Goal: Task Accomplishment & Management: Manage account settings

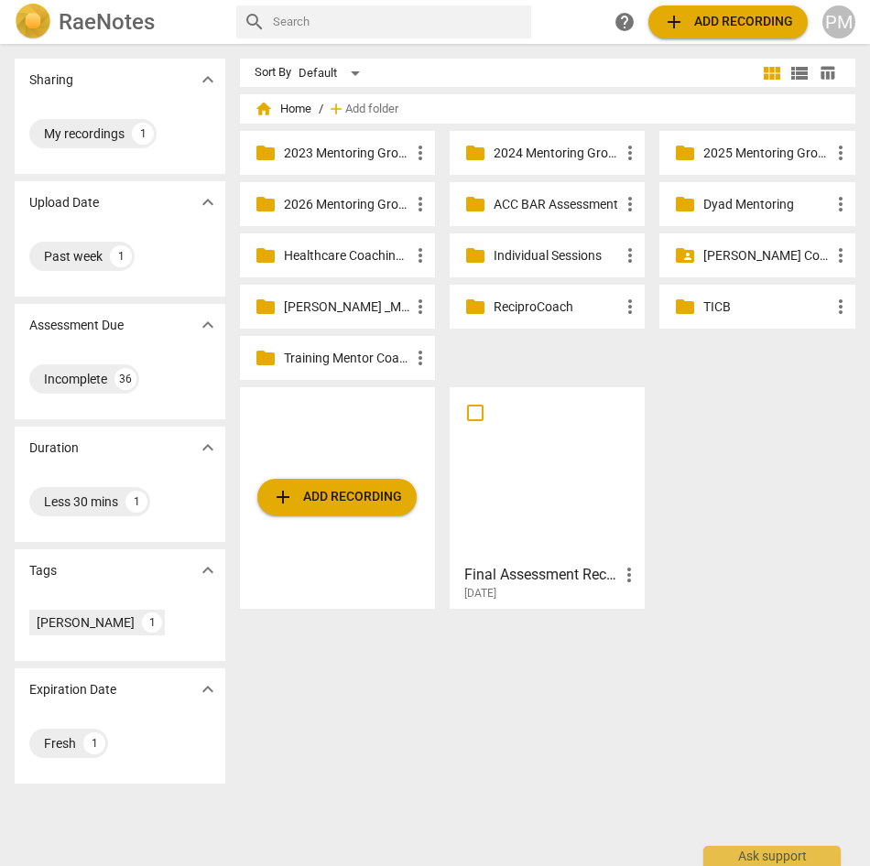
click at [748, 154] on p "2025 Mentoring Groups" at bounding box center [765, 153] width 125 height 19
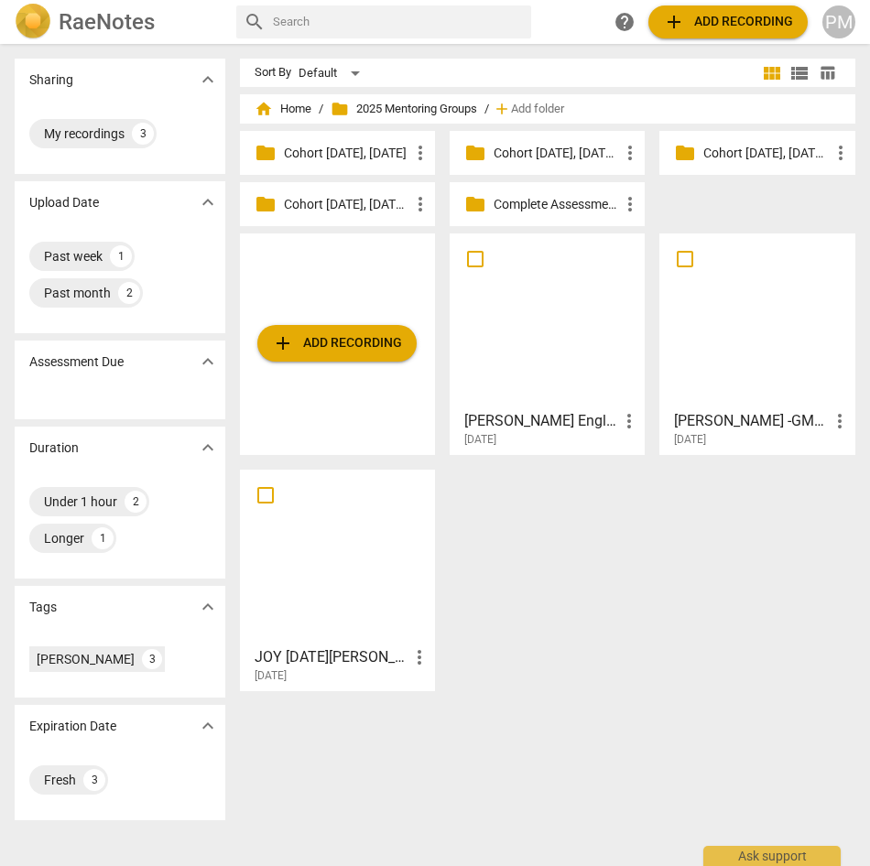
click at [596, 633] on div "add Add recording [PERSON_NAME] English_GMT20250814-211735_Recording more_vert …" at bounding box center [555, 469] width 631 height 472
click at [827, 22] on div "PM" at bounding box center [838, 21] width 33 height 33
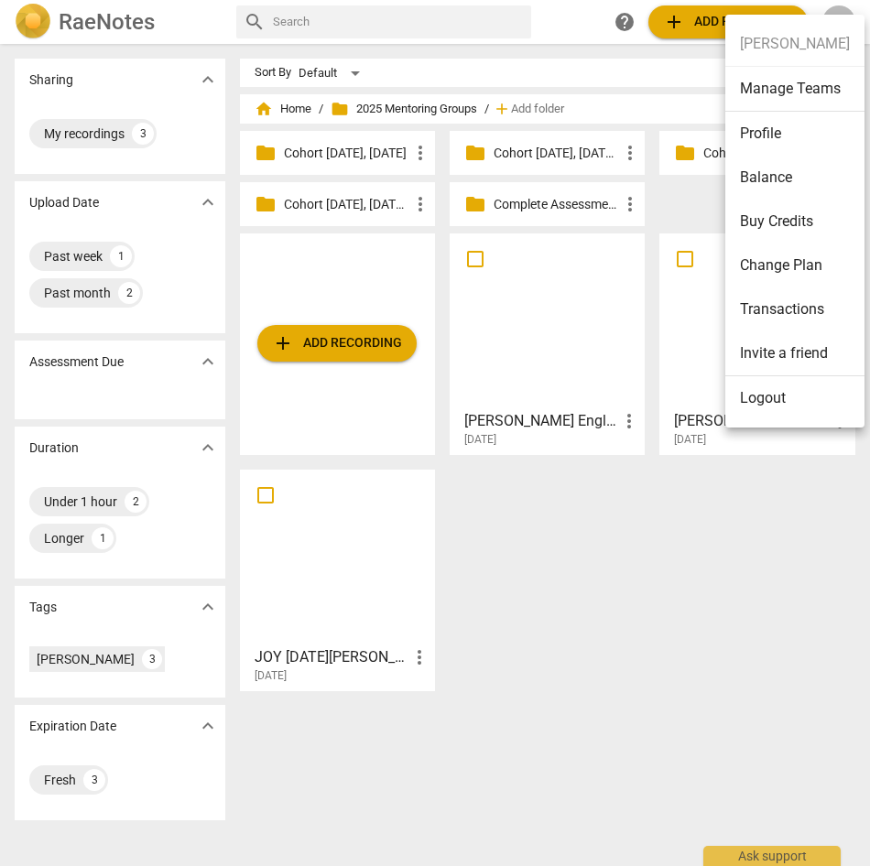
click at [672, 211] on div at bounding box center [435, 433] width 870 height 866
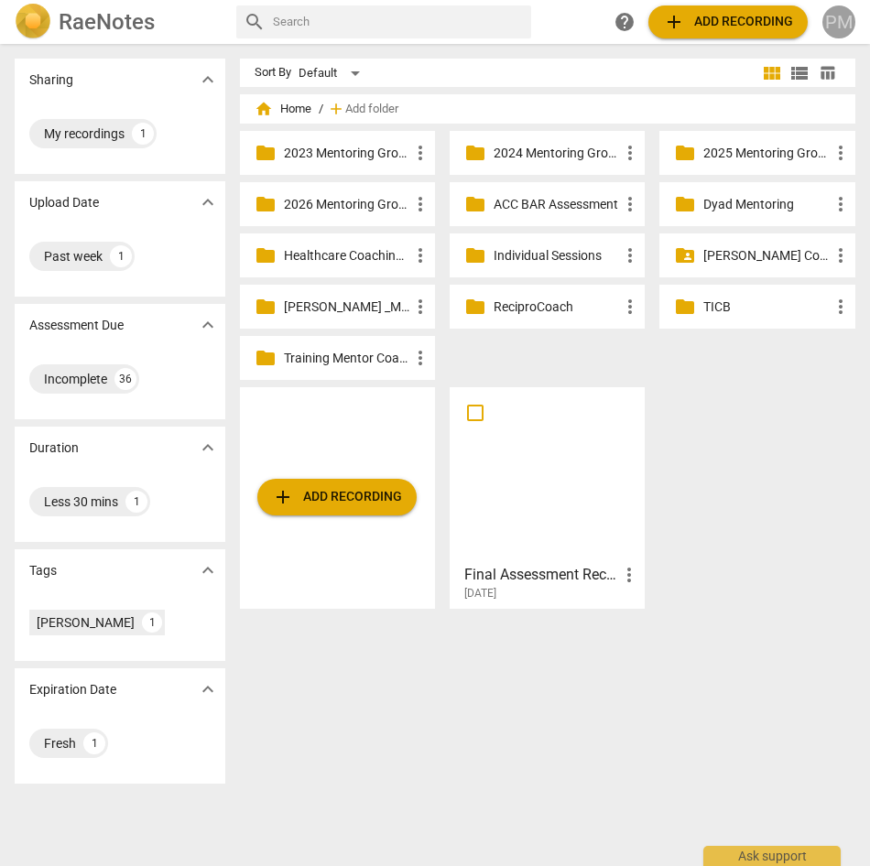
click at [840, 21] on div "PM" at bounding box center [838, 21] width 33 height 33
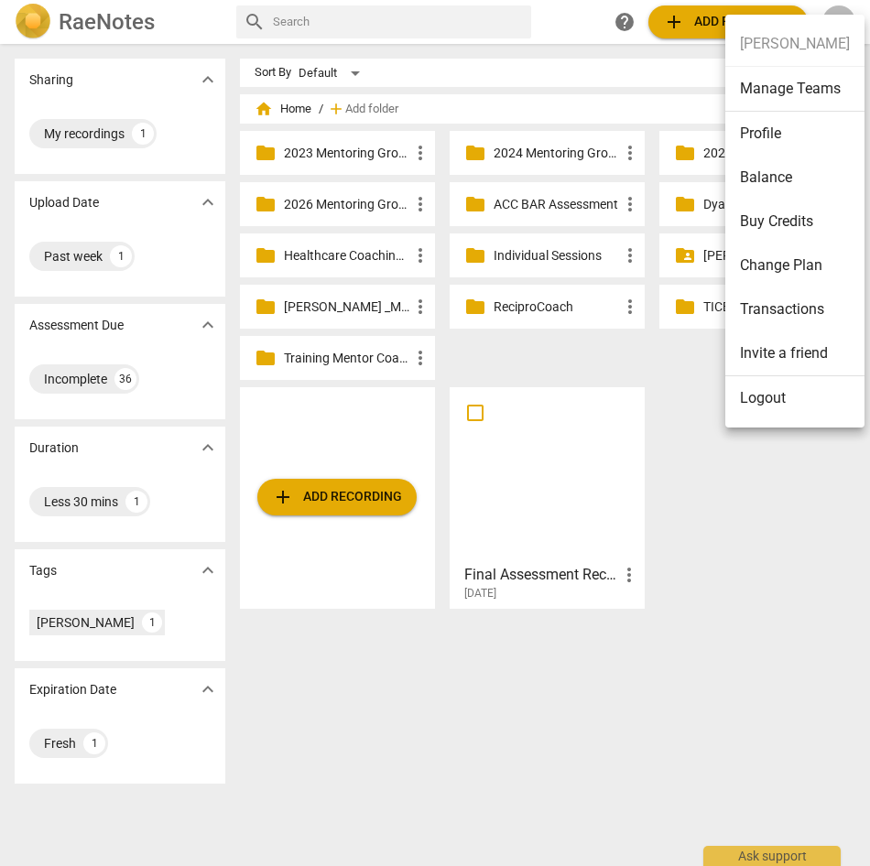
click at [761, 391] on li "Logout" at bounding box center [794, 398] width 139 height 44
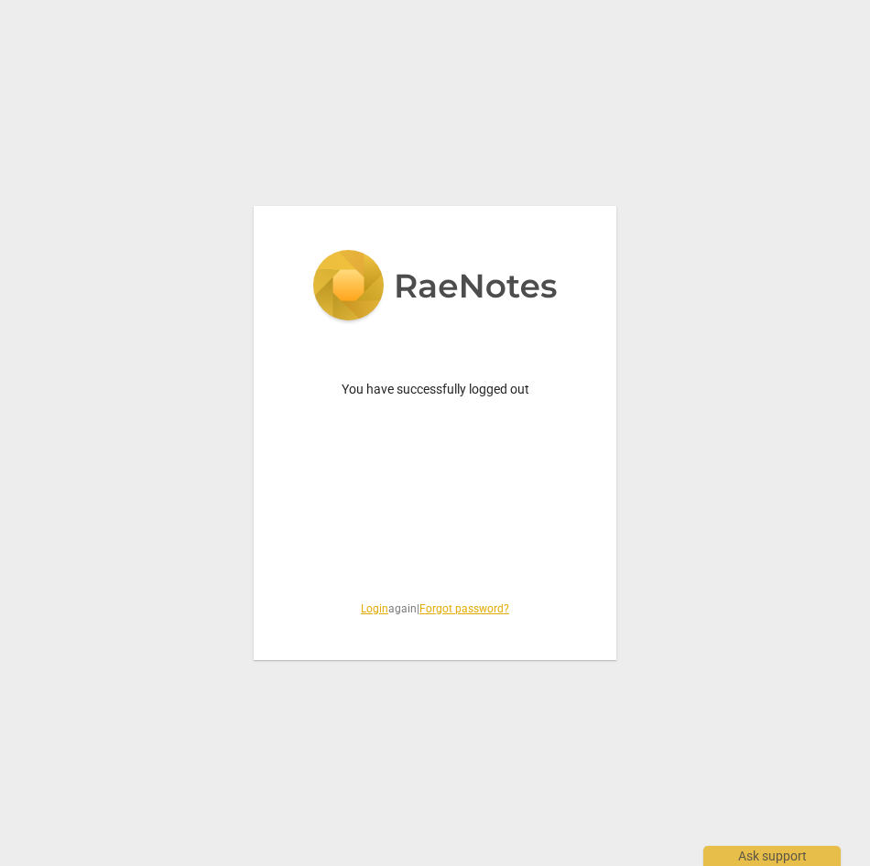
click at [362, 611] on link "Login" at bounding box center [374, 608] width 27 height 13
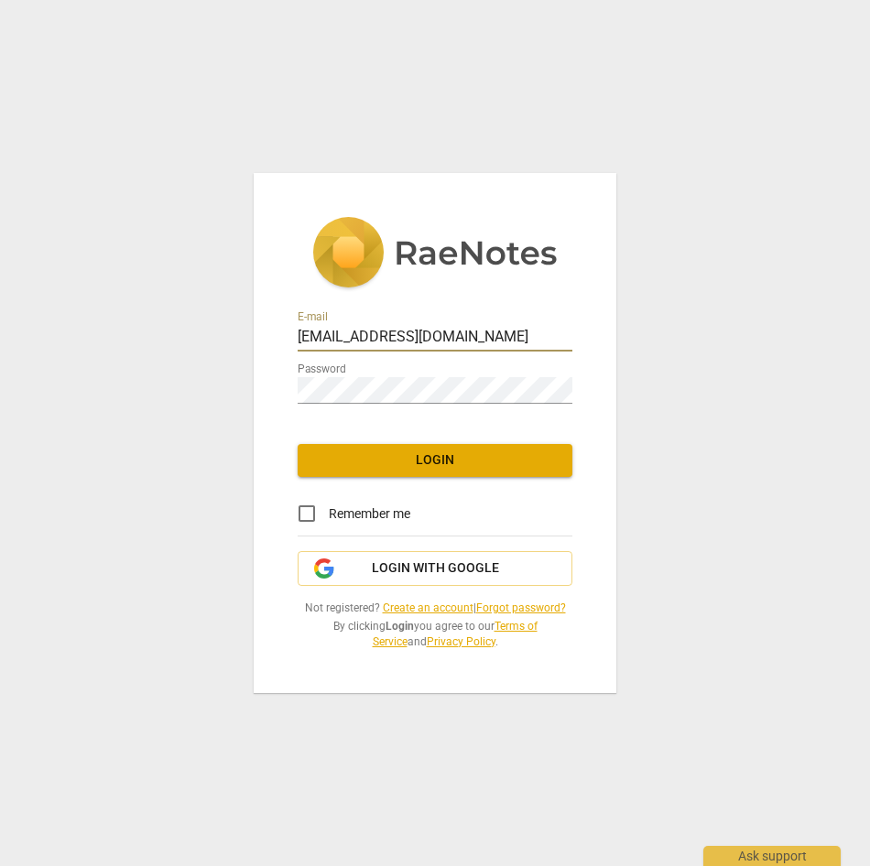
click at [572, 325] on div at bounding box center [572, 325] width 0 height 0
type input "[PERSON_NAME][EMAIL_ADDRESS][DOMAIN_NAME]"
click at [442, 464] on span "Login" at bounding box center [434, 460] width 245 height 18
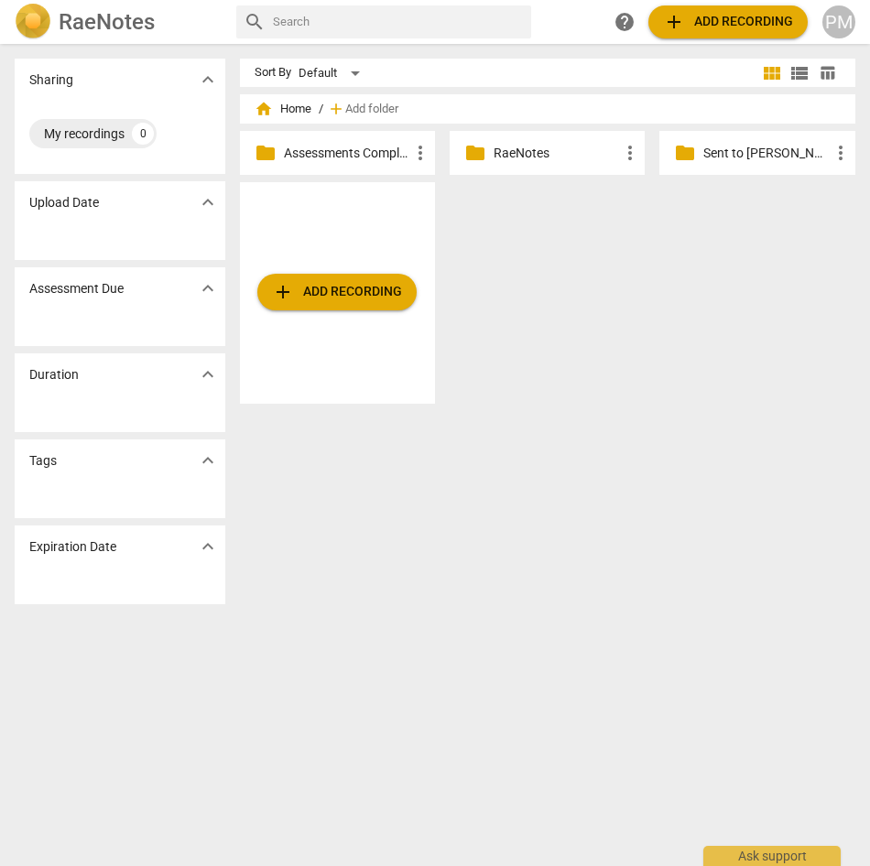
click at [728, 157] on p "Sent to [PERSON_NAME] Folder" at bounding box center [765, 153] width 125 height 19
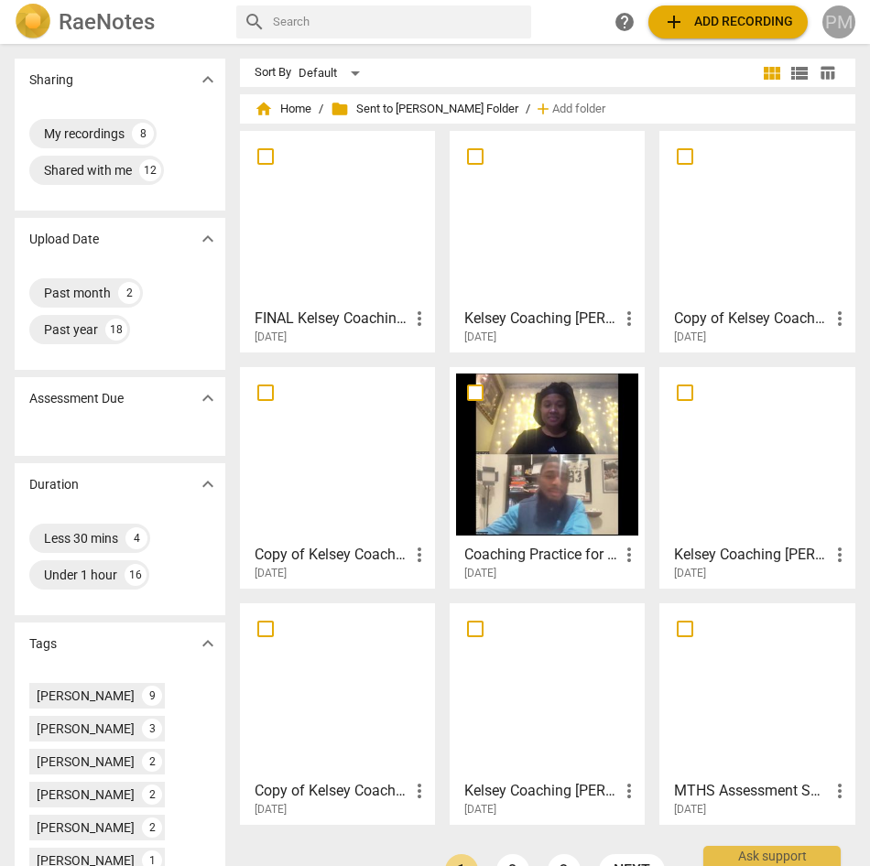
click at [838, 19] on div "PM" at bounding box center [838, 21] width 33 height 33
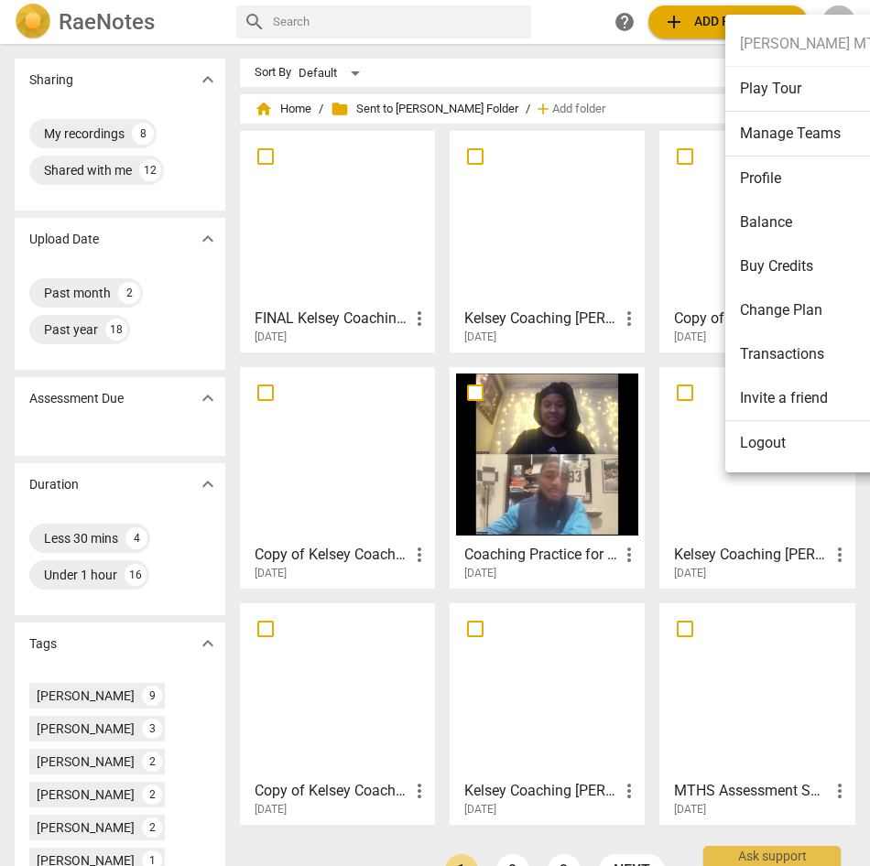
click at [763, 440] on li "Logout" at bounding box center [817, 443] width 184 height 44
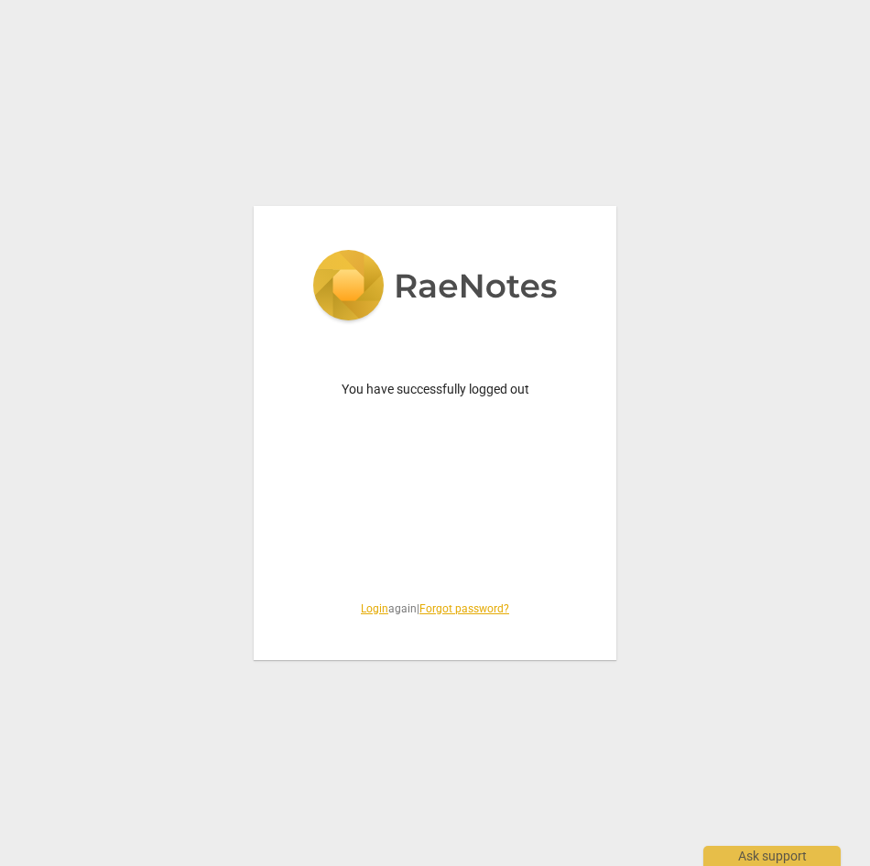
click at [362, 613] on link "Login" at bounding box center [374, 608] width 27 height 13
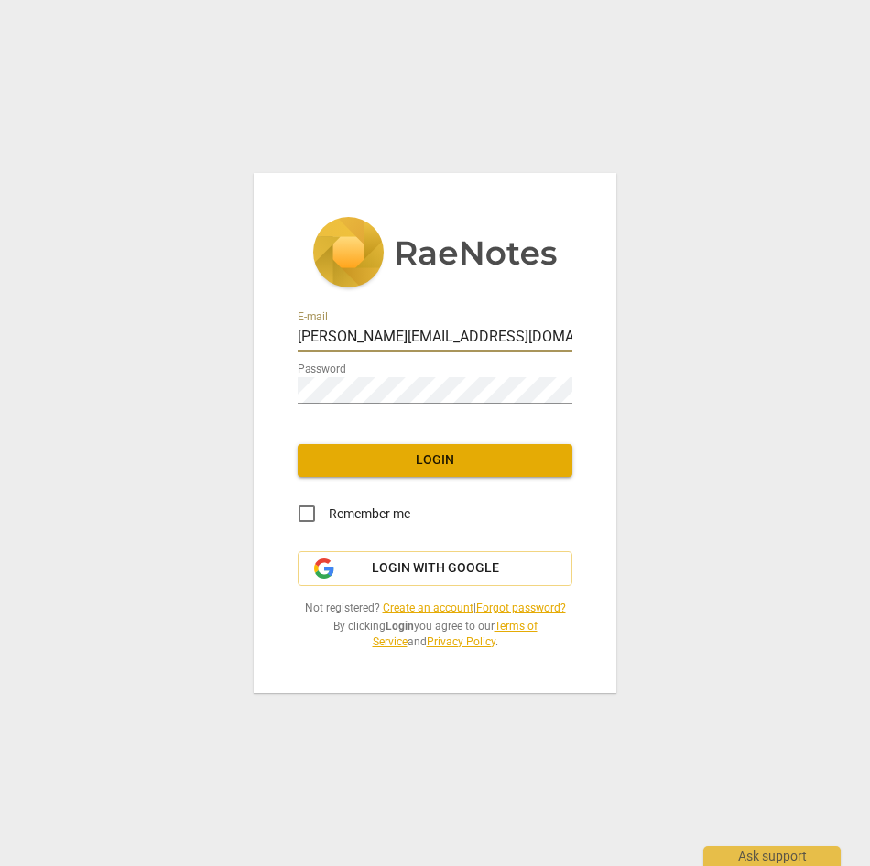
click at [572, 325] on div at bounding box center [572, 325] width 0 height 0
type input "[PERSON_NAME][EMAIL_ADDRESS][PERSON_NAME][DOMAIN_NAME]"
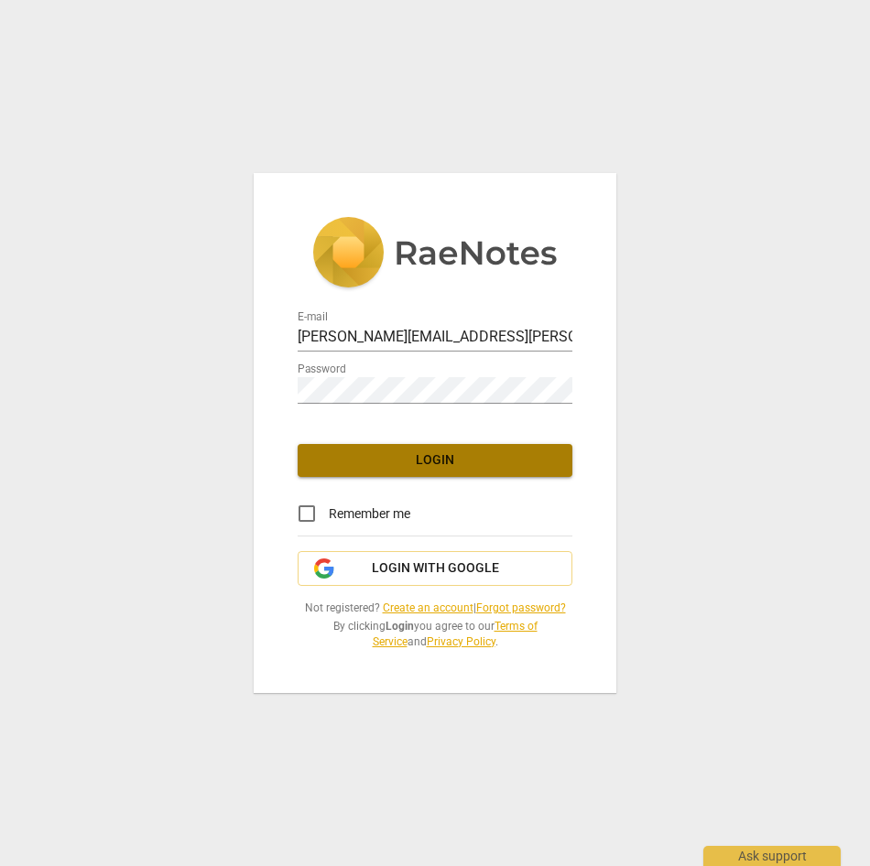
click at [423, 474] on button "Login" at bounding box center [434, 460] width 275 height 33
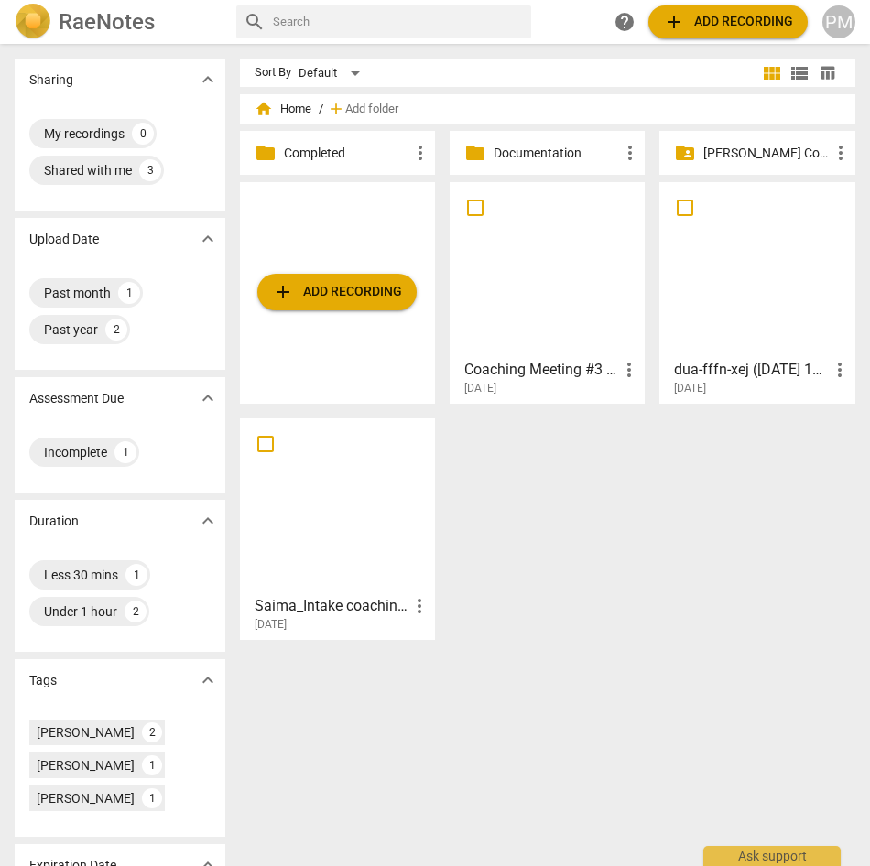
click at [277, 103] on span "home Home" at bounding box center [282, 109] width 57 height 18
click at [290, 110] on span "home Home" at bounding box center [282, 109] width 57 height 18
click at [839, 30] on div "PM" at bounding box center [838, 21] width 33 height 33
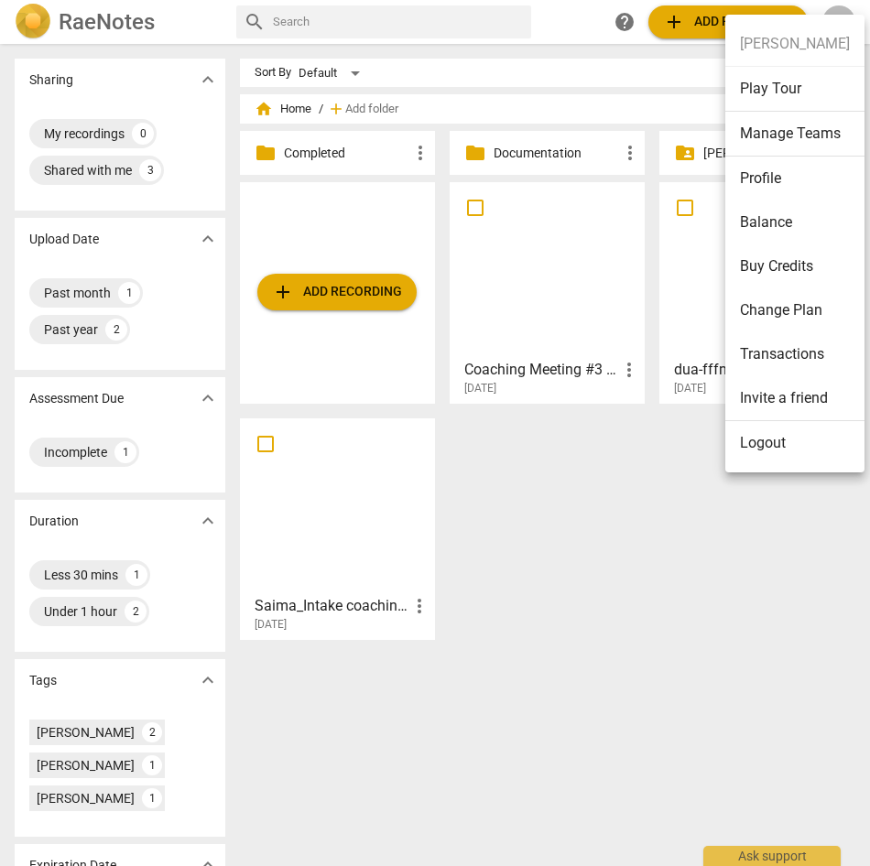
click at [753, 442] on li "Logout" at bounding box center [794, 443] width 139 height 44
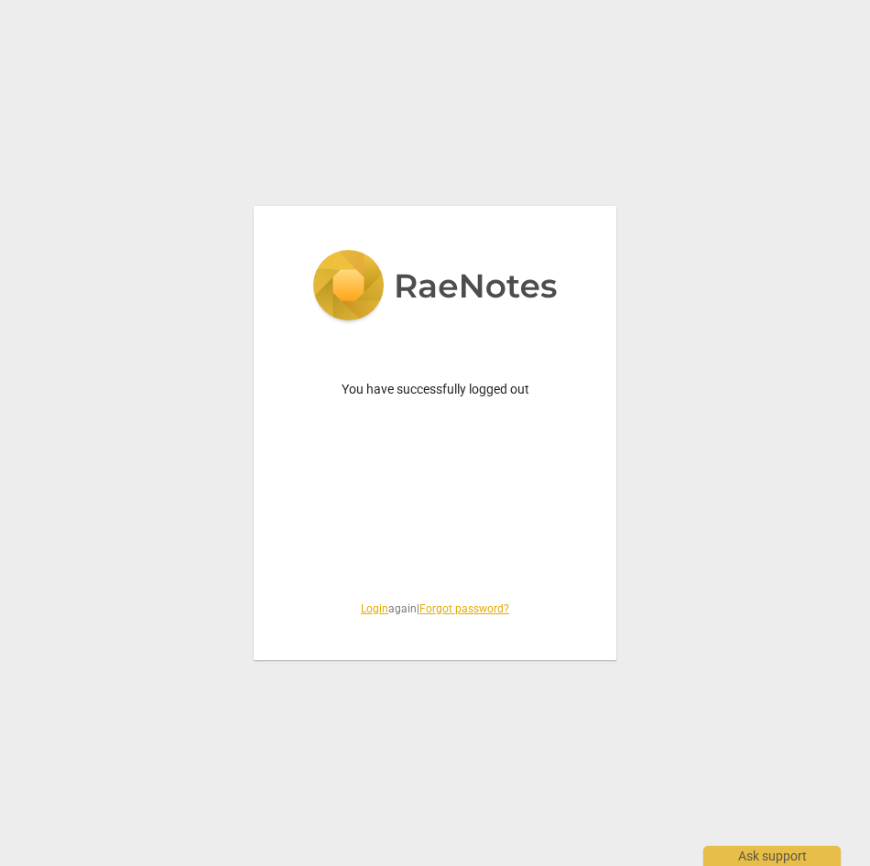
click at [361, 608] on link "Login" at bounding box center [374, 608] width 27 height 13
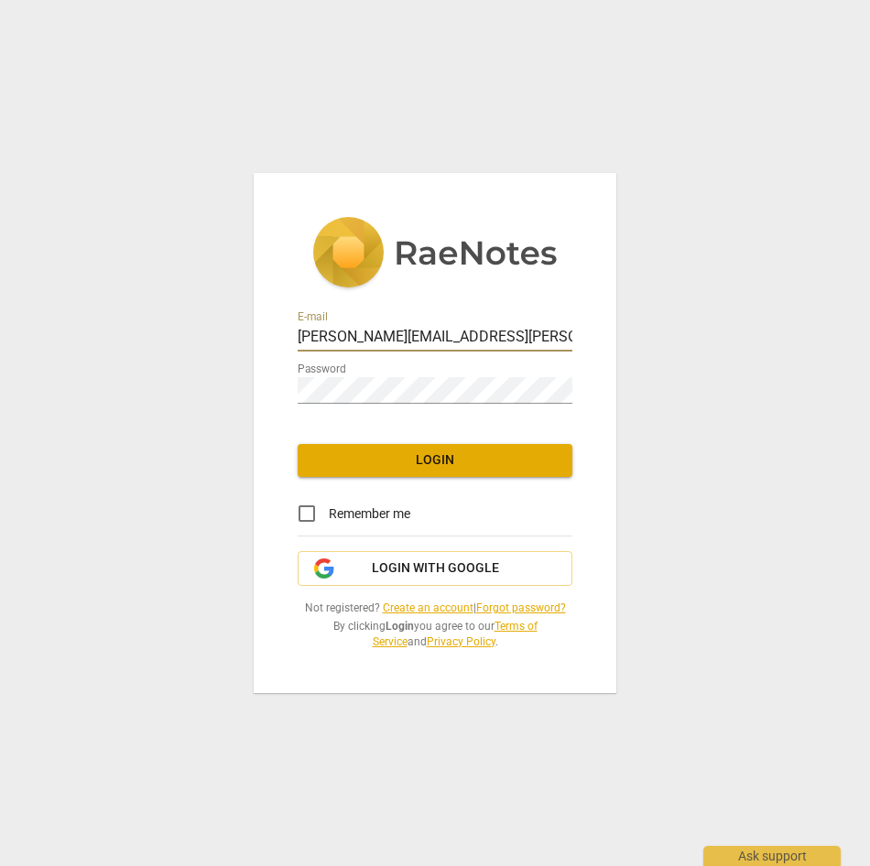
click at [572, 325] on div at bounding box center [572, 325] width 0 height 0
type input "[EMAIL_ADDRESS][DOMAIN_NAME]"
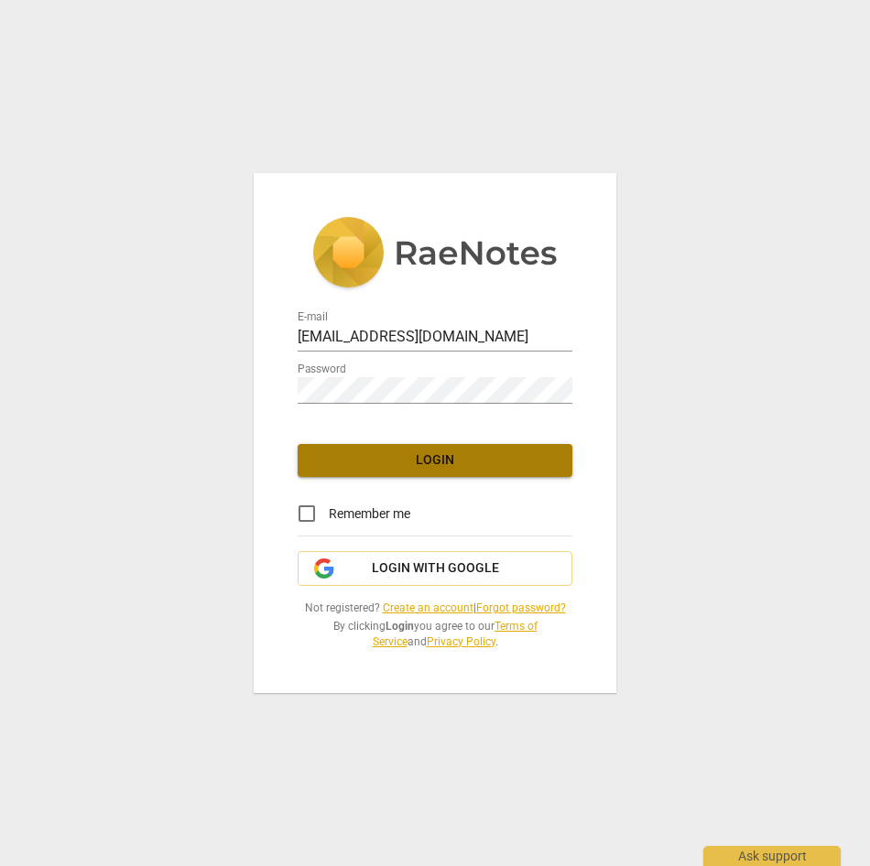
click at [393, 464] on span "Login" at bounding box center [434, 460] width 245 height 18
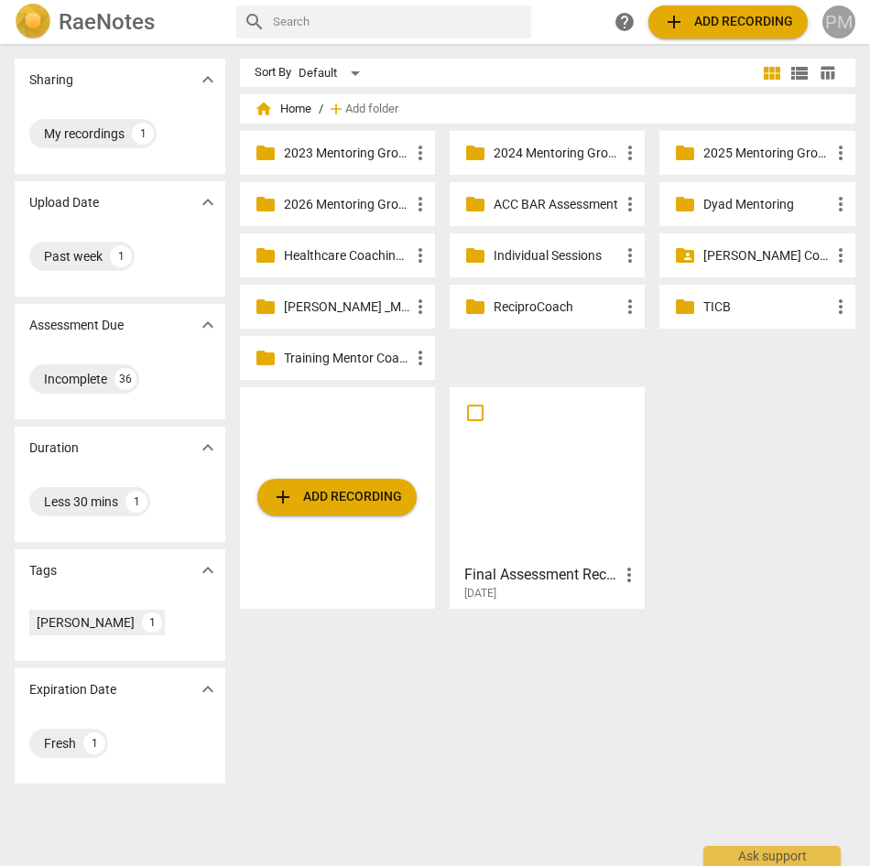
click at [841, 23] on div "PM" at bounding box center [838, 21] width 33 height 33
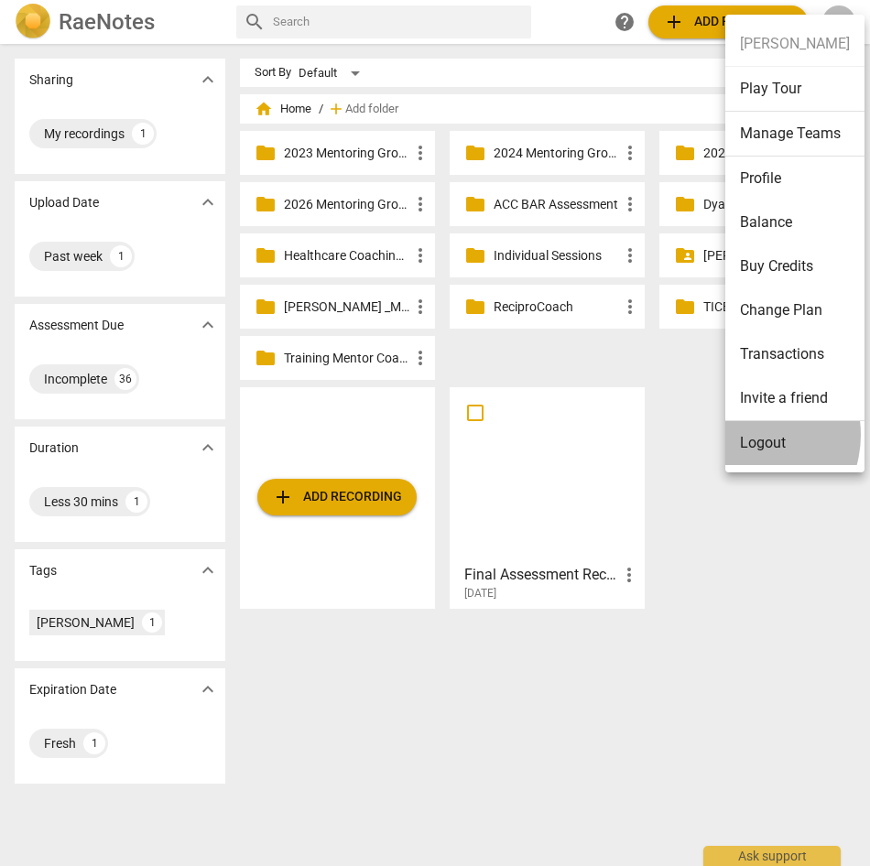
click at [745, 435] on li "Logout" at bounding box center [794, 443] width 139 height 44
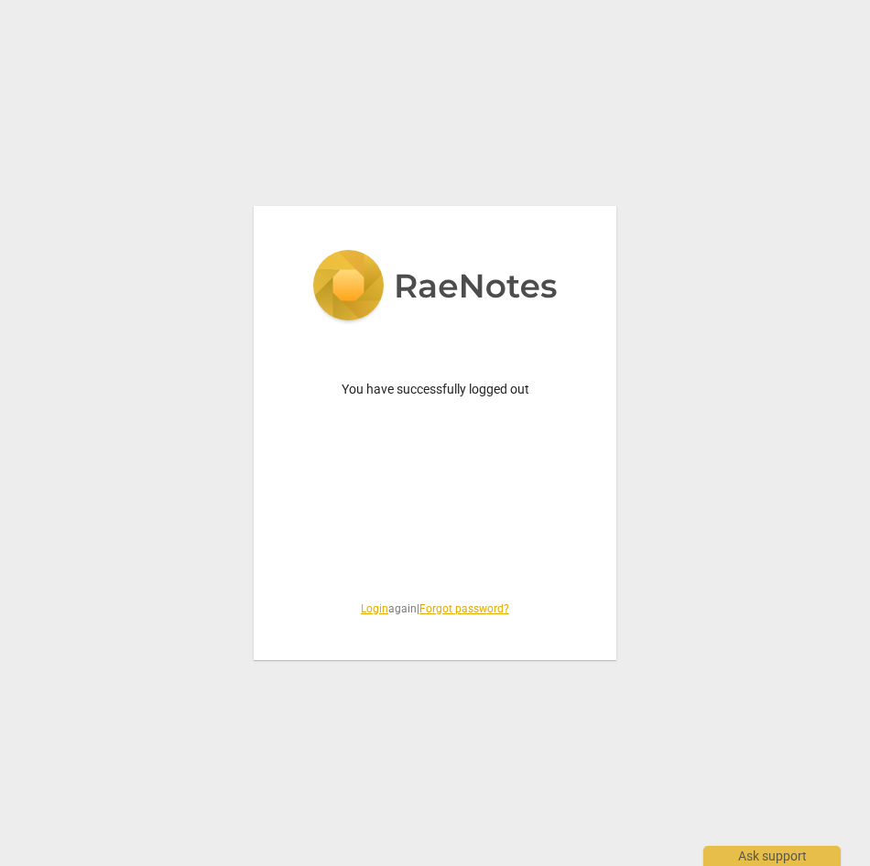
click at [370, 604] on link "Login" at bounding box center [374, 608] width 27 height 13
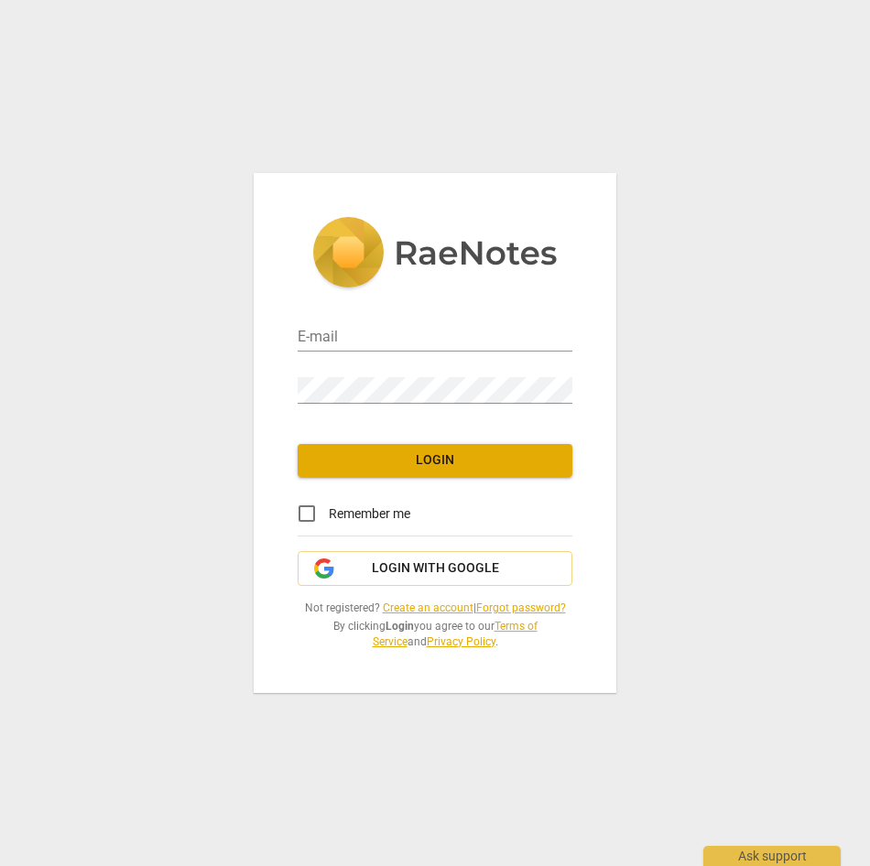
type input "[EMAIL_ADDRESS][DOMAIN_NAME]"
click at [572, 325] on div at bounding box center [572, 325] width 0 height 0
click at [421, 464] on span "Login" at bounding box center [434, 460] width 245 height 18
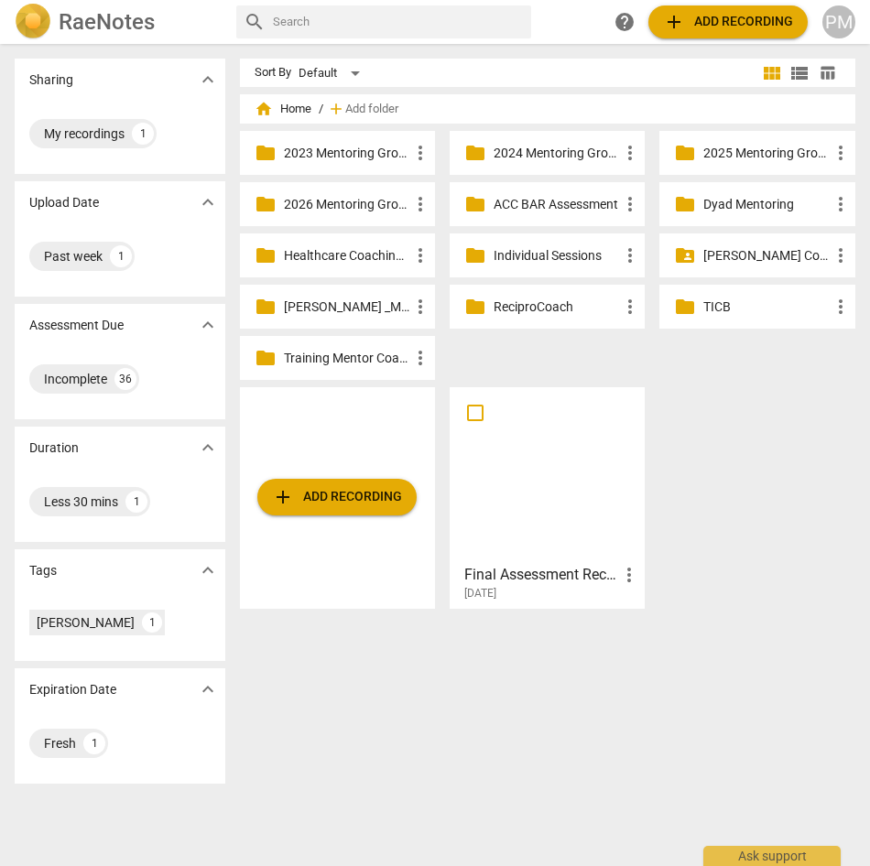
click at [759, 150] on p "2025 Mentoring Groups" at bounding box center [765, 153] width 125 height 19
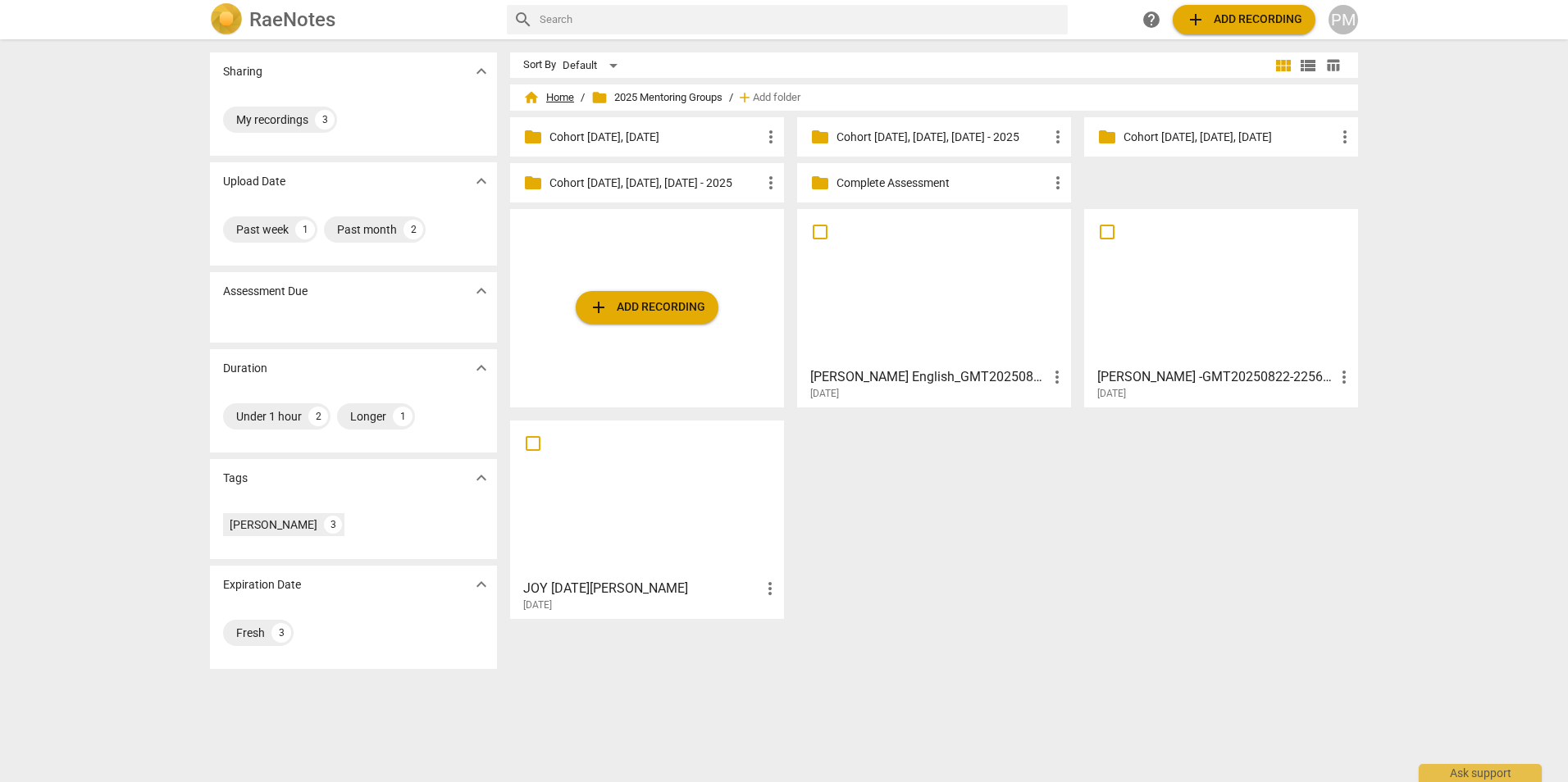
click at [551, 96] on span "home Home" at bounding box center [548, 98] width 51 height 16
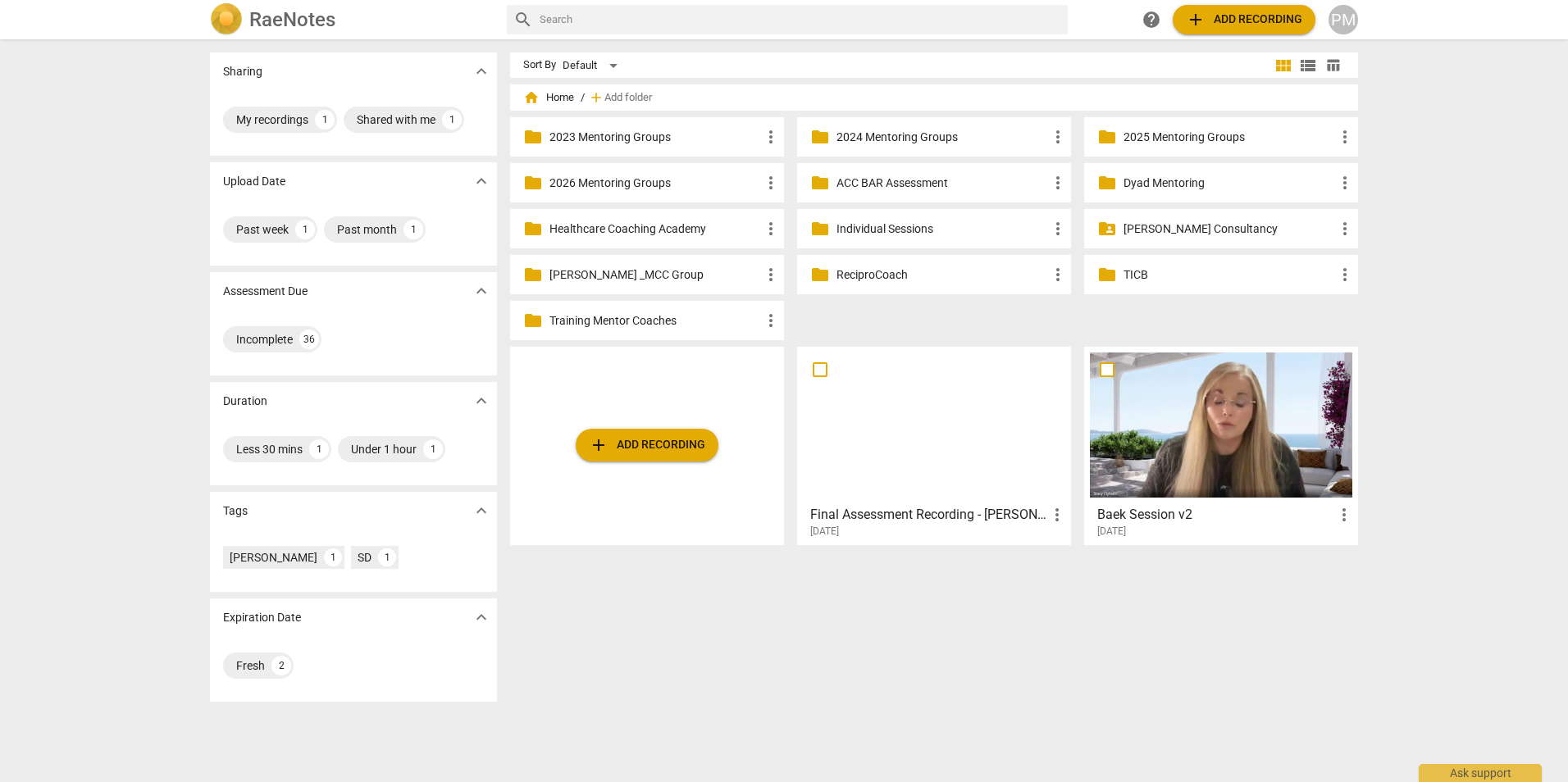
click at [779, 469] on div at bounding box center [1220, 425] width 263 height 145
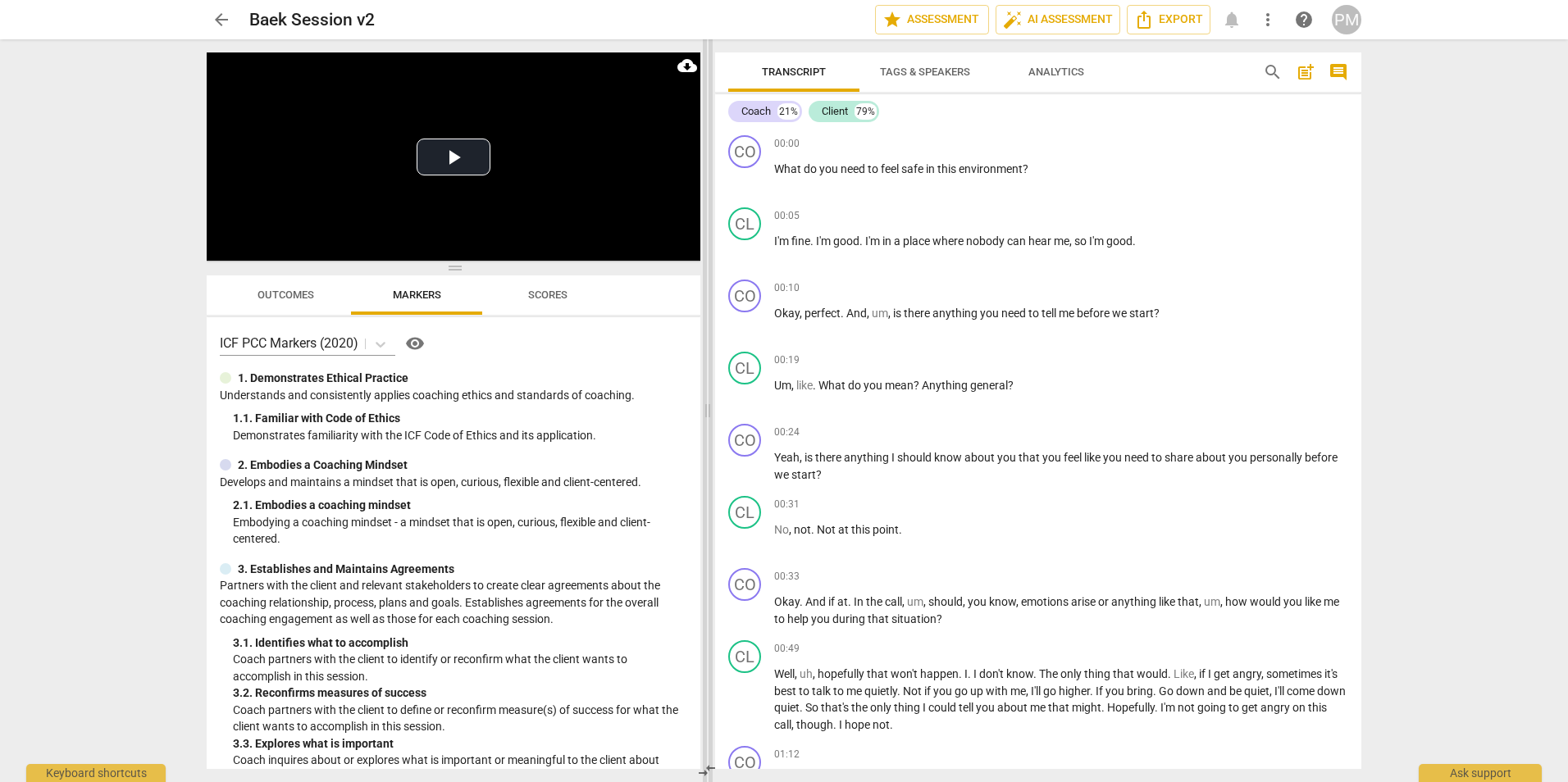
drag, startPoint x: 785, startPoint y: 413, endPoint x: 708, endPoint y: 425, distance: 77.9
click at [708, 425] on span at bounding box center [707, 410] width 10 height 743
click at [779, 228] on div "arrow_back Baek Session v2 edit star Assessment auto_fix_high AI Assessment Exp…" at bounding box center [784, 391] width 1568 height 782
click at [469, 46] on div "Play Video move_up Play Current Time 00:00 / Duration Time 33:47 Loaded : 0% Pr…" at bounding box center [450, 410] width 513 height 743
click at [746, 180] on span "play_arrow" at bounding box center [745, 179] width 20 height 20
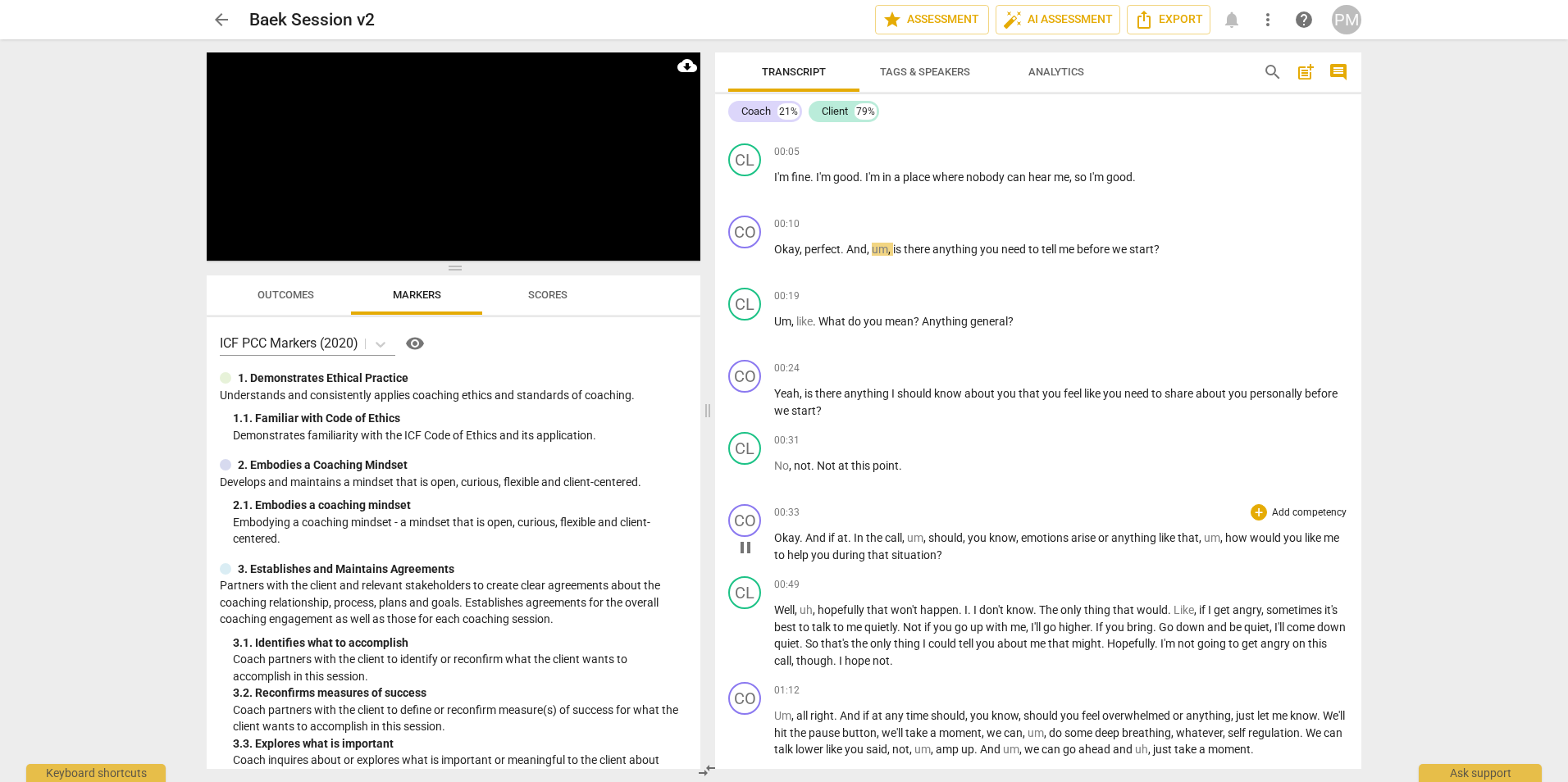
scroll to position [82, 0]
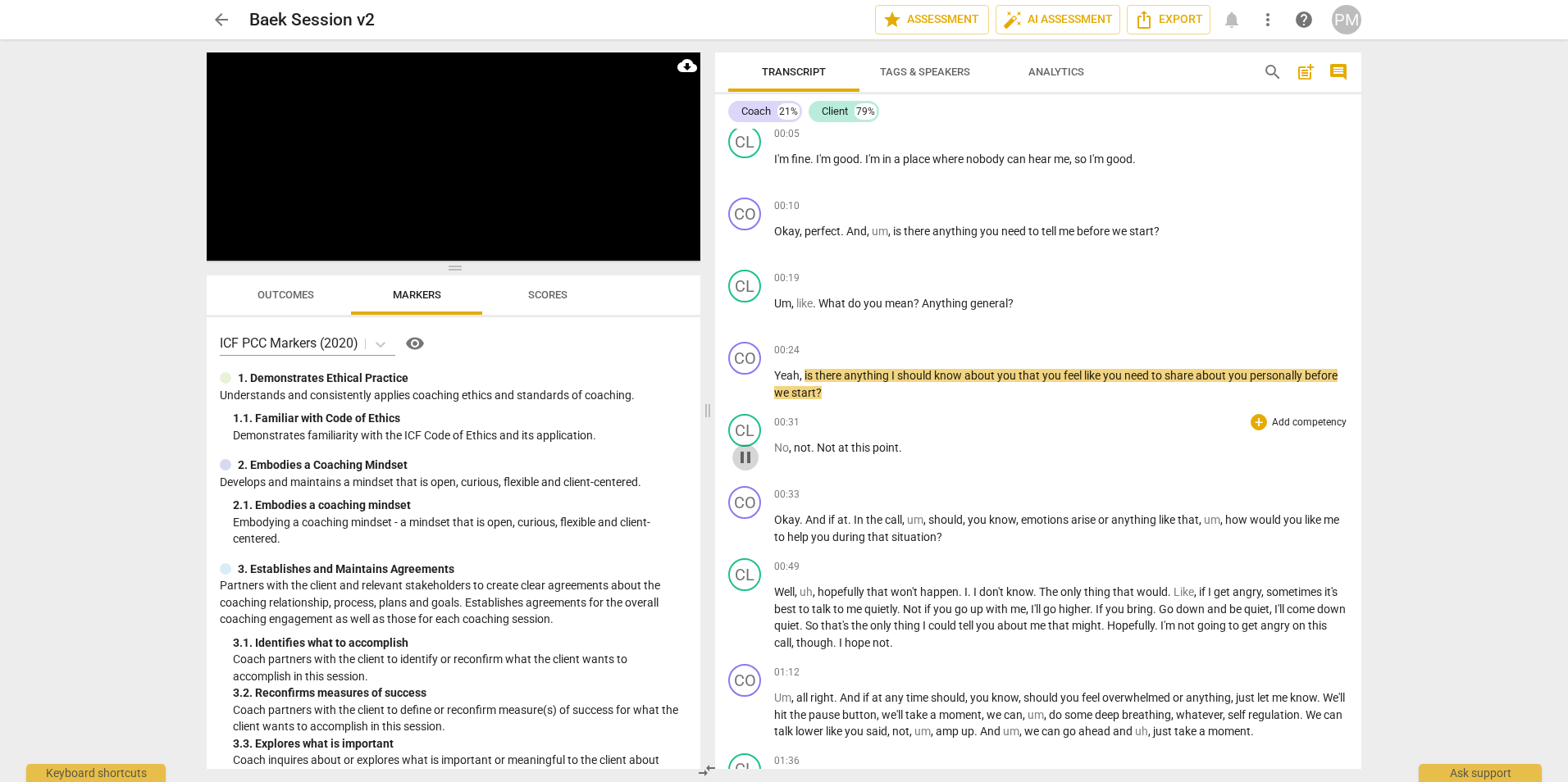
click at [744, 460] on span "pause" at bounding box center [745, 458] width 20 height 20
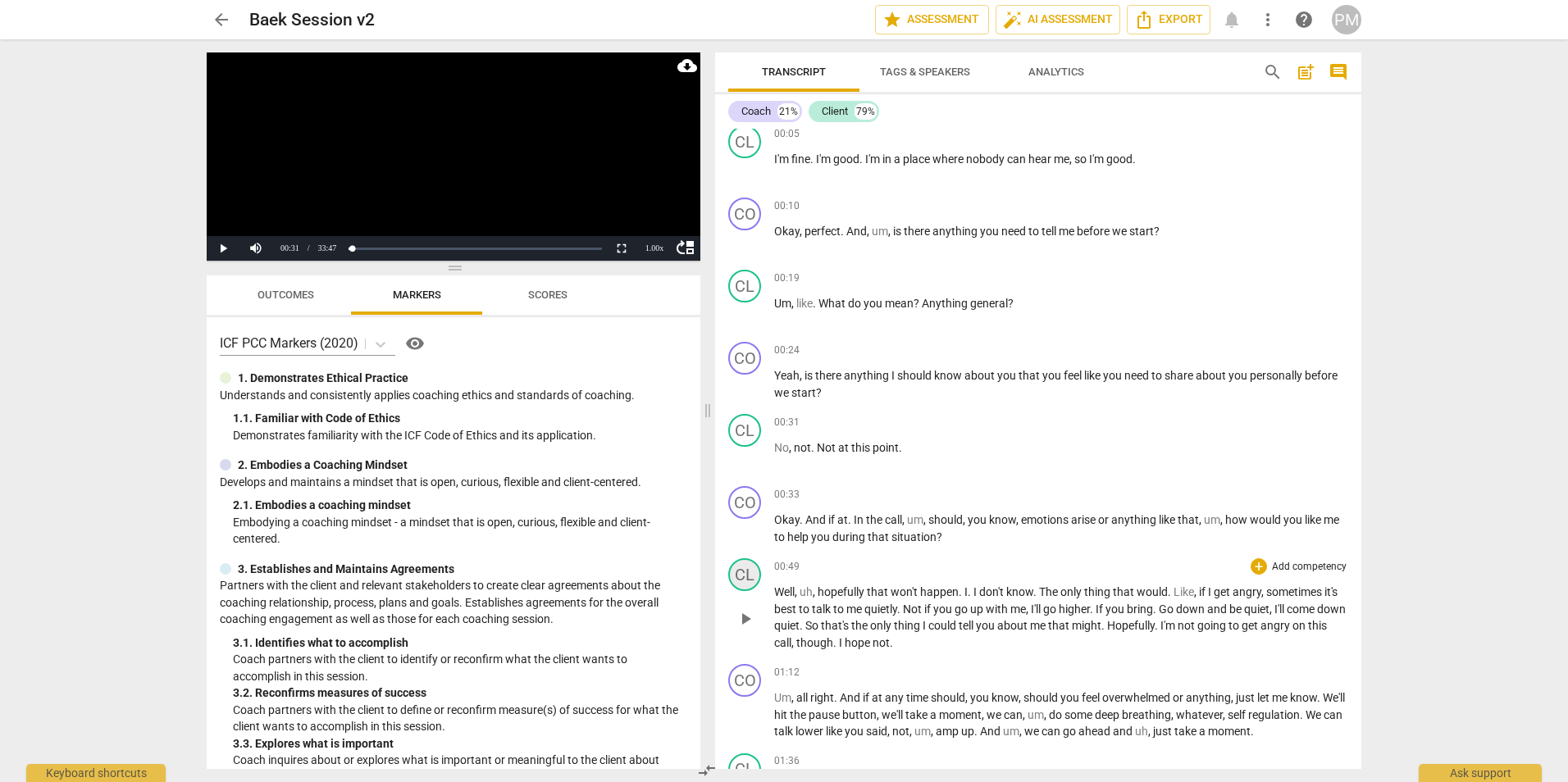
click at [745, 567] on div "CL" at bounding box center [745, 574] width 33 height 33
click at [751, 537] on div at bounding box center [784, 391] width 1568 height 782
click at [751, 537] on span "play_arrow" at bounding box center [745, 529] width 20 height 20
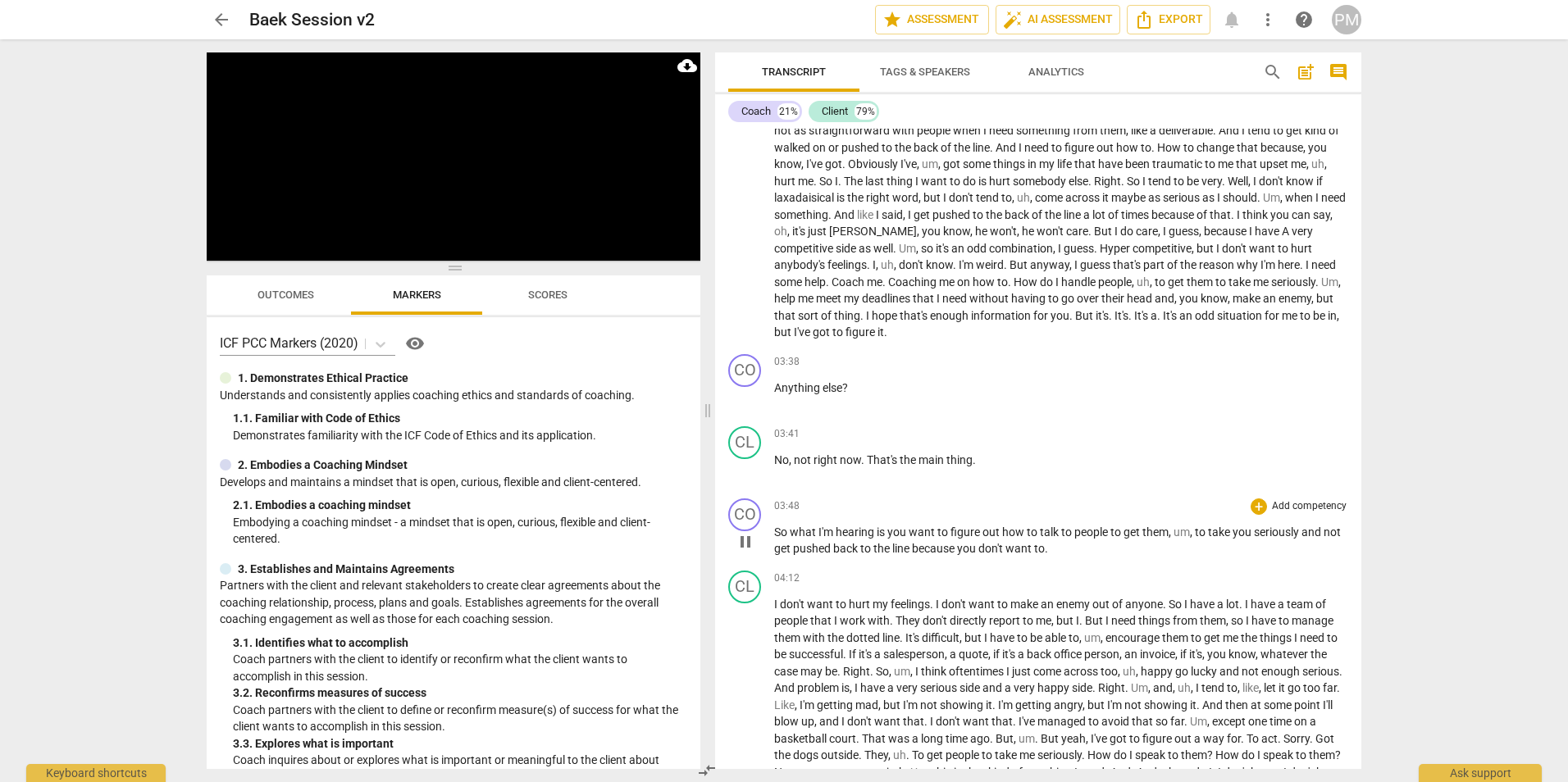
scroll to position [902, 0]
click at [779, 18] on span "auto_fix_high AI Assessment" at bounding box center [1057, 20] width 110 height 20
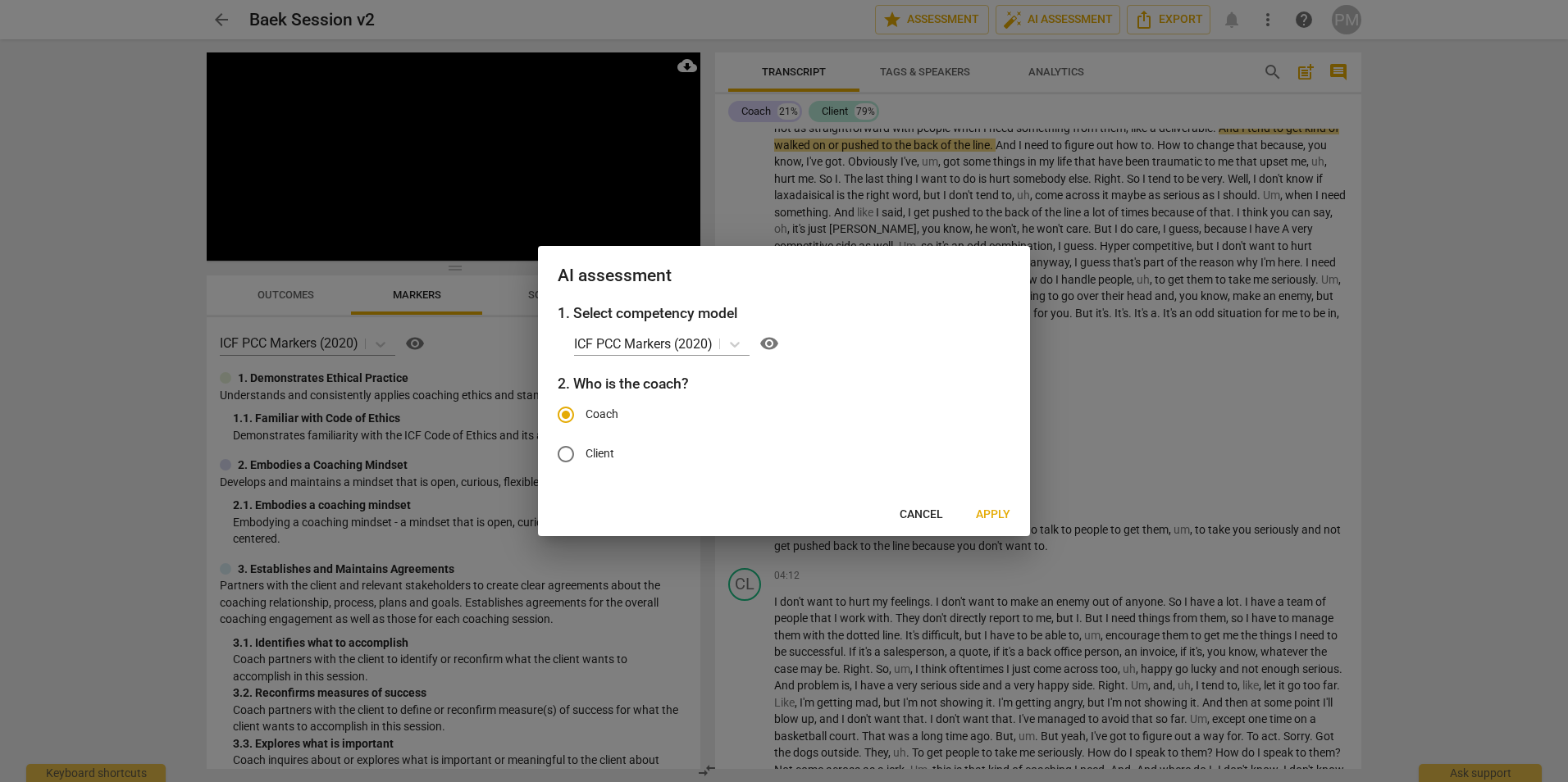
click at [779, 516] on span "Apply" at bounding box center [993, 515] width 34 height 16
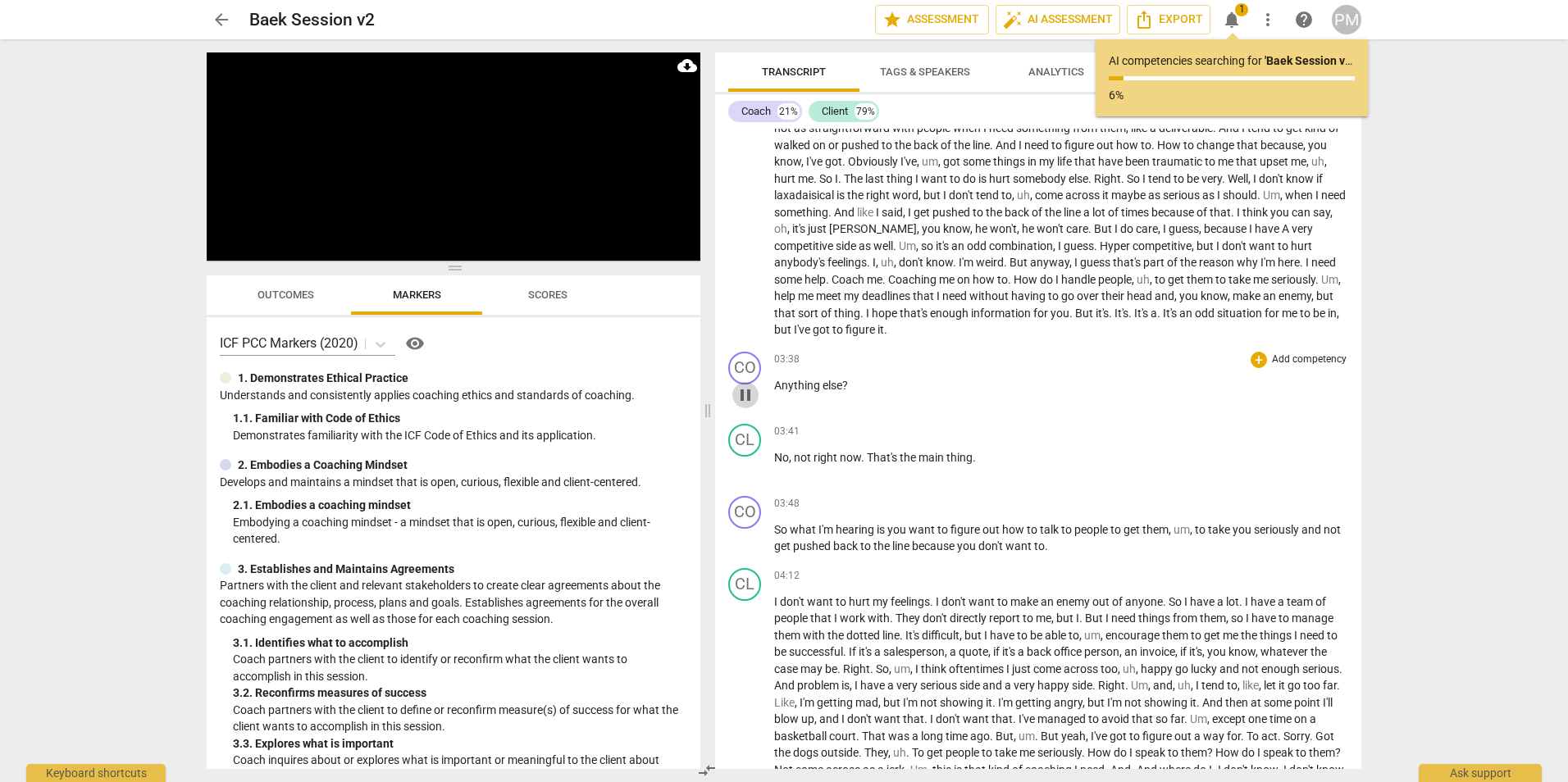
click at [745, 400] on span "pause" at bounding box center [745, 395] width 20 height 20
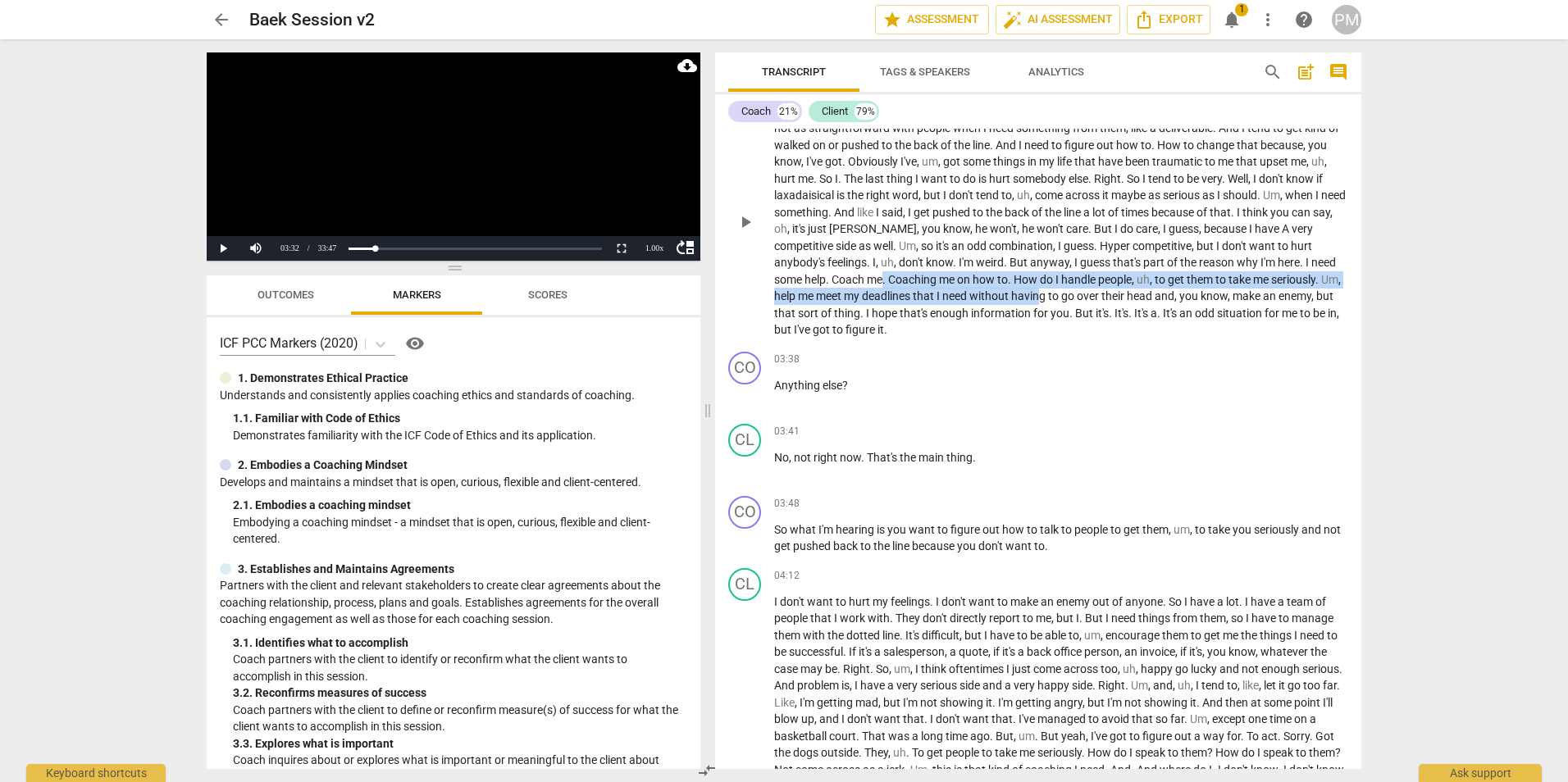
drag, startPoint x: 885, startPoint y: 281, endPoint x: 1063, endPoint y: 291, distance: 178.3
click at [779, 291] on p "M . Well , I , um . It's in the work environment and , um , I'm a very happy , …" at bounding box center [1061, 220] width 574 height 236
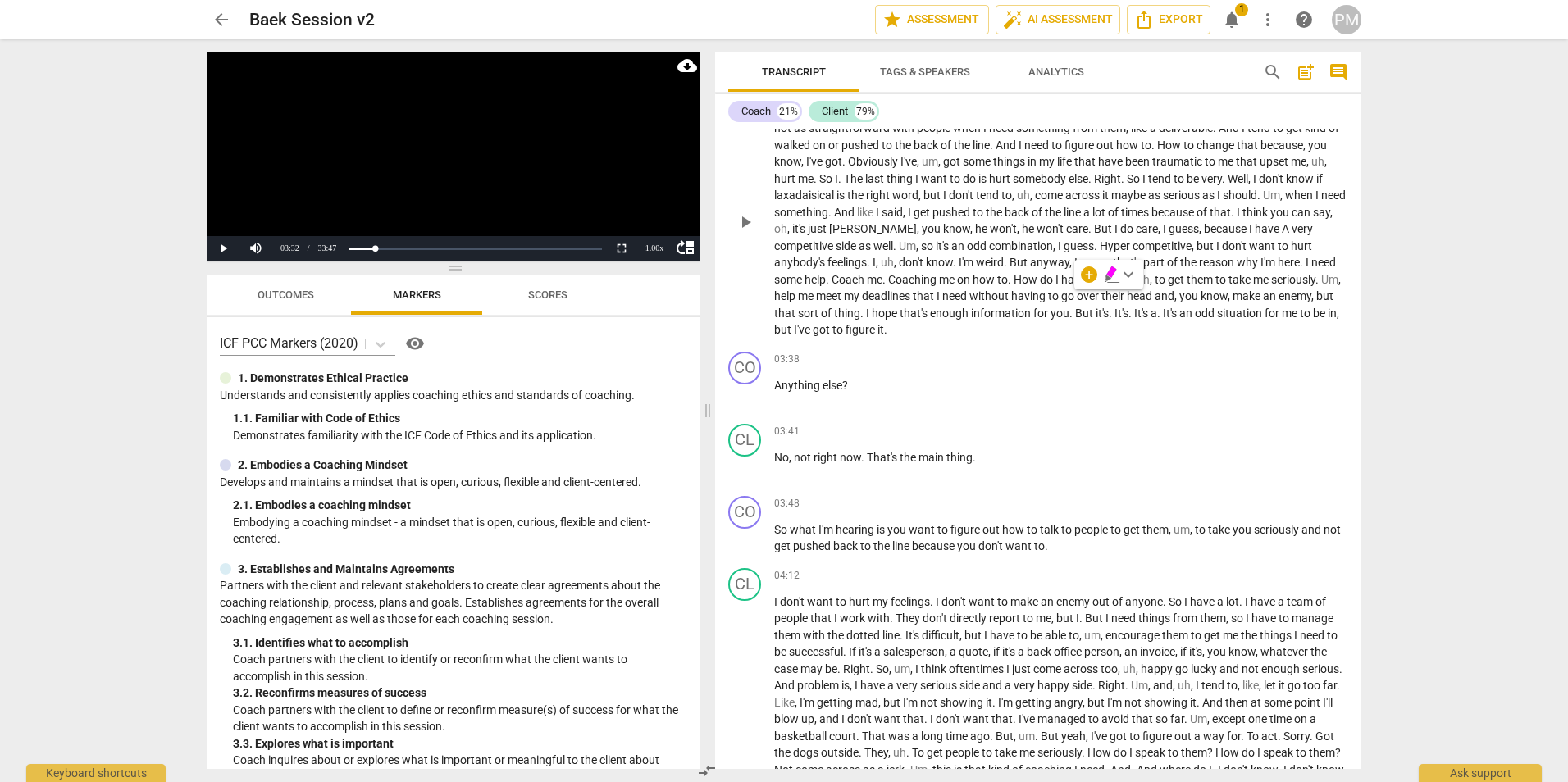
click at [779, 290] on span "over" at bounding box center [1089, 296] width 24 height 13
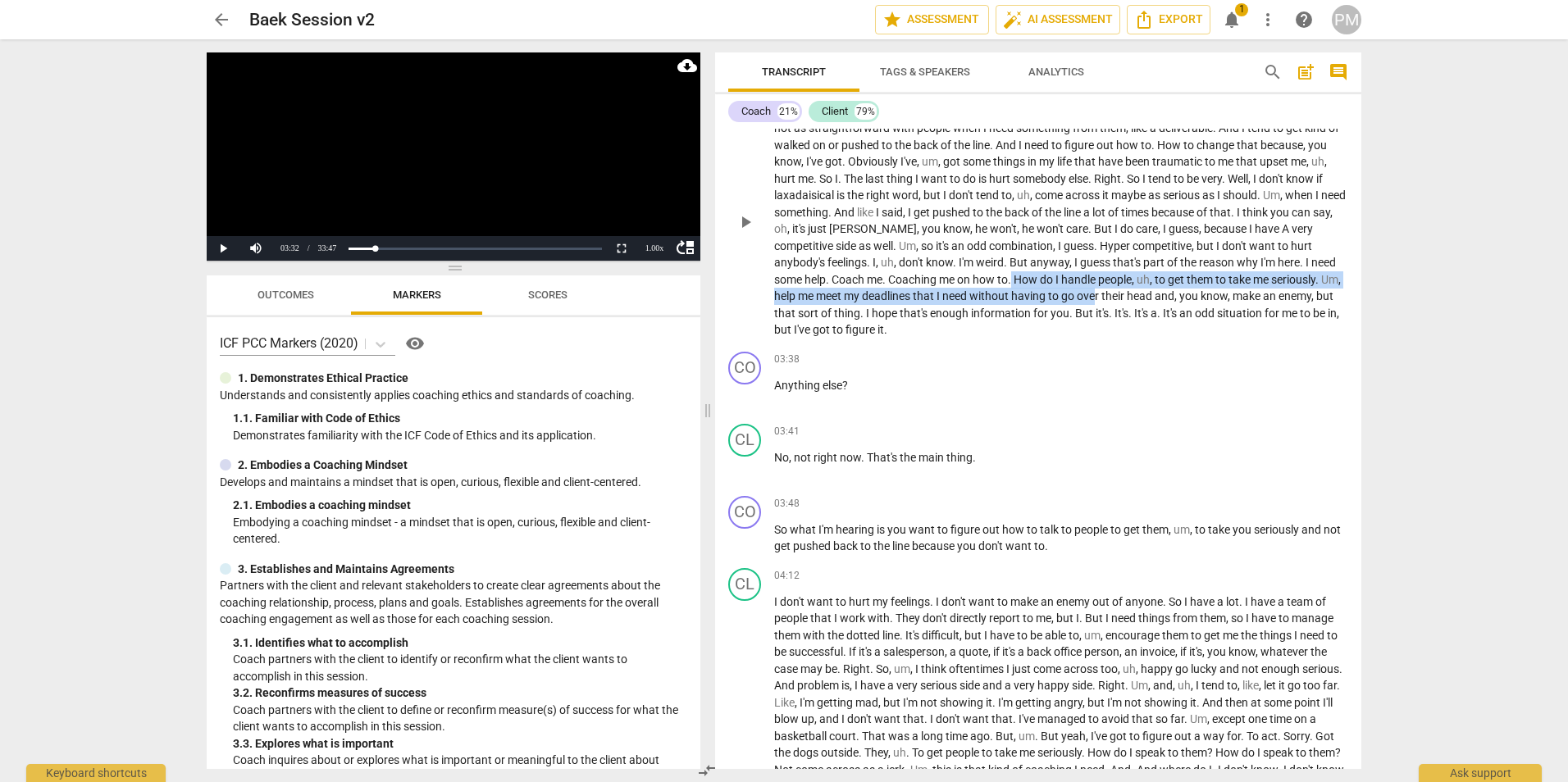
drag, startPoint x: 1014, startPoint y: 282, endPoint x: 1122, endPoint y: 295, distance: 108.8
click at [779, 295] on p "M . Well , I , um . It's in the work environment and , um , I'm a very happy , …" at bounding box center [1061, 220] width 574 height 236
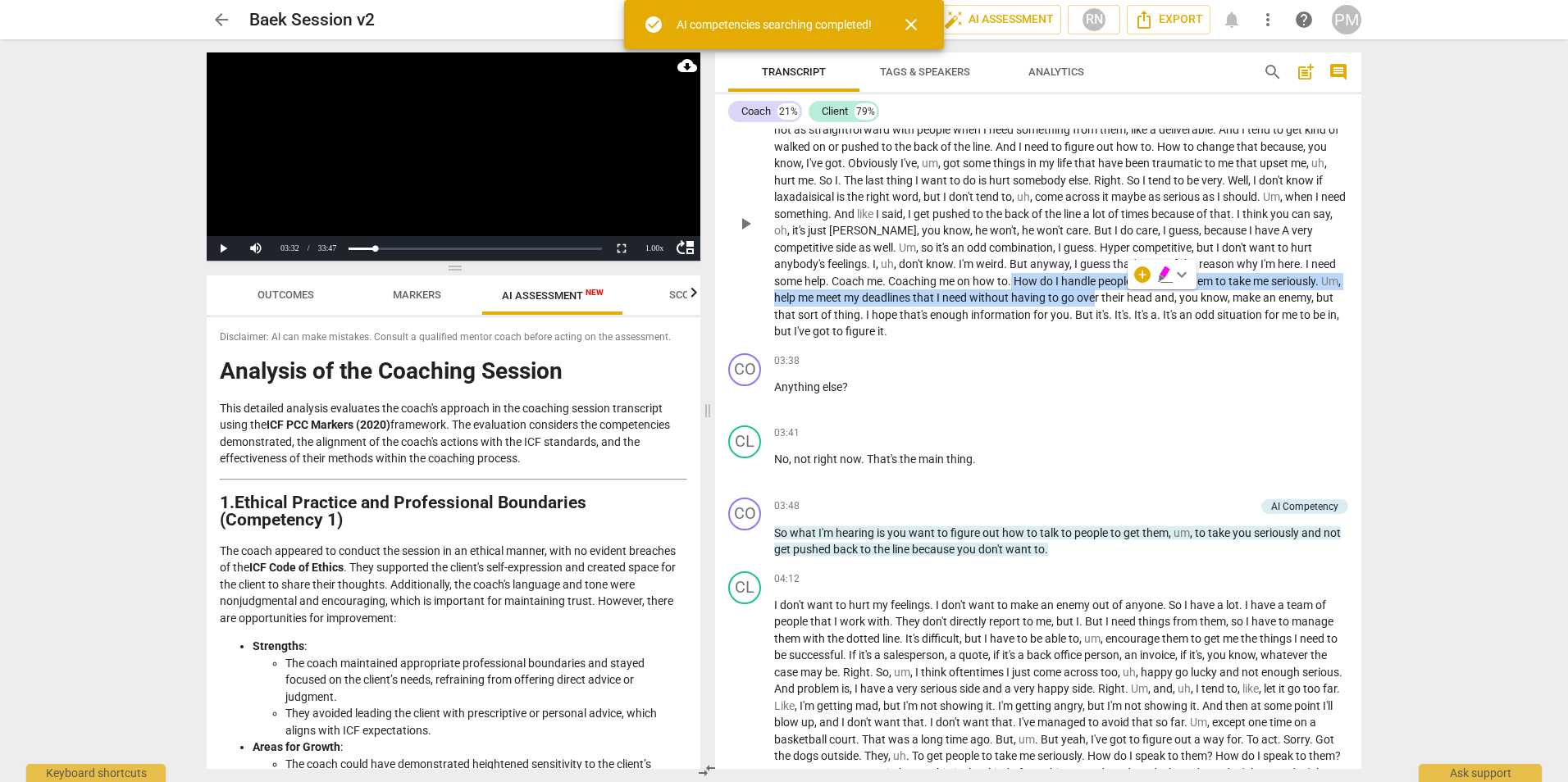
scroll to position [904, 0]
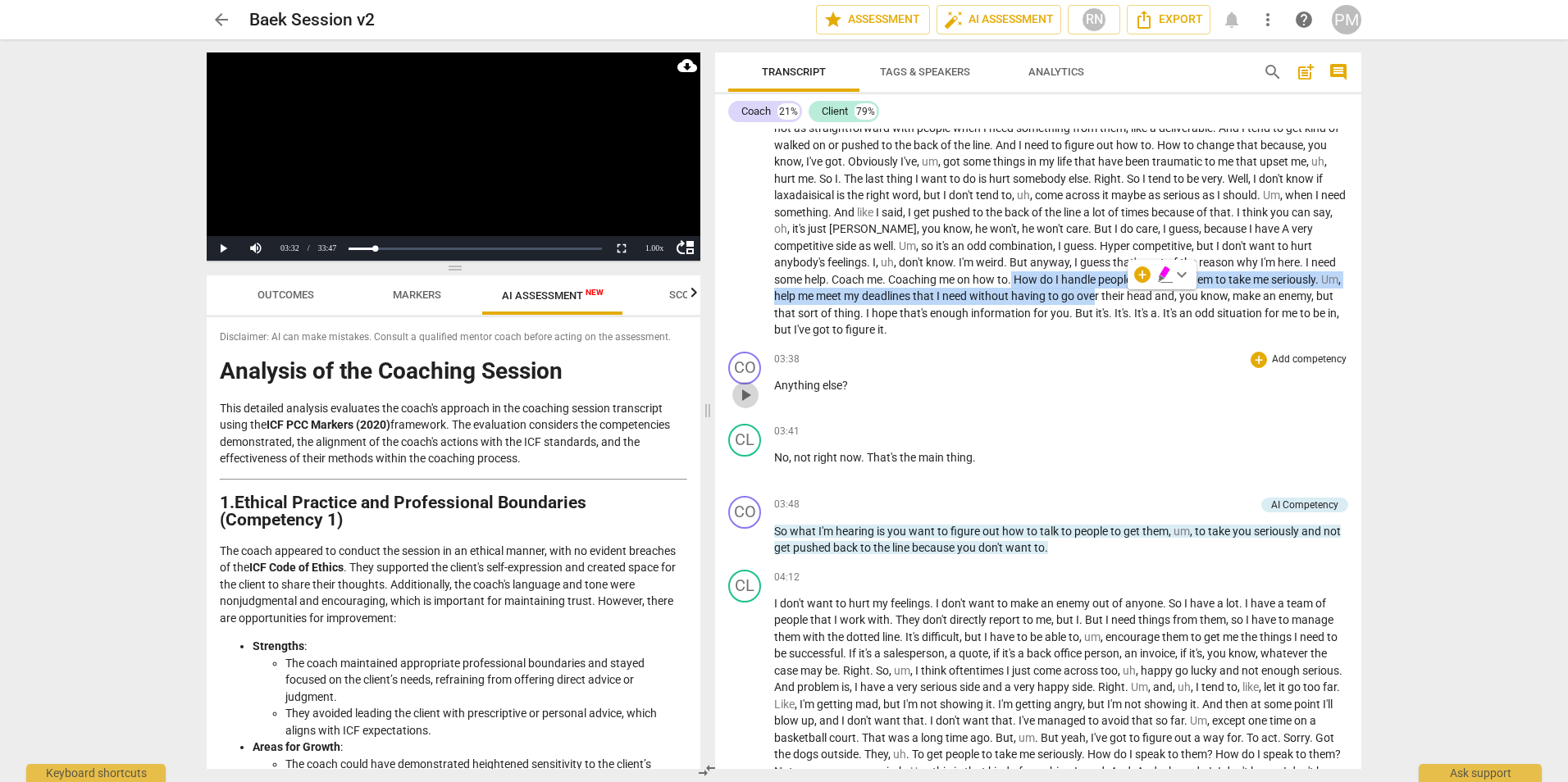
click at [751, 389] on span "play_arrow" at bounding box center [745, 395] width 20 height 20
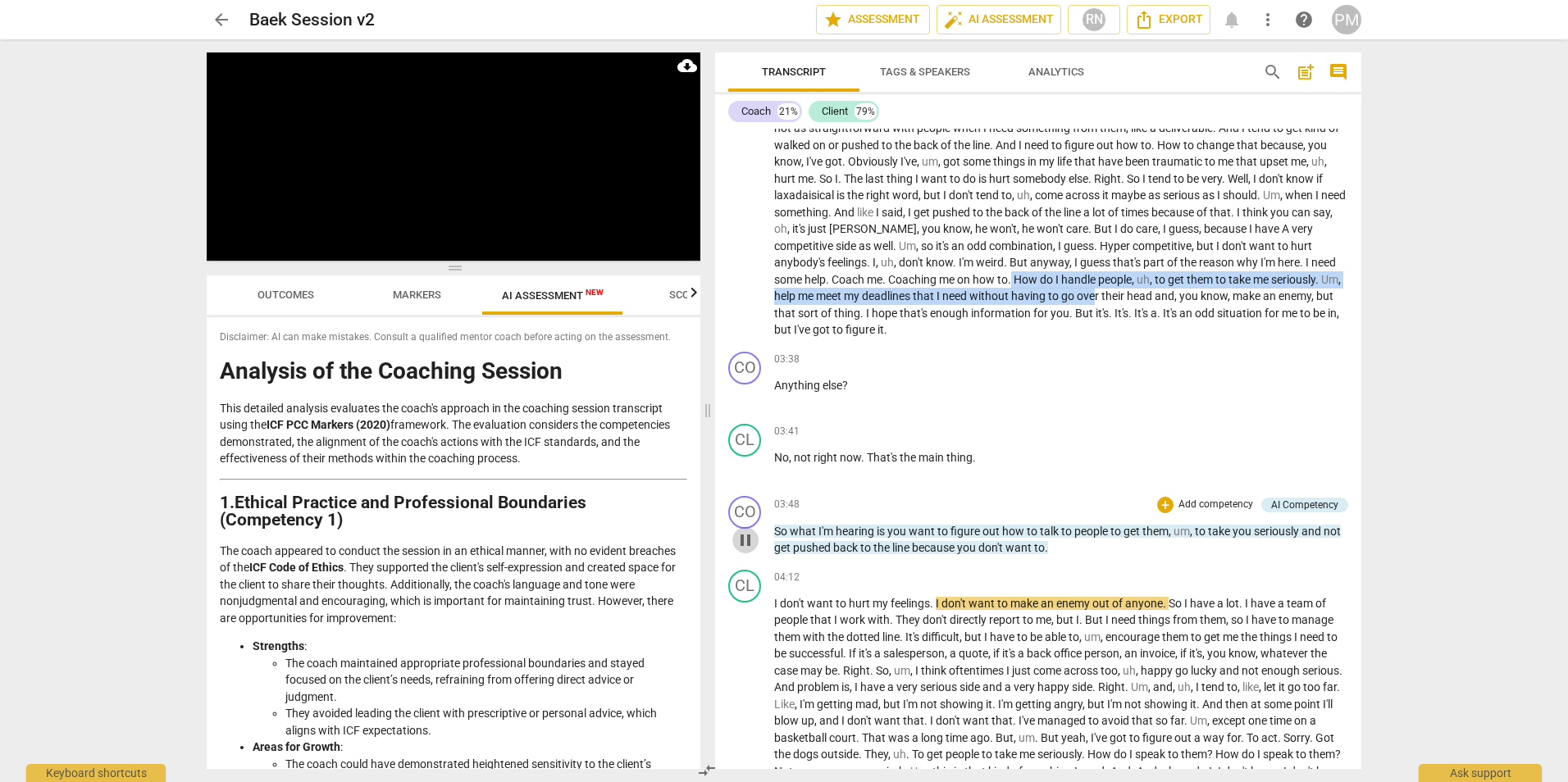
click at [744, 542] on span "pause" at bounding box center [745, 540] width 20 height 20
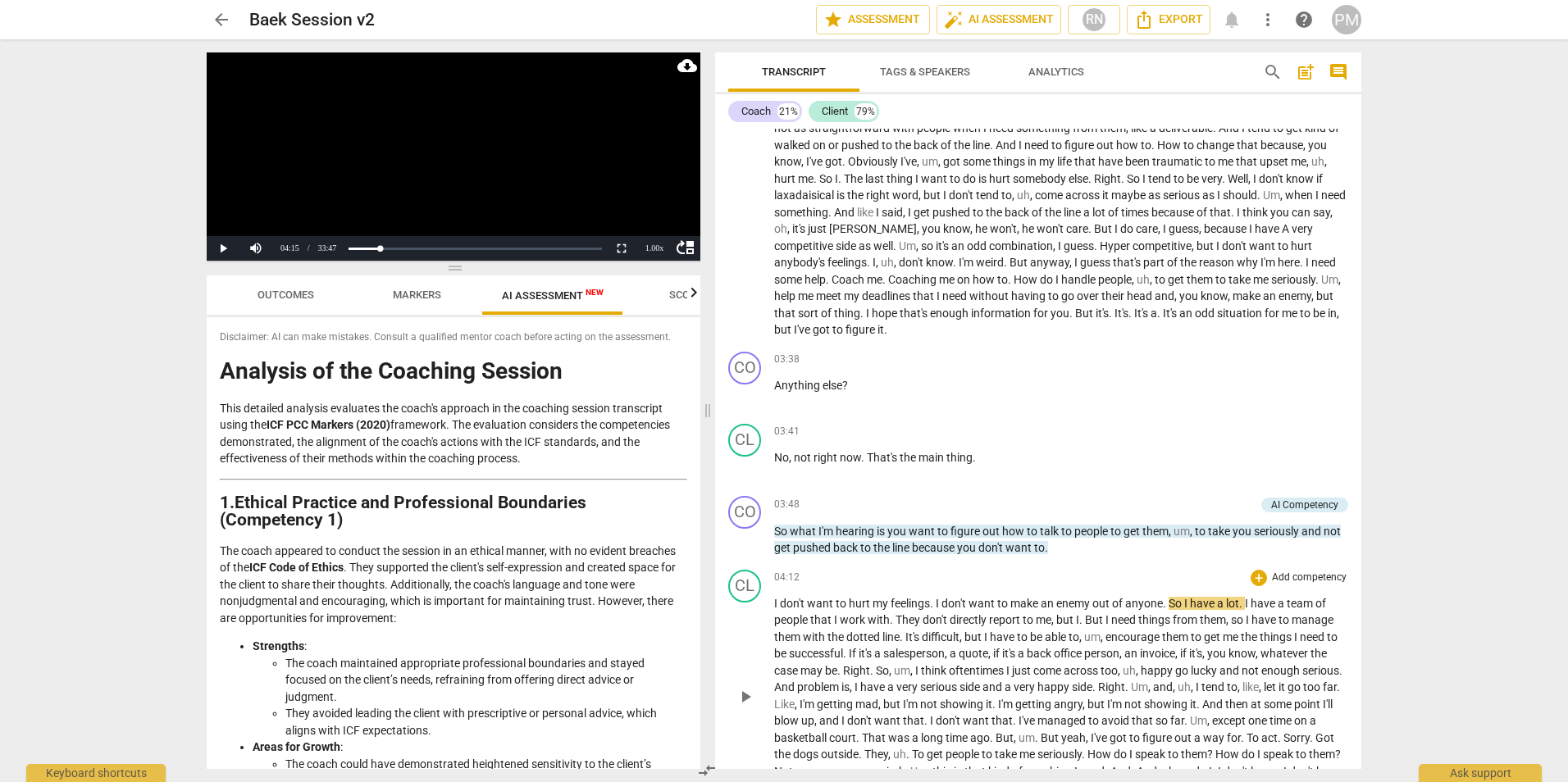
drag, startPoint x: 754, startPoint y: 700, endPoint x: 1253, endPoint y: 656, distance: 500.9
click at [779, 656] on span "know" at bounding box center [1242, 653] width 27 height 13
click at [749, 697] on span "play_arrow" at bounding box center [745, 697] width 20 height 20
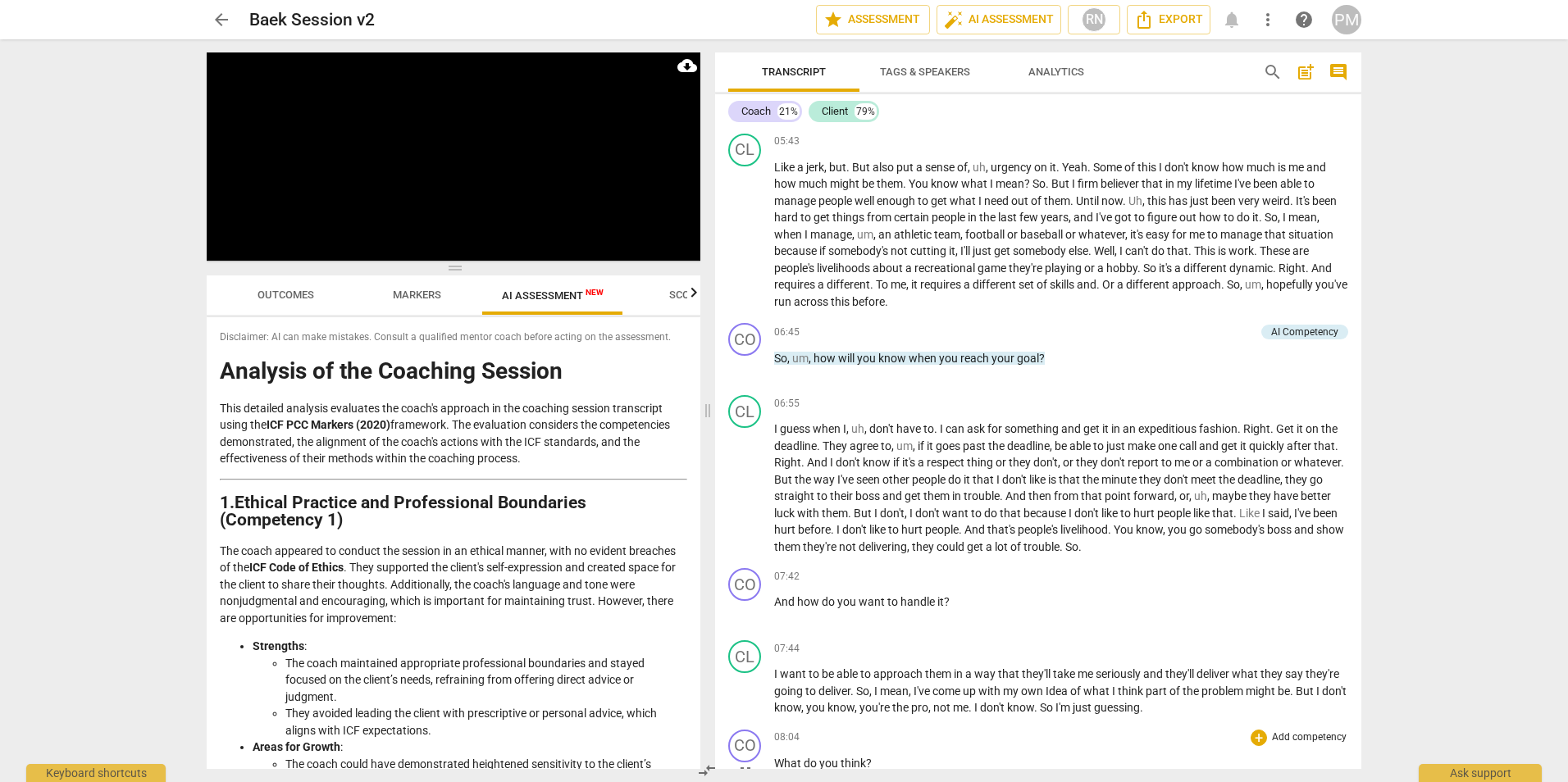
scroll to position [1887, 0]
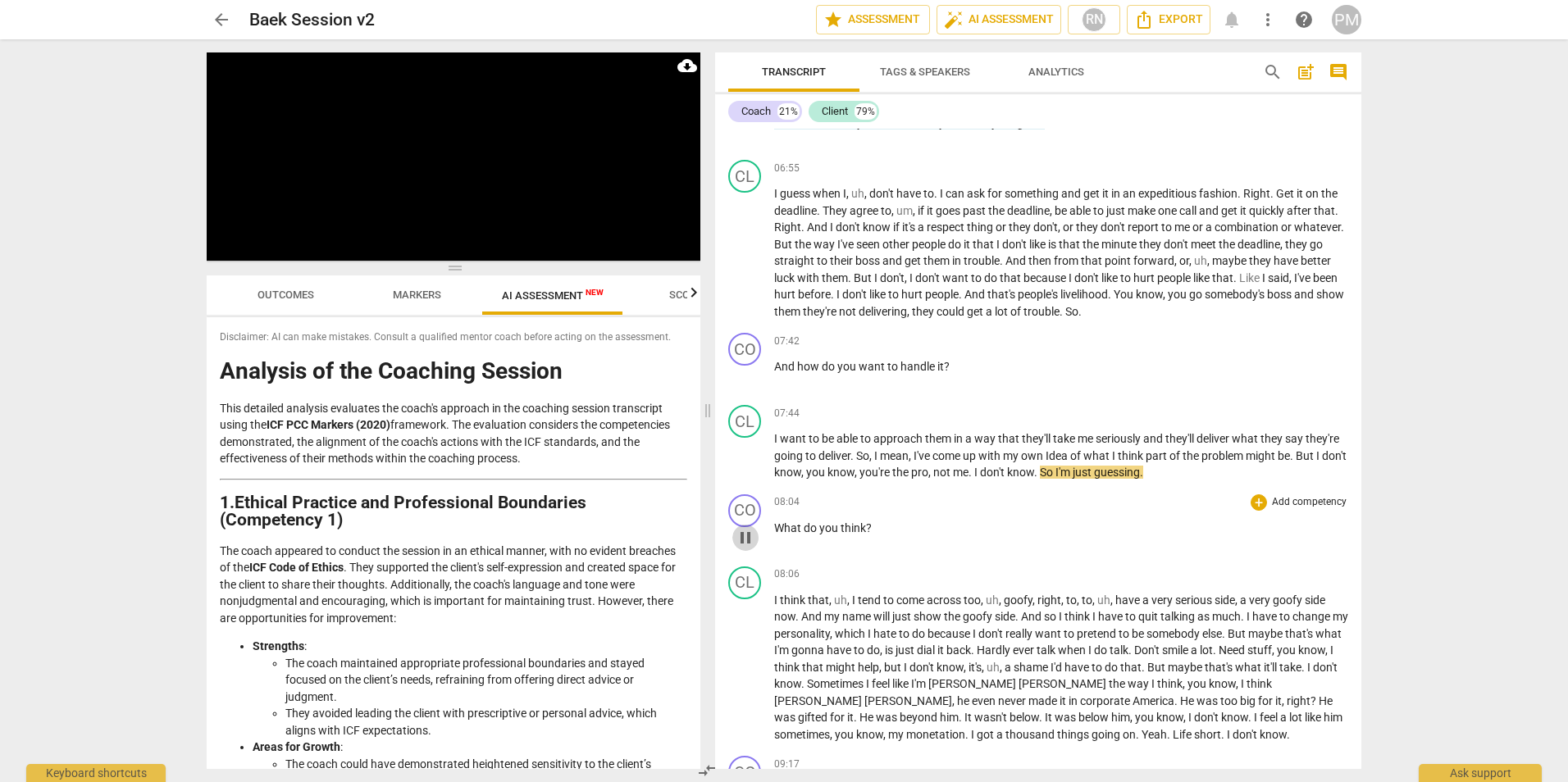
click at [745, 538] on span "pause" at bounding box center [745, 537] width 20 height 20
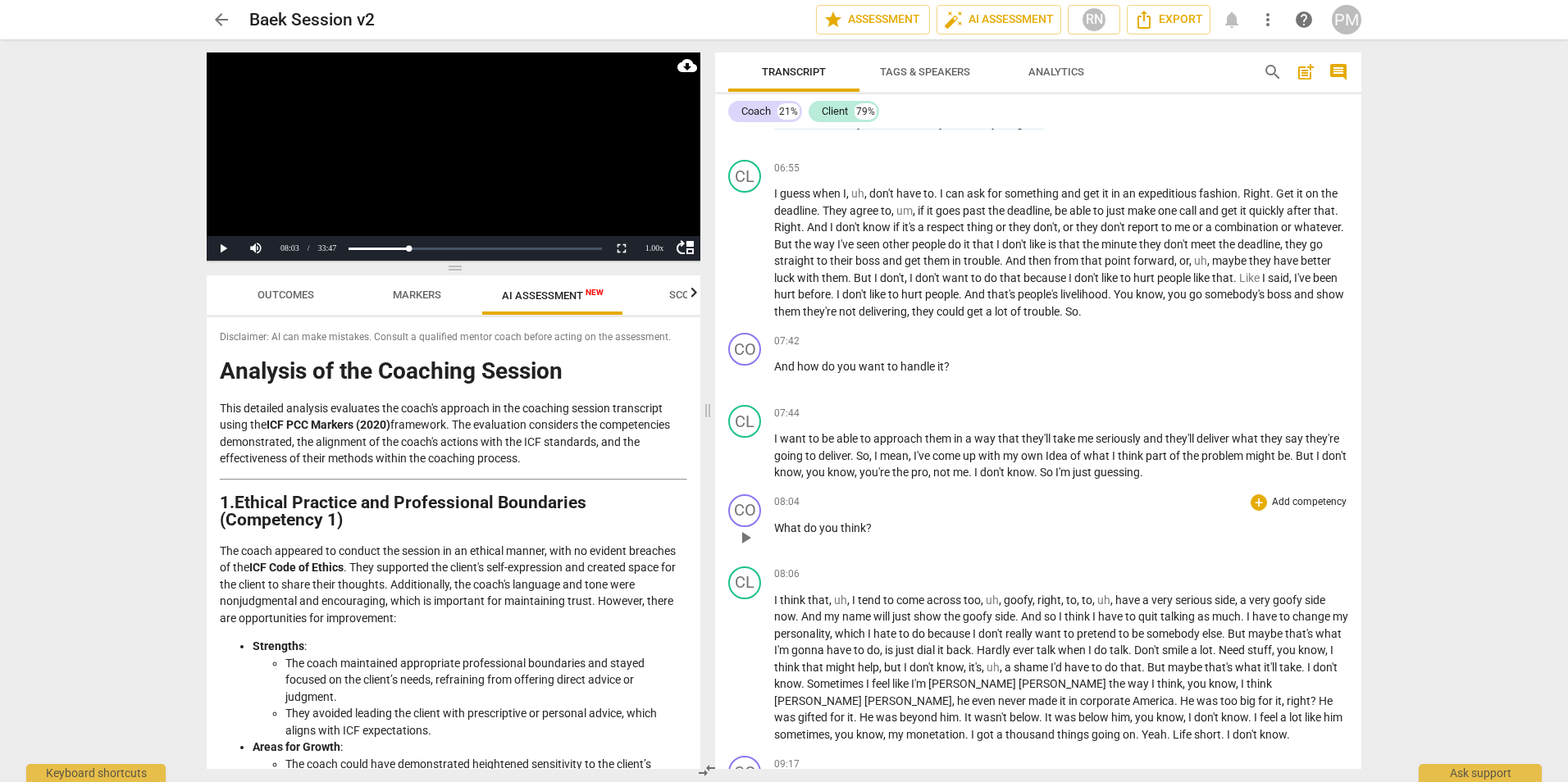
click at [779, 525] on span "What" at bounding box center [788, 528] width 30 height 13
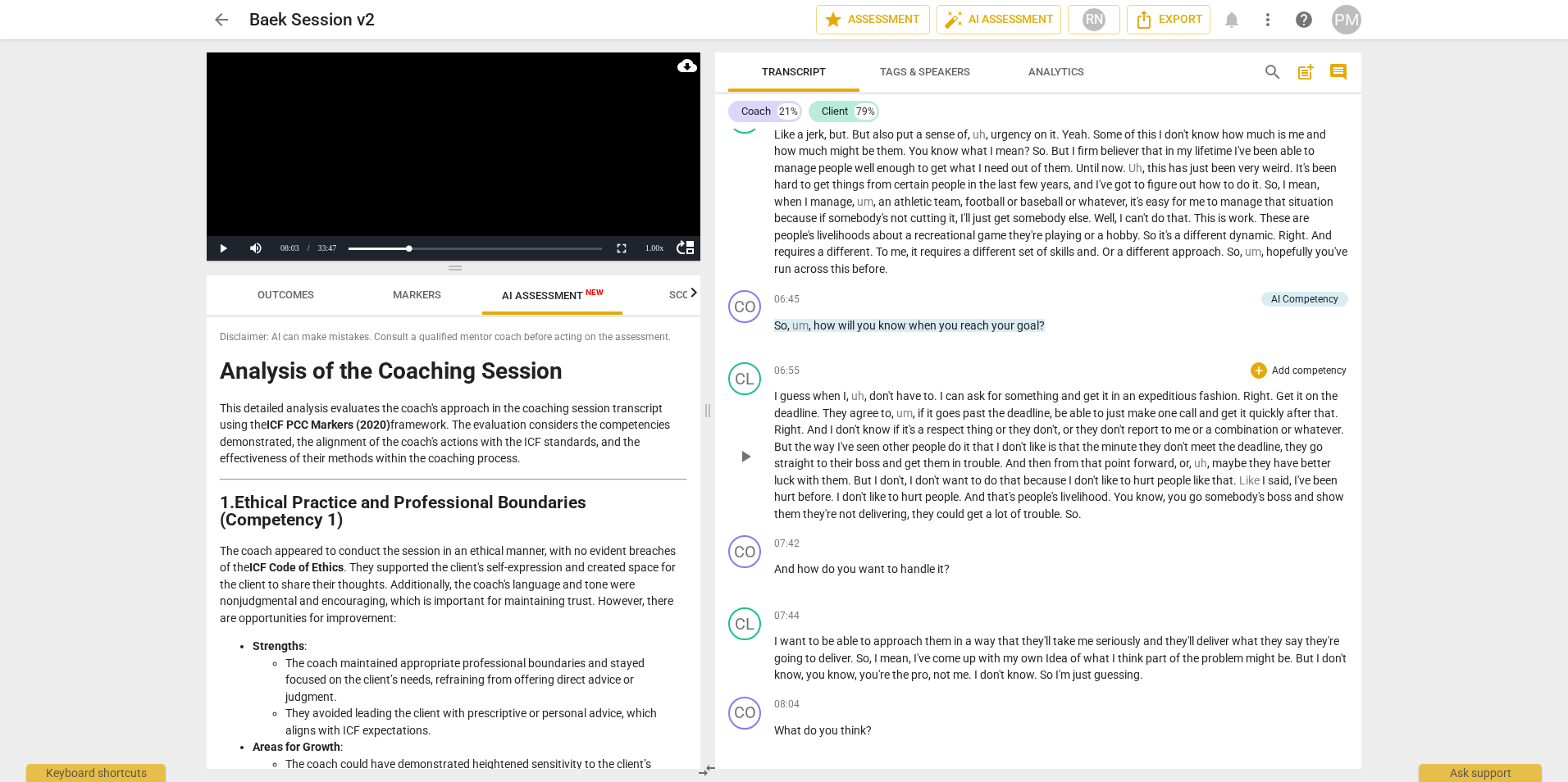
scroll to position [1723, 0]
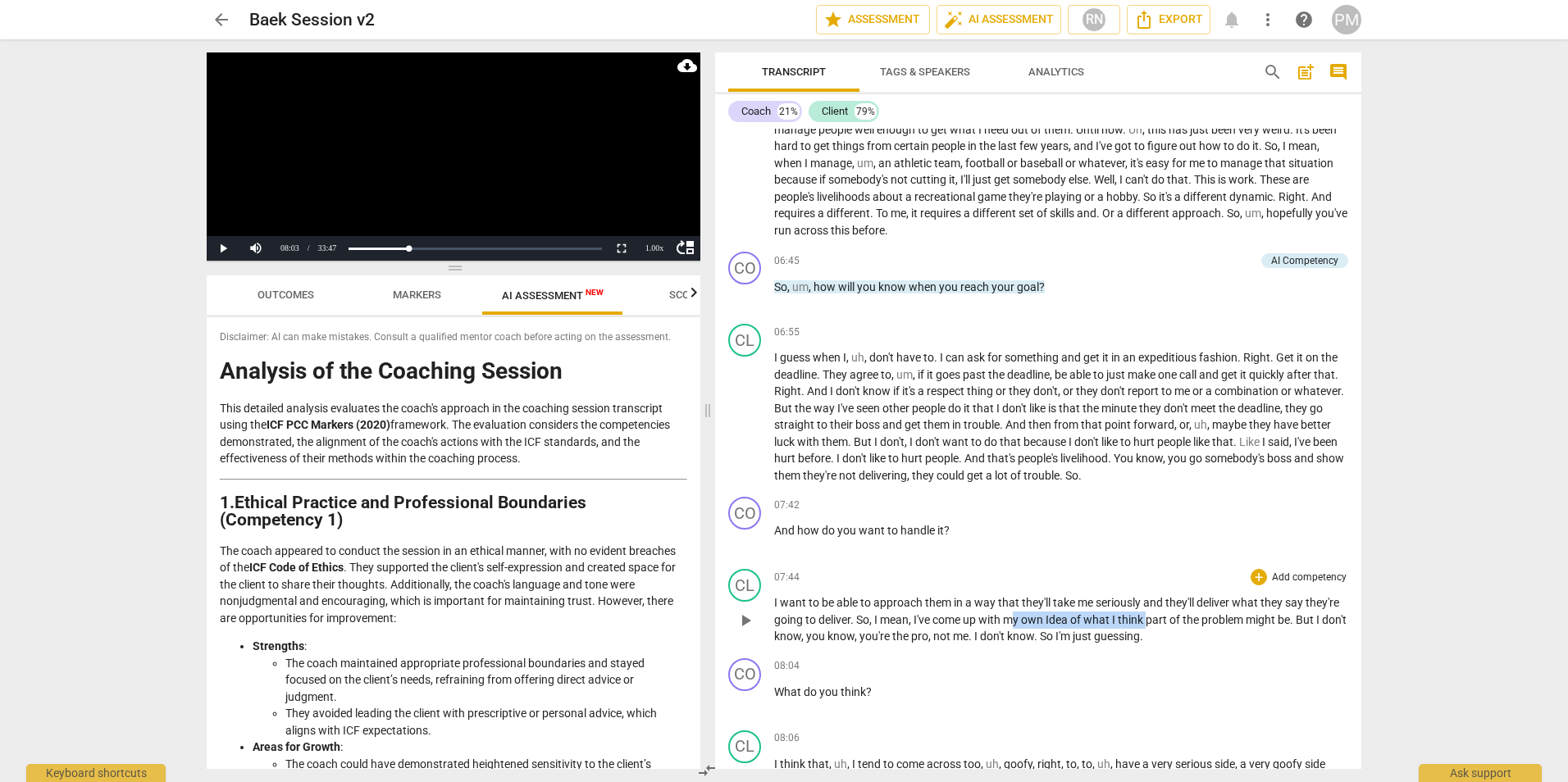
drag, startPoint x: 1013, startPoint y: 627, endPoint x: 1150, endPoint y: 627, distance: 137.0
click at [779, 627] on p "I want to be able to approach them in a way that they'll take me seriously and …" at bounding box center [1061, 620] width 574 height 51
click at [779, 692] on p "What do you think ?" at bounding box center [1061, 692] width 574 height 17
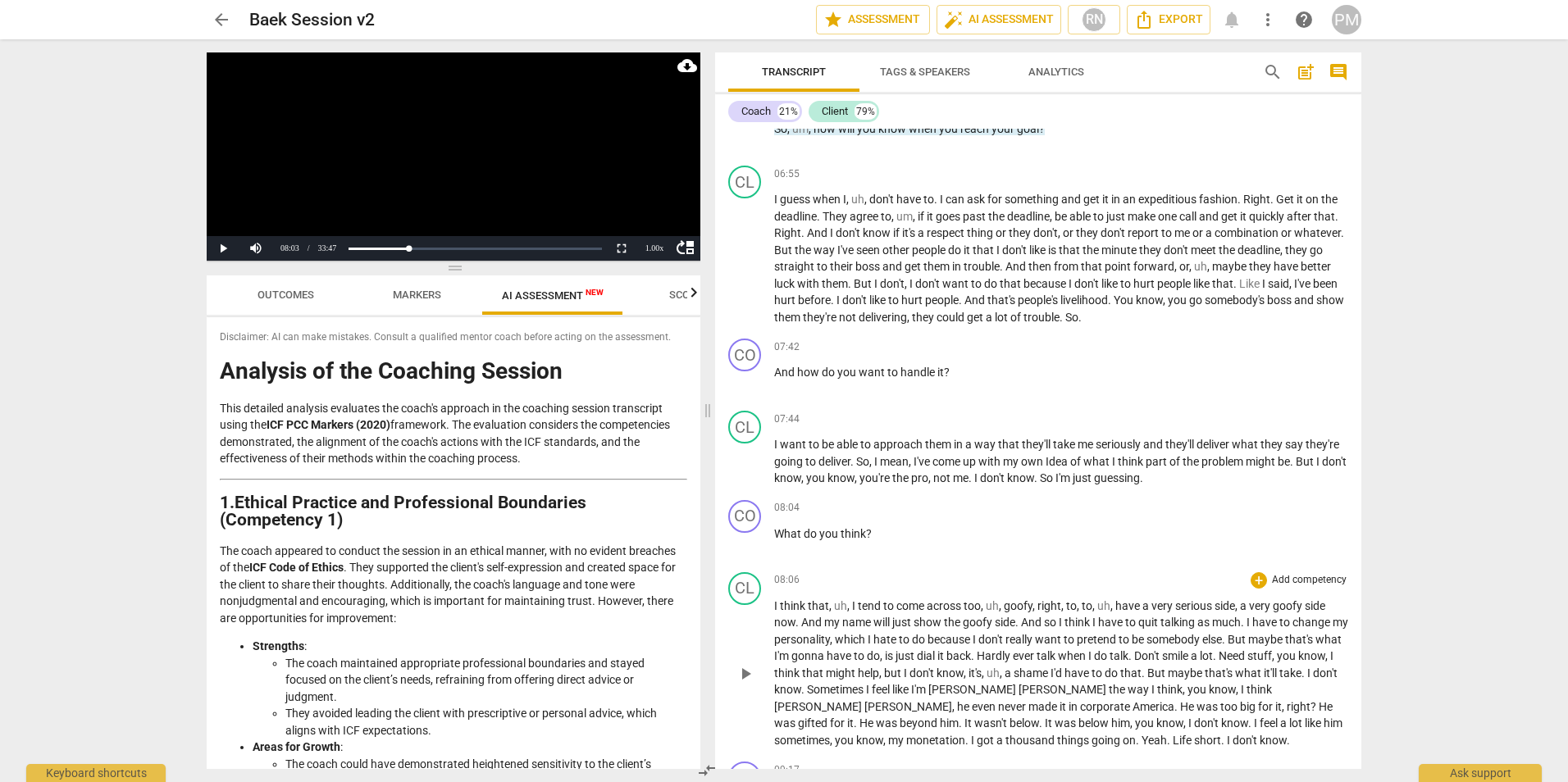
scroll to position [1970, 0]
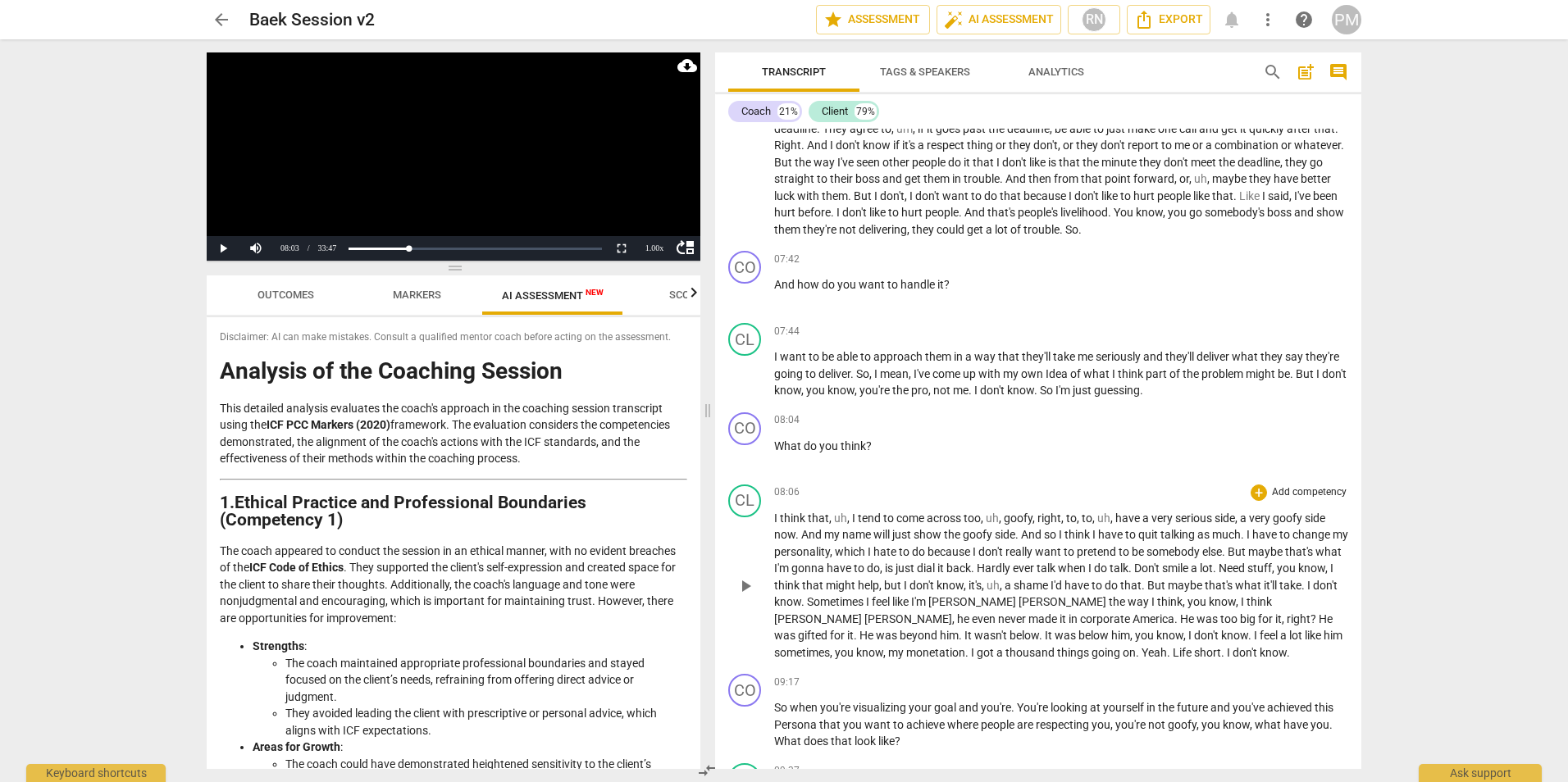
click at [746, 589] on span "play_arrow" at bounding box center [745, 586] width 20 height 20
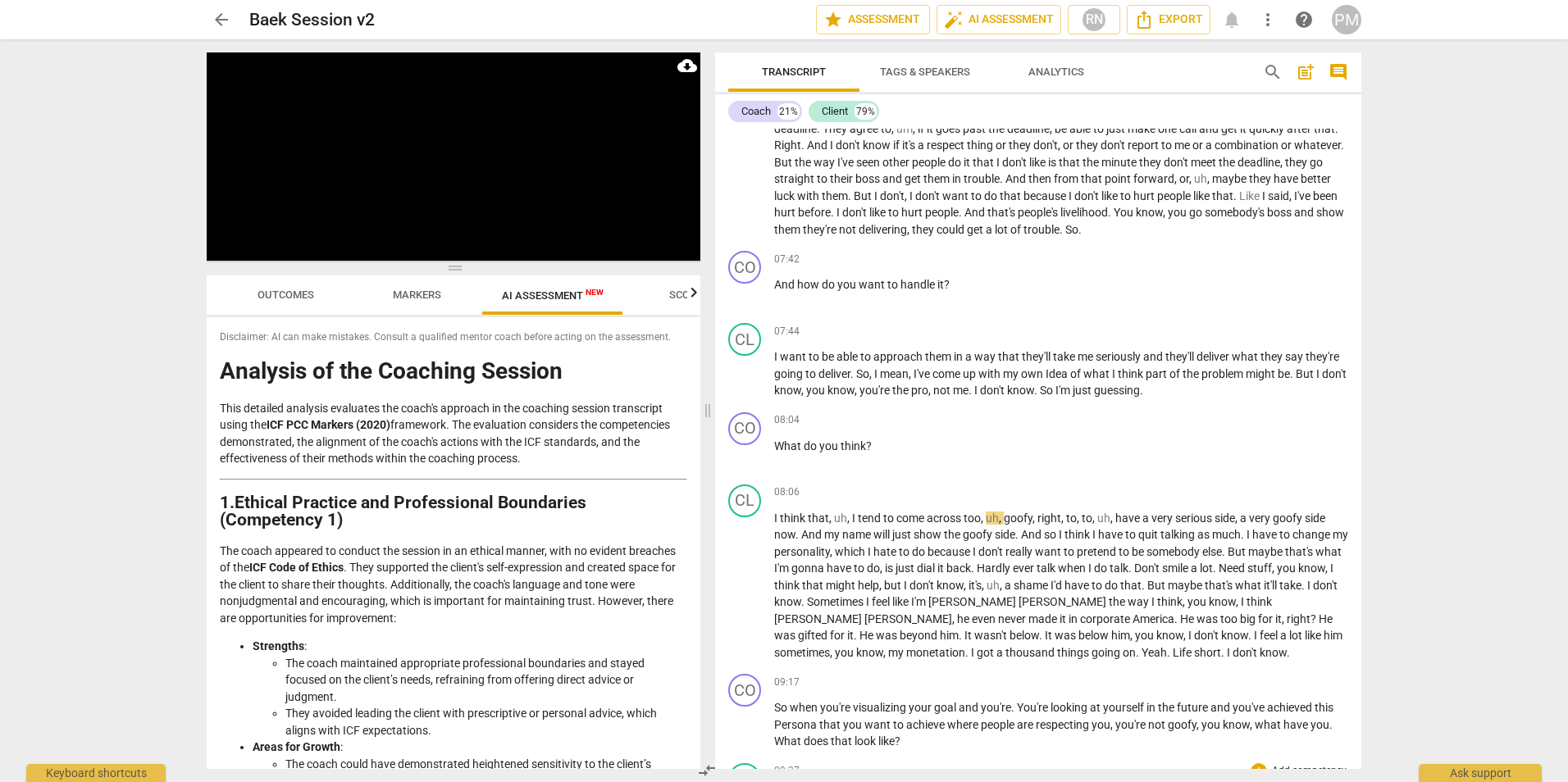
scroll to position [2051, 0]
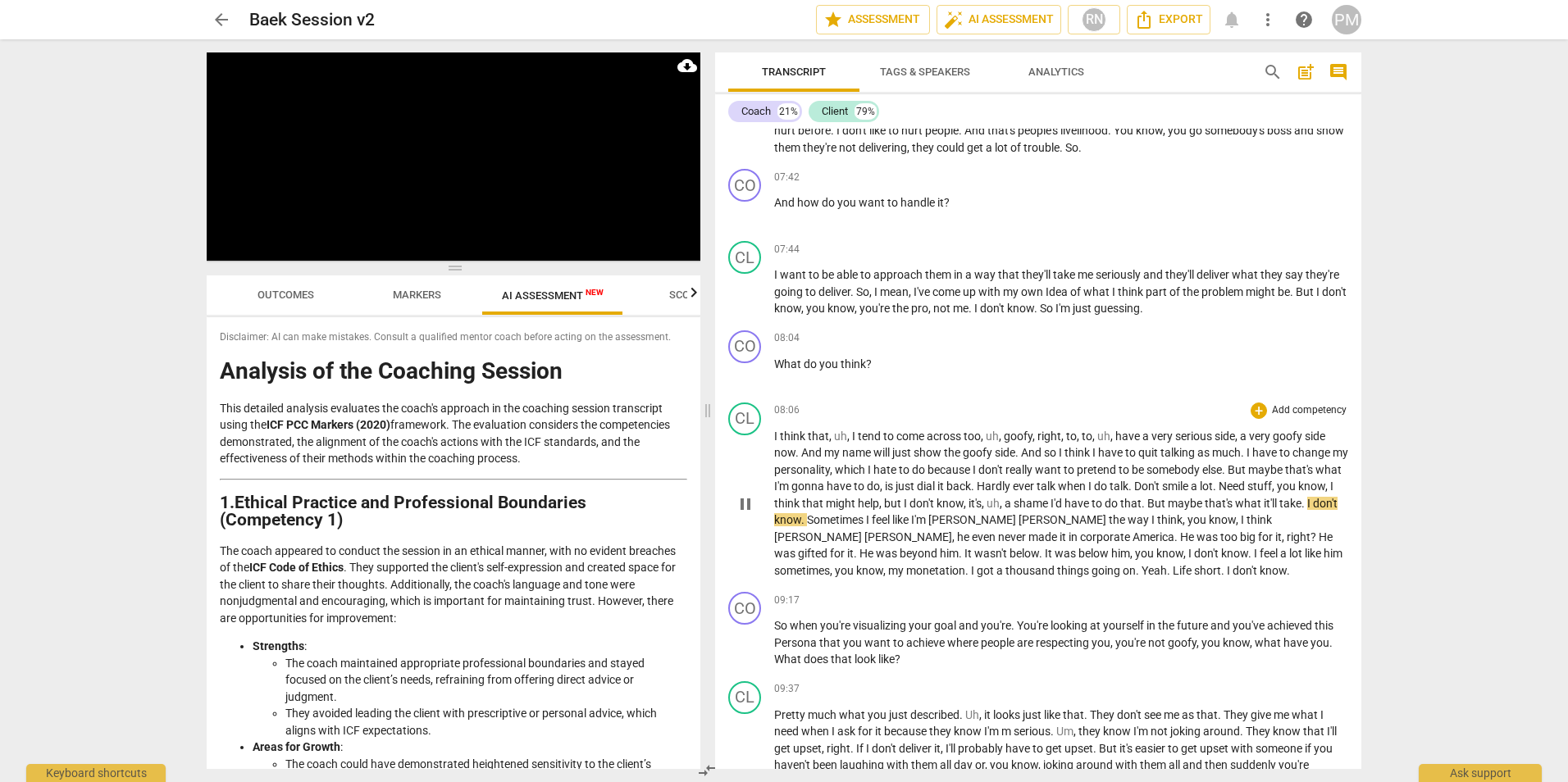
click at [754, 508] on span "pause" at bounding box center [745, 504] width 20 height 20
click at [753, 519] on div "play_arrow pause" at bounding box center [753, 505] width 42 height 140
click at [745, 507] on span "play_arrow" at bounding box center [745, 504] width 20 height 20
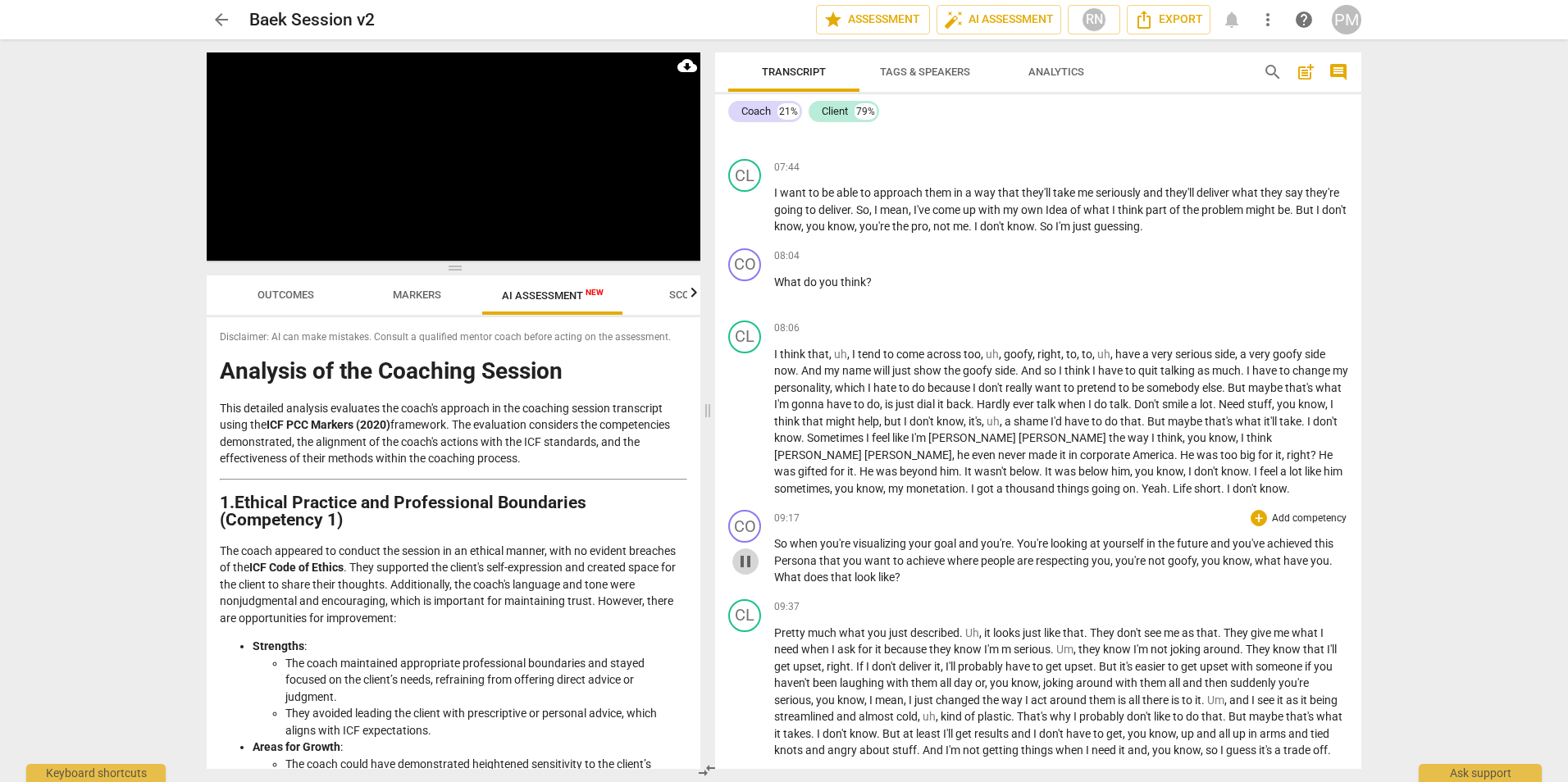
click at [755, 559] on span "pause" at bounding box center [745, 562] width 20 height 20
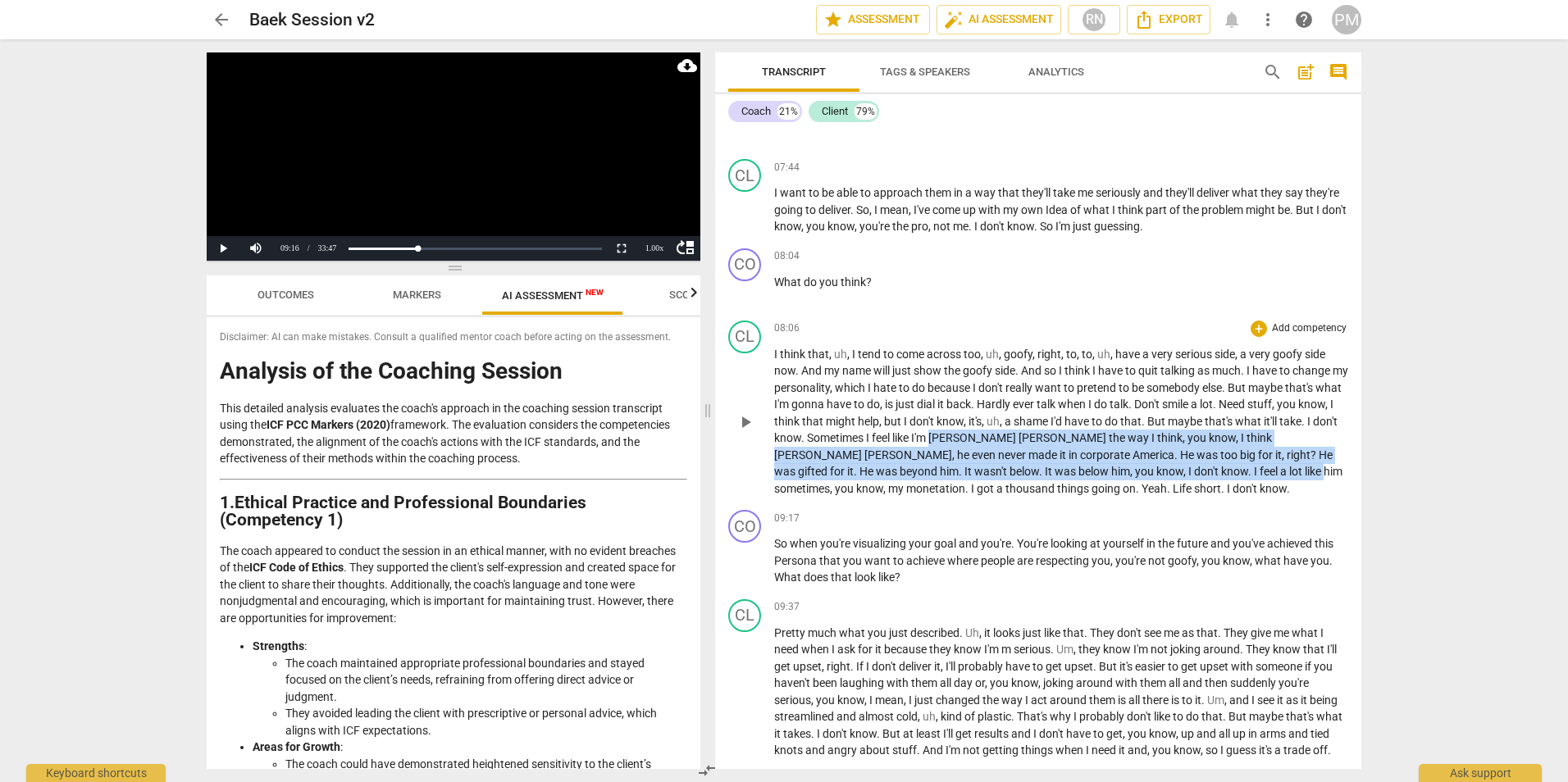
drag, startPoint x: 995, startPoint y: 437, endPoint x: 1130, endPoint y: 466, distance: 138.1
click at [779, 466] on p "I think that , uh , I tend to come across too , uh , goofy , right , to , to , …" at bounding box center [1061, 421] width 574 height 151
click at [779, 478] on p "I think that , uh , I tend to come across too , uh , goofy , right , to , to , …" at bounding box center [1061, 421] width 574 height 151
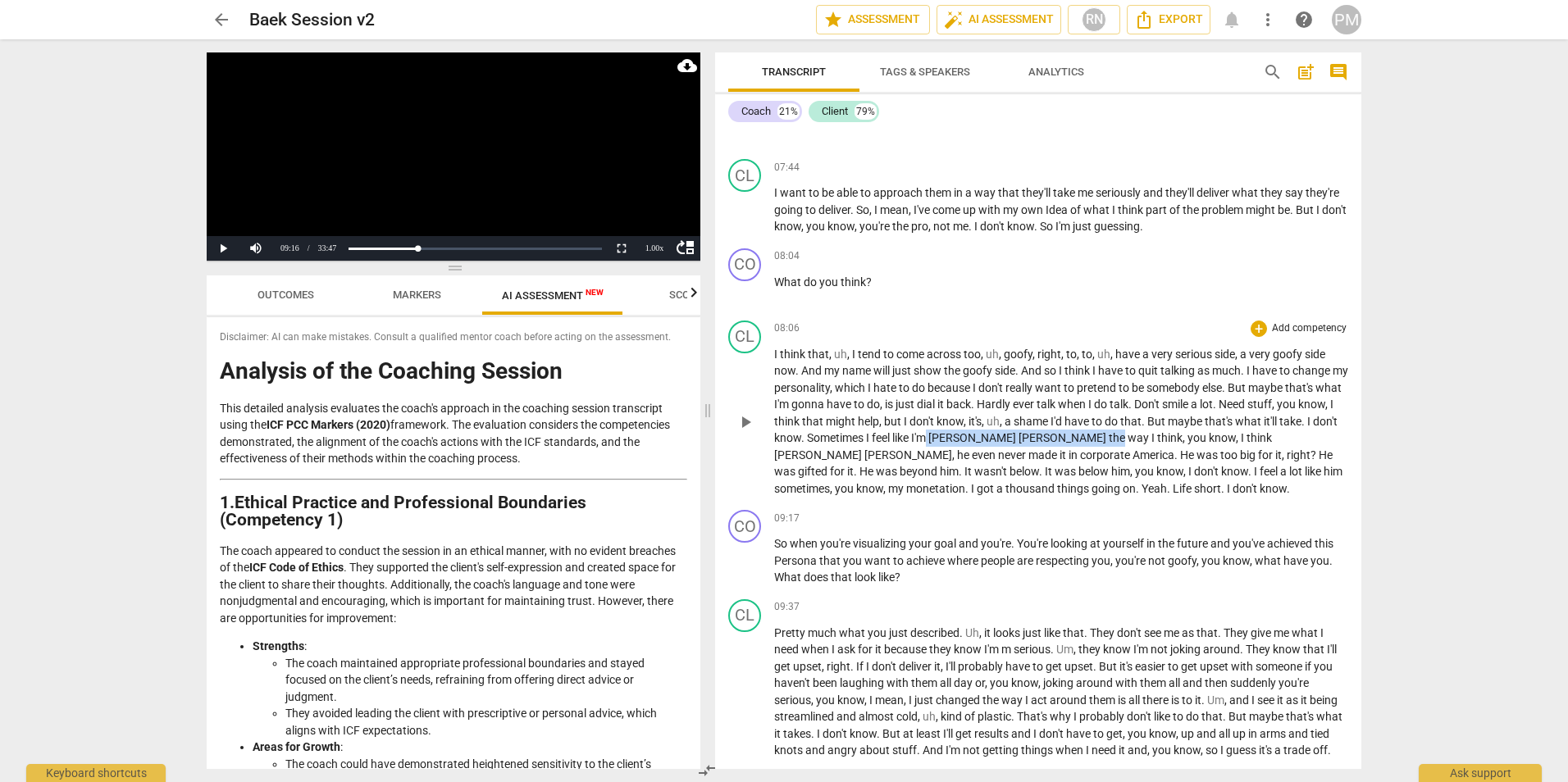
drag, startPoint x: 993, startPoint y: 437, endPoint x: 1089, endPoint y: 434, distance: 96.0
click at [779, 434] on p "I think that , uh , I tend to come across too , uh , goofy , right , to , to , …" at bounding box center [1061, 421] width 574 height 151
click at [779, 517] on div "09:17 + Add competency keyboard_arrow_right" at bounding box center [1061, 518] width 574 height 16
click at [411, 250] on div "Loaded : 0% Progress : 24.42%" at bounding box center [475, 249] width 248 height 4
click at [218, 247] on button "Play" at bounding box center [223, 248] width 33 height 24
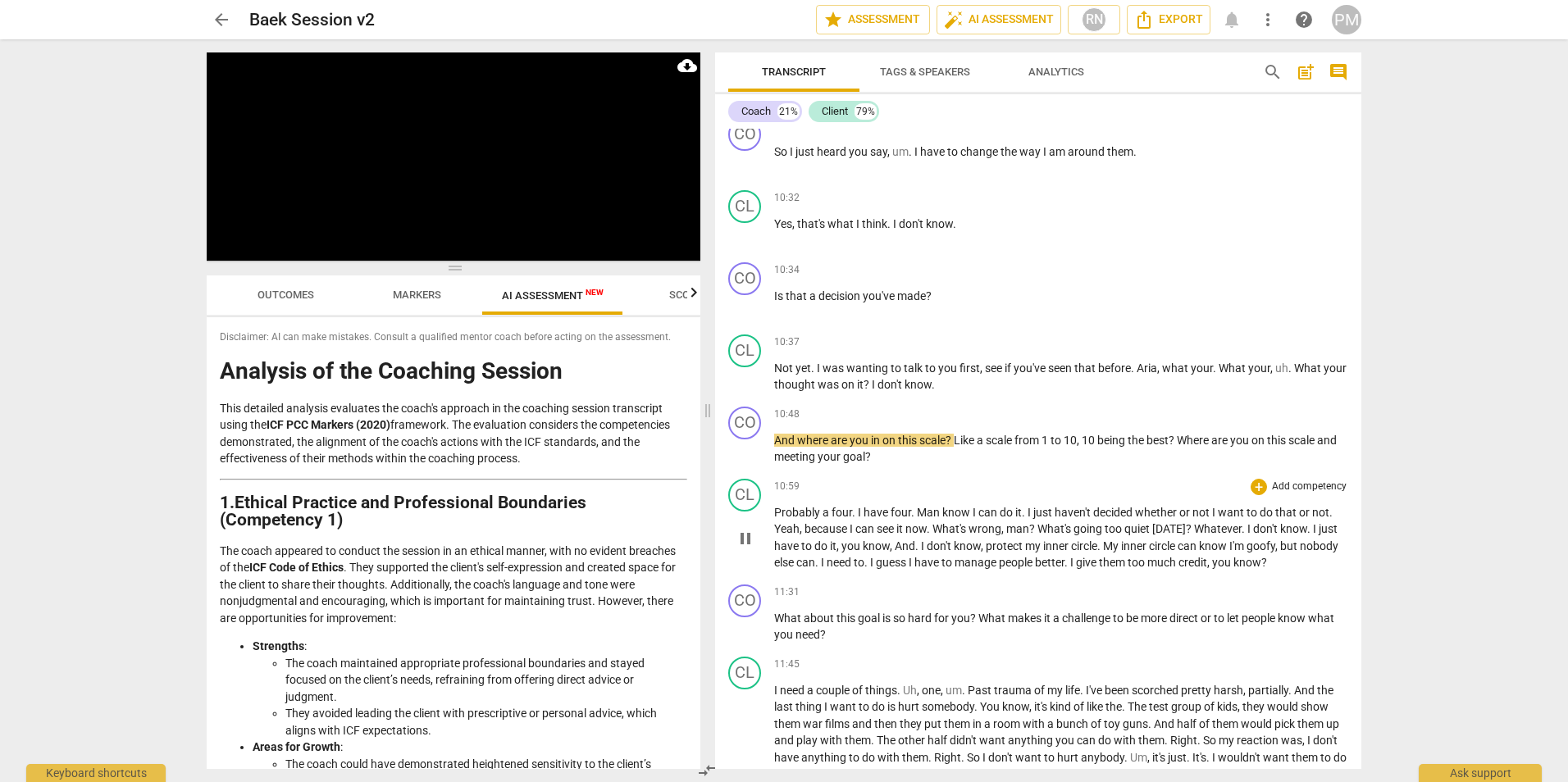
scroll to position [2870, 0]
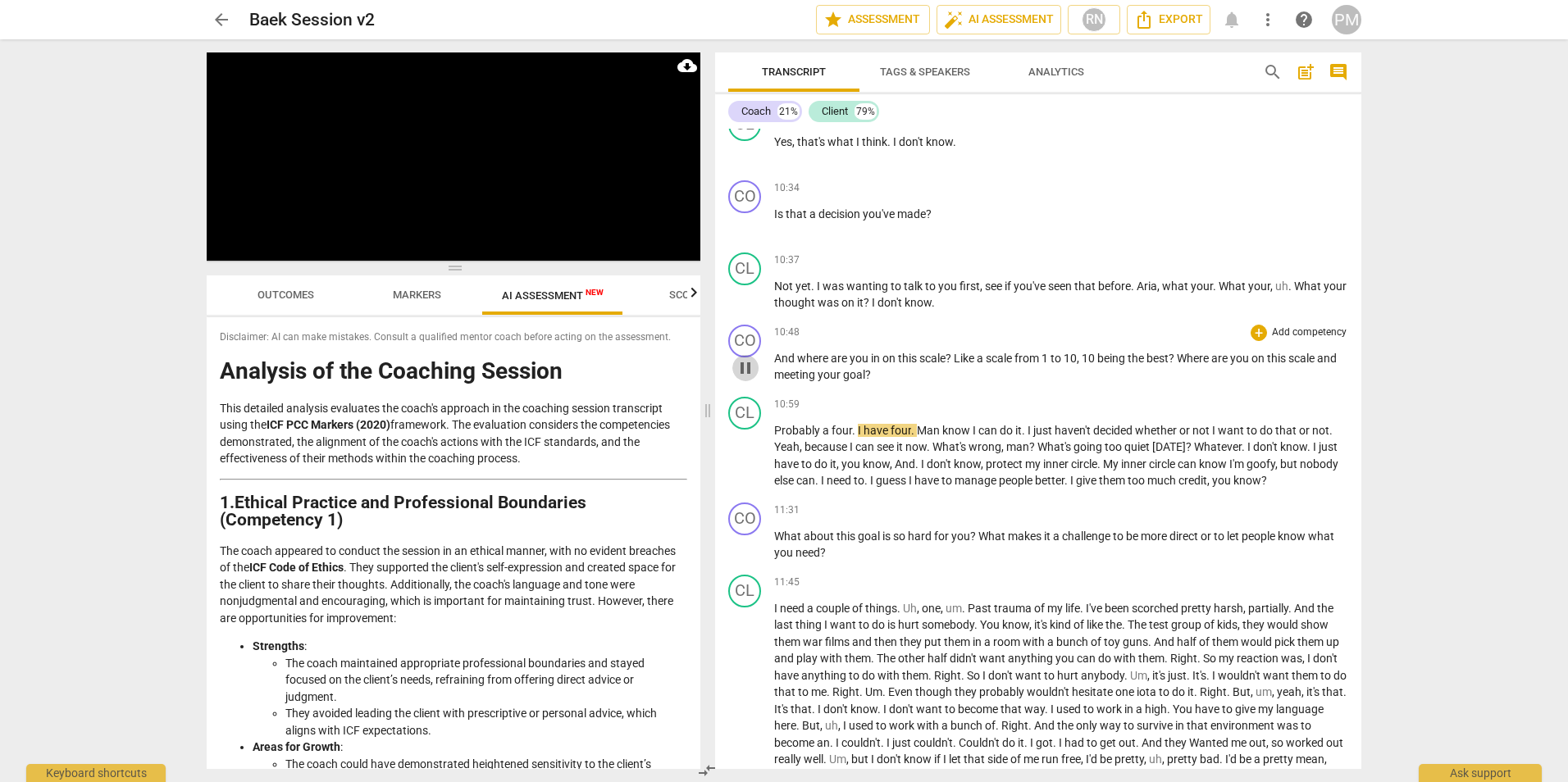
click at [750, 378] on span "pause" at bounding box center [745, 368] width 20 height 20
click at [779, 365] on span "?" at bounding box center [949, 358] width 8 height 13
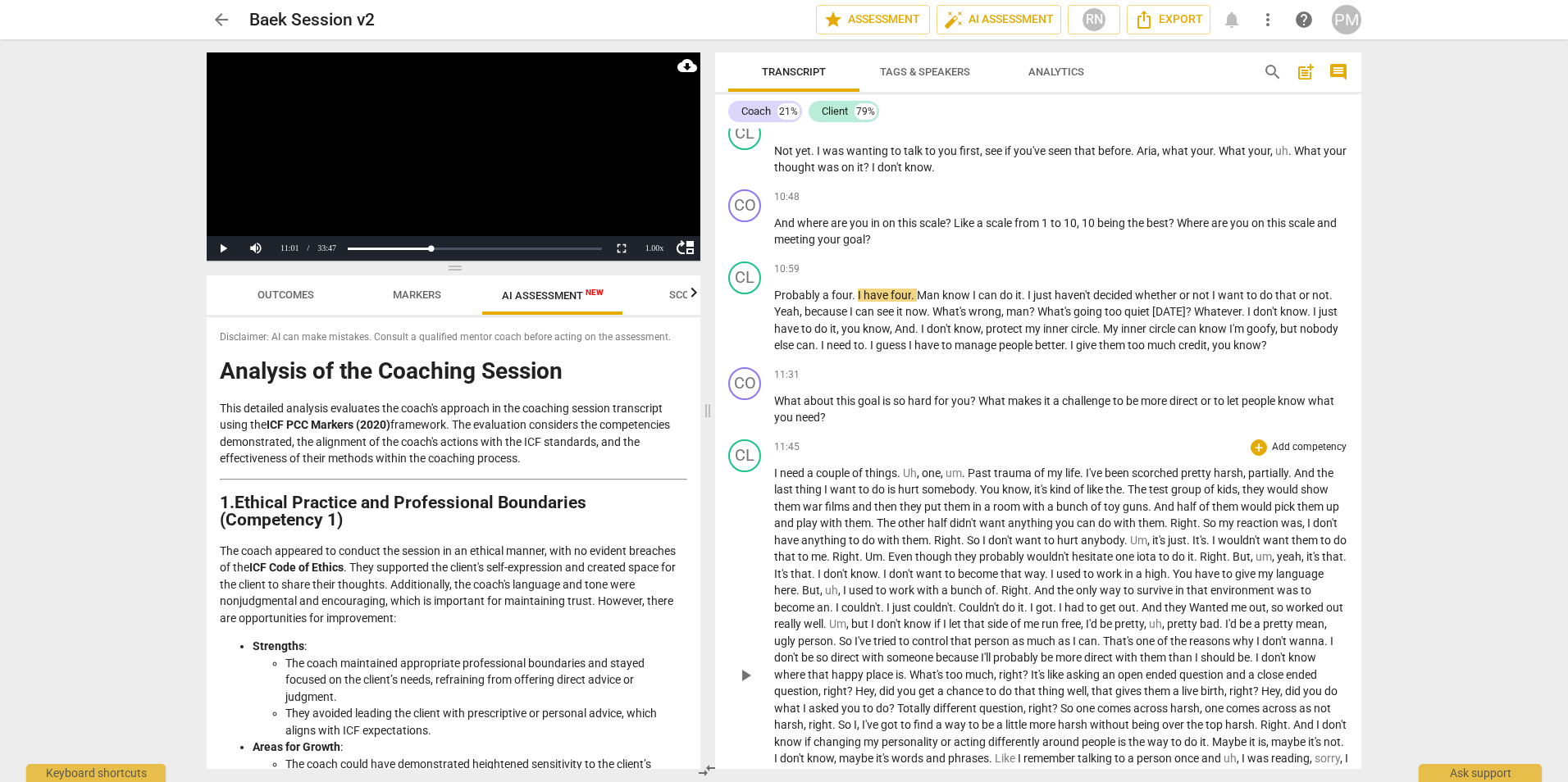
scroll to position [3034, 0]
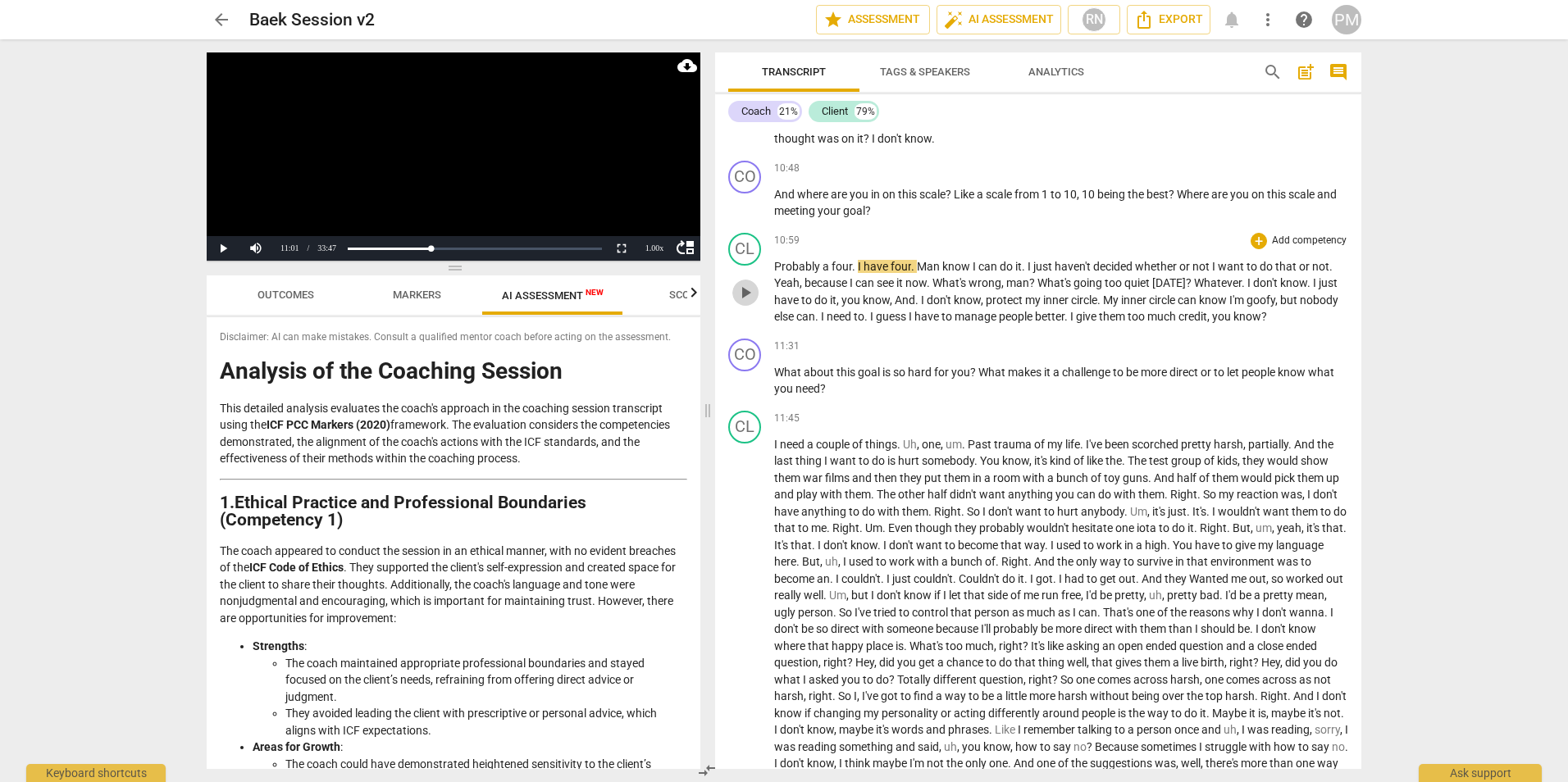
click at [754, 303] on span "play_arrow" at bounding box center [745, 293] width 20 height 20
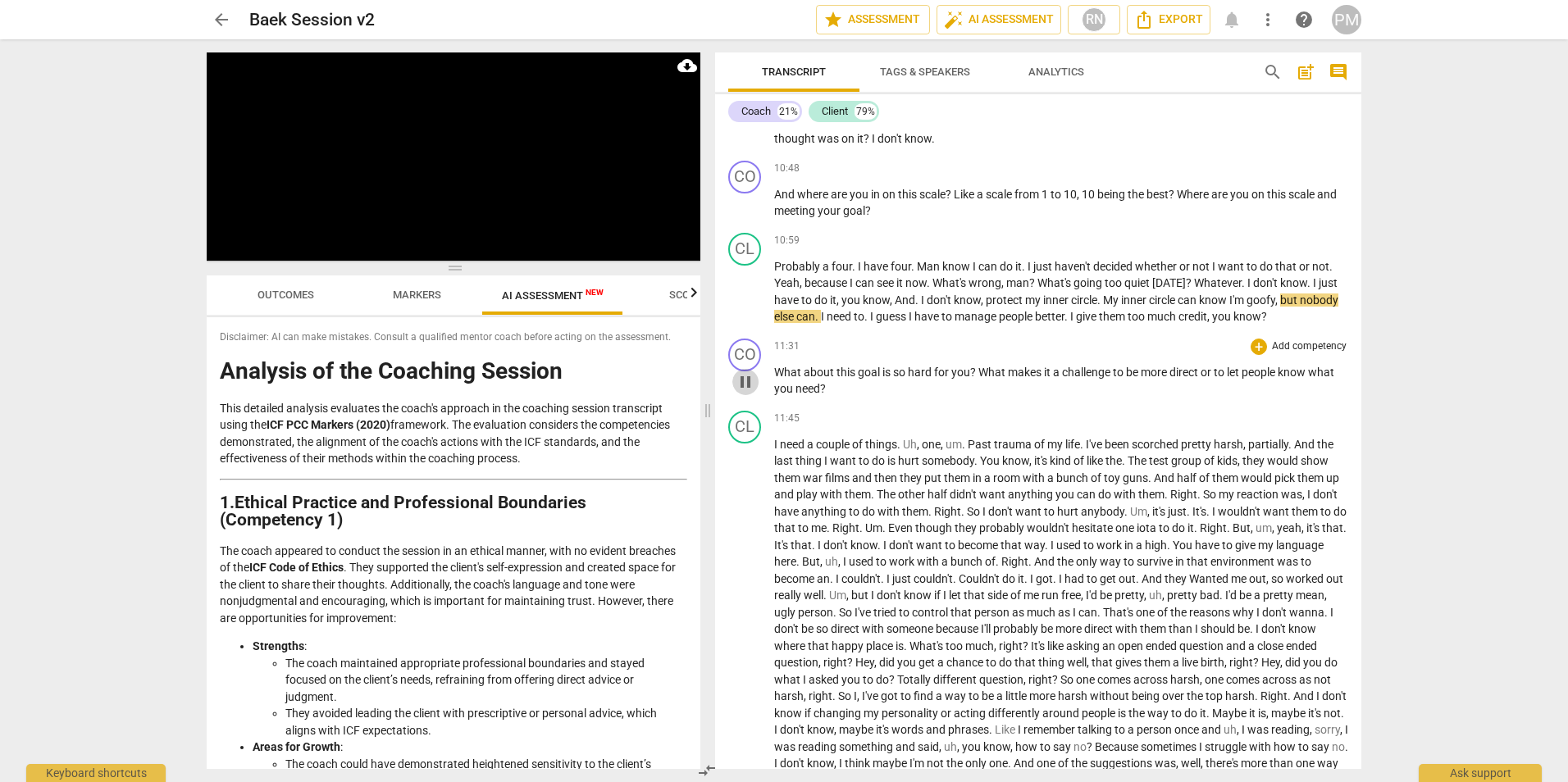
click at [746, 392] on span "pause" at bounding box center [745, 382] width 20 height 20
click at [746, 392] on span "play_arrow" at bounding box center [745, 382] width 20 height 20
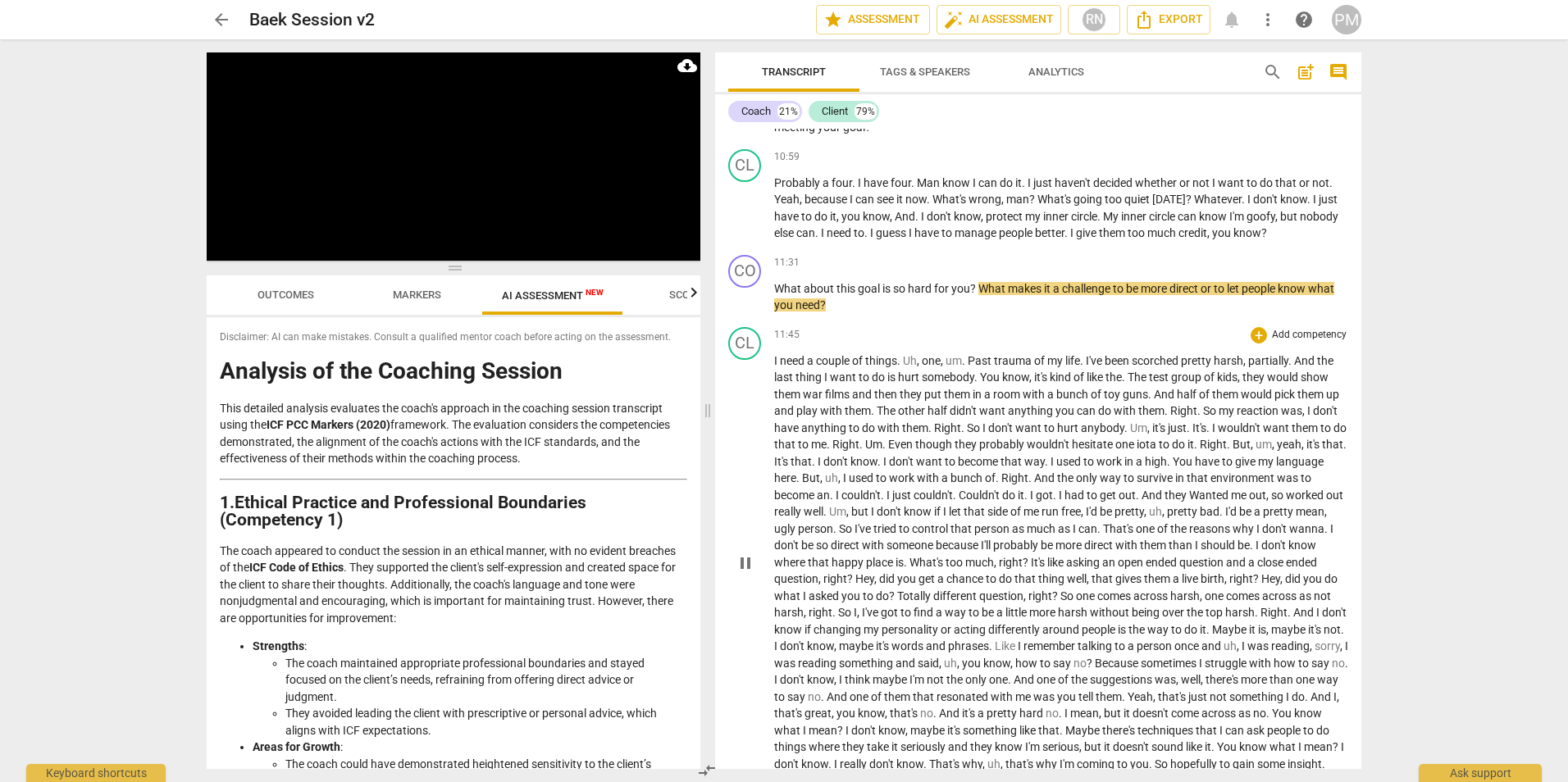
scroll to position [3198, 0]
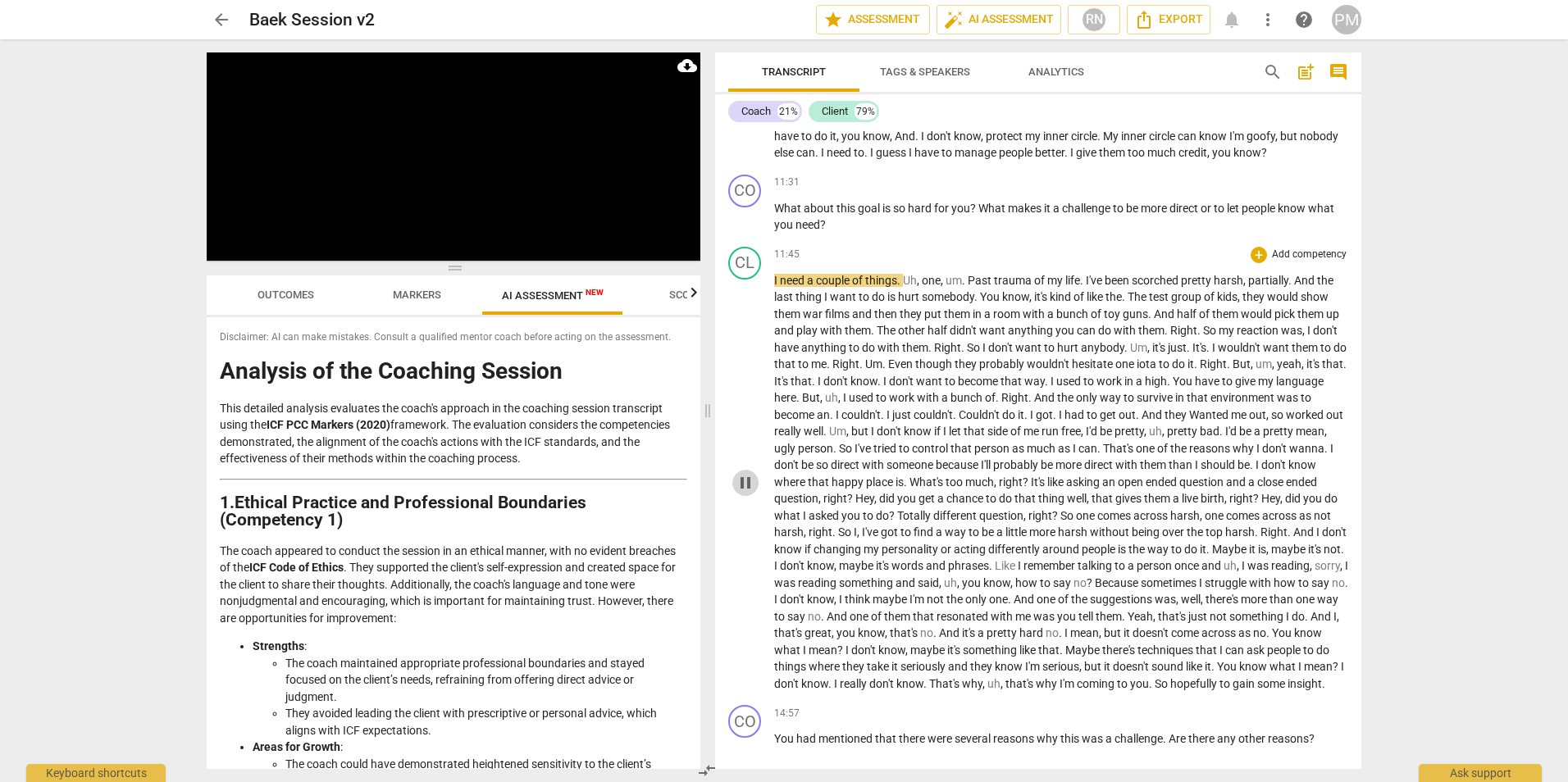
click at [741, 493] on span "pause" at bounding box center [745, 483] width 20 height 20
click at [747, 493] on span "play_arrow" at bounding box center [745, 483] width 20 height 20
click at [748, 493] on span "pause" at bounding box center [745, 483] width 20 height 20
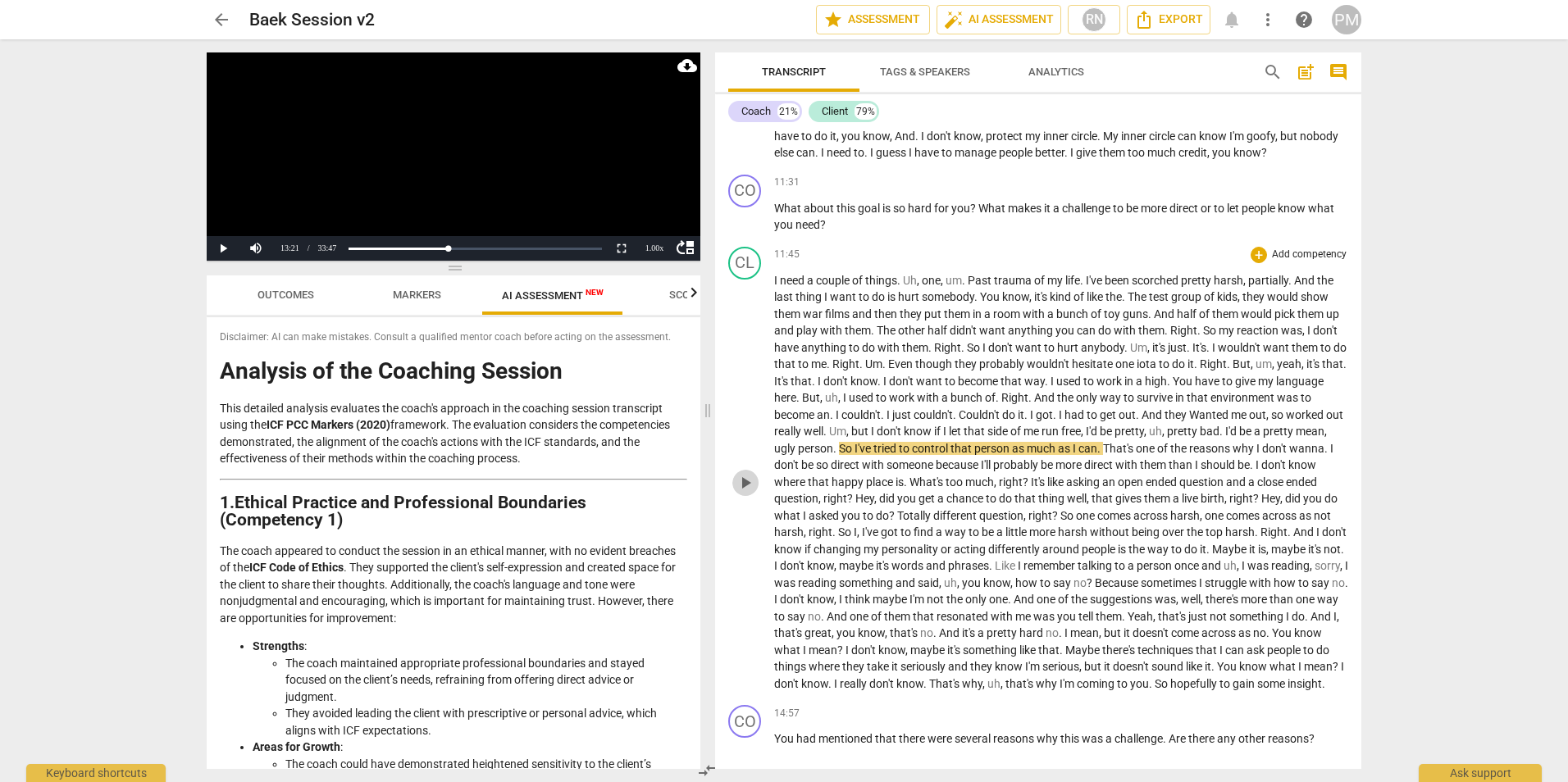
click at [748, 493] on span "play_arrow" at bounding box center [745, 483] width 20 height 20
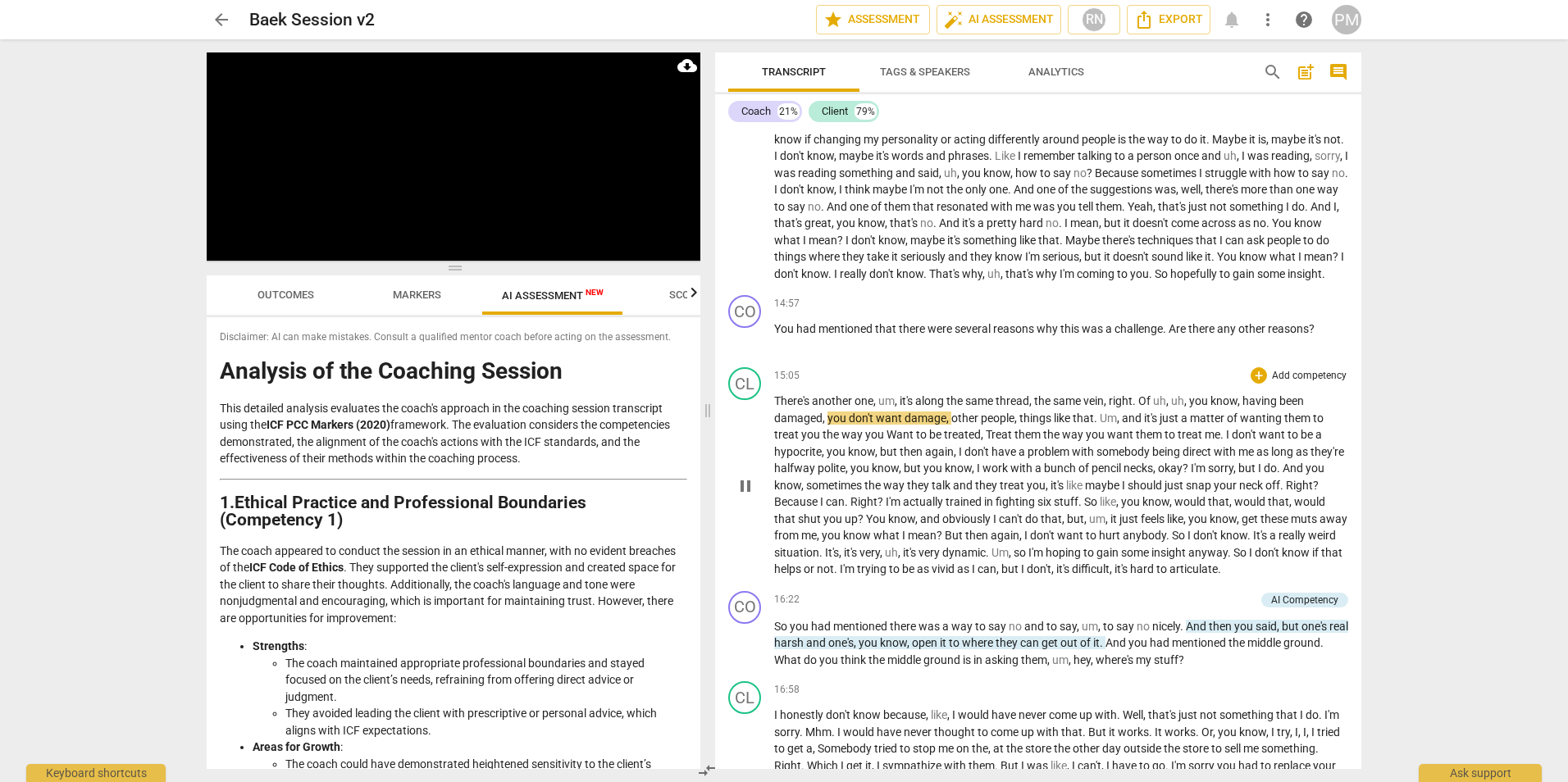
scroll to position [3690, 0]
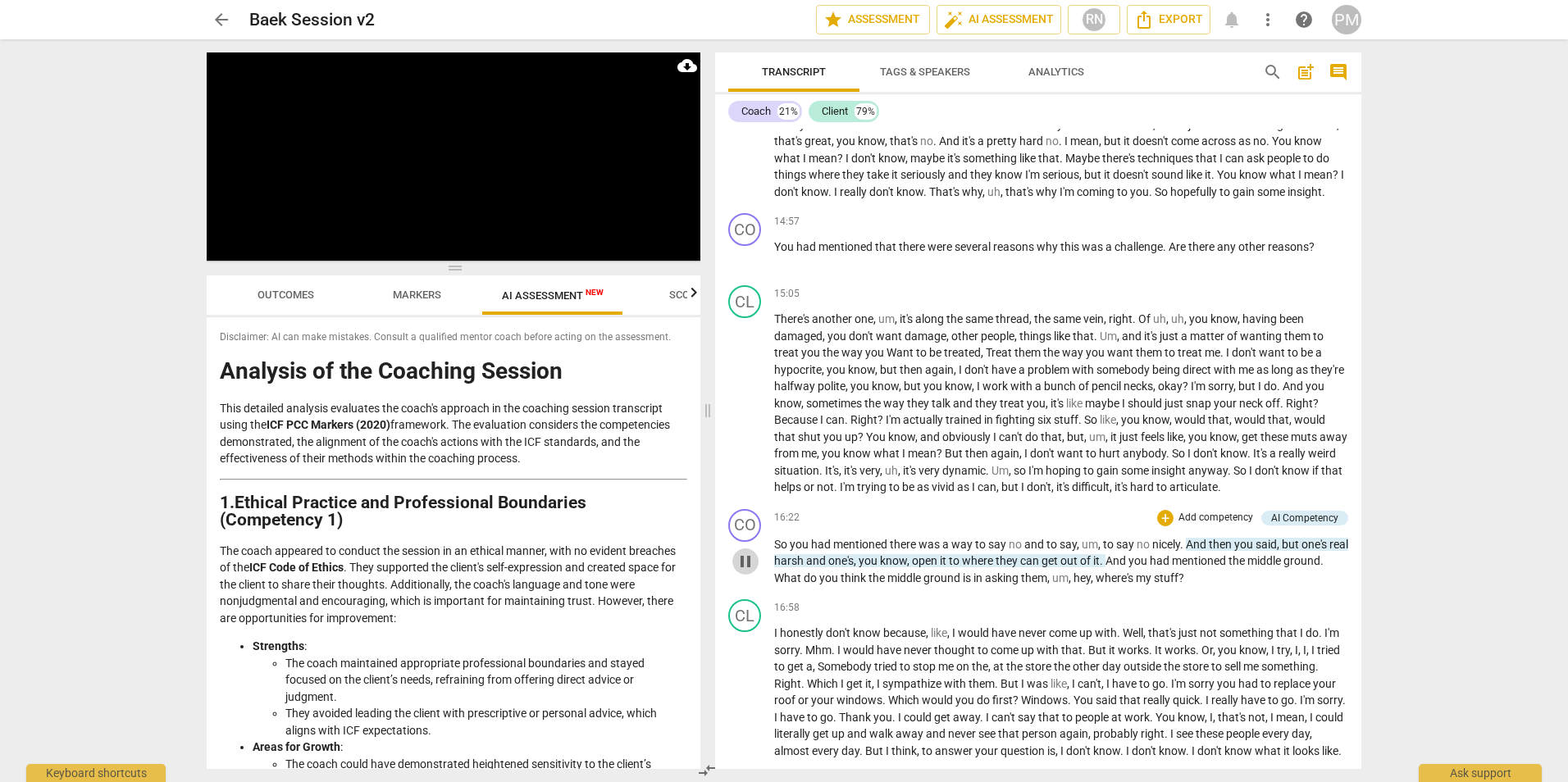
click at [749, 571] on span "pause" at bounding box center [745, 562] width 20 height 20
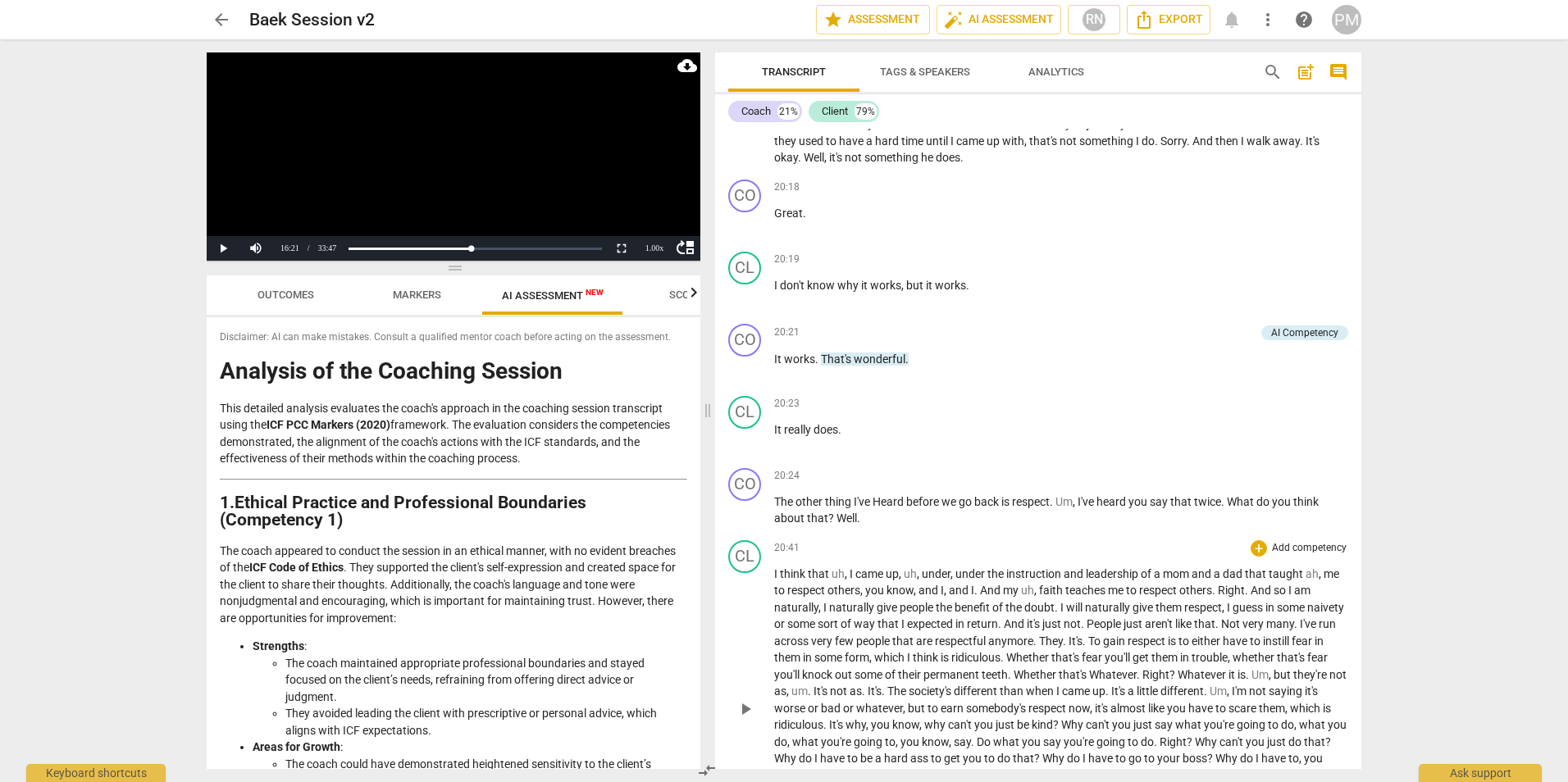
scroll to position [4592, 0]
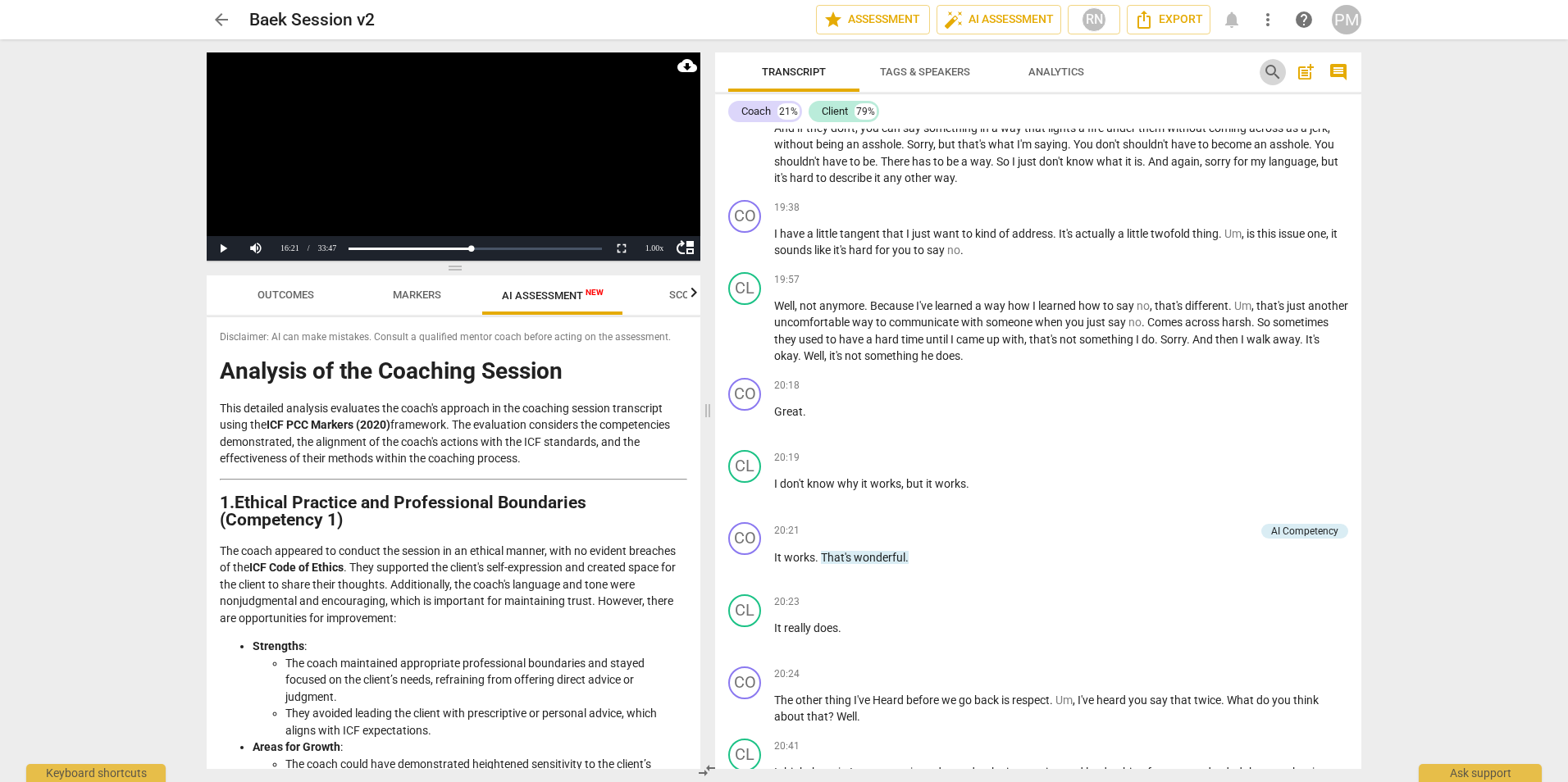
click at [779, 72] on span "search" at bounding box center [1273, 73] width 20 height 20
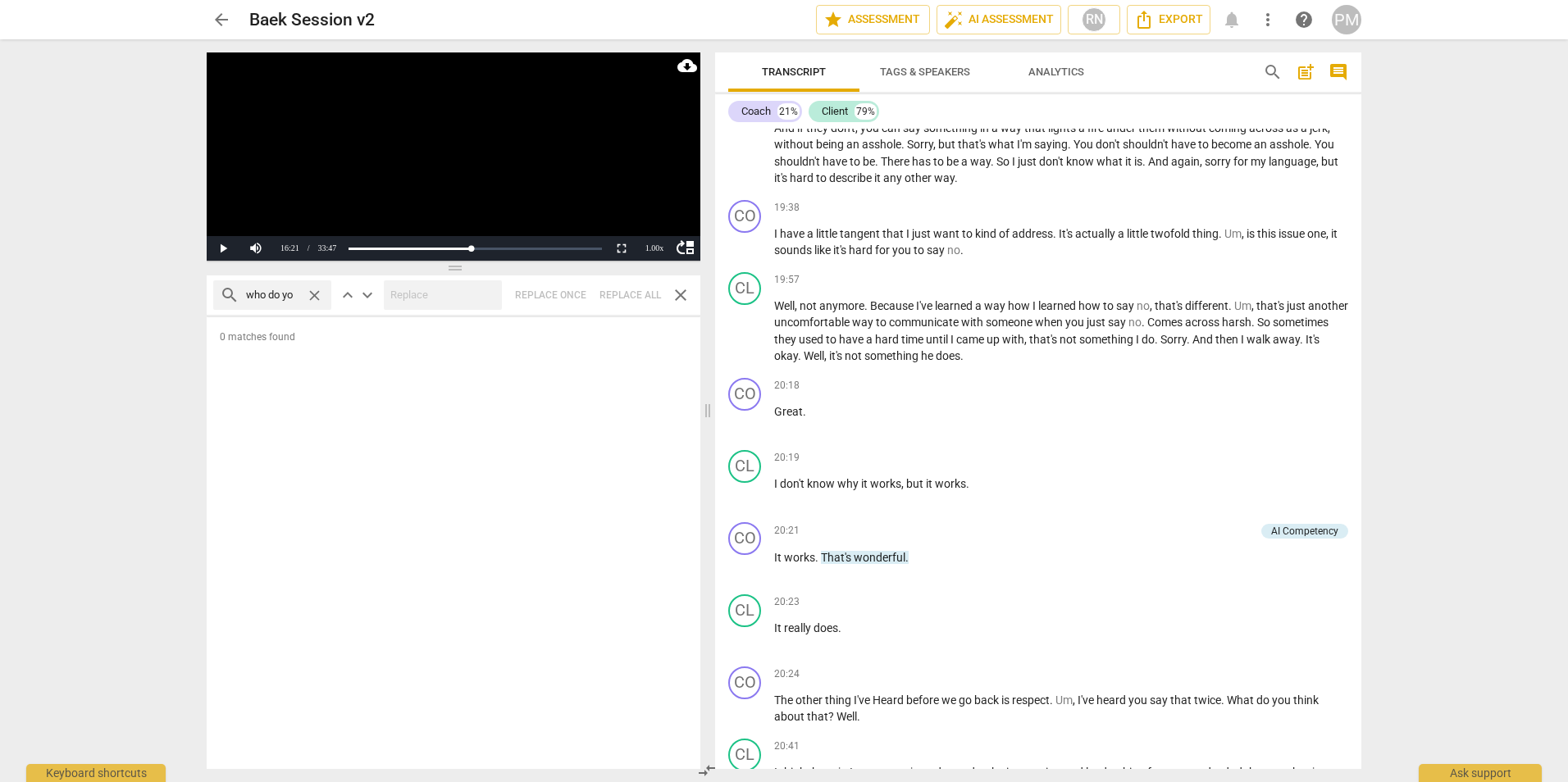
scroll to position [0, 0]
type input "who"
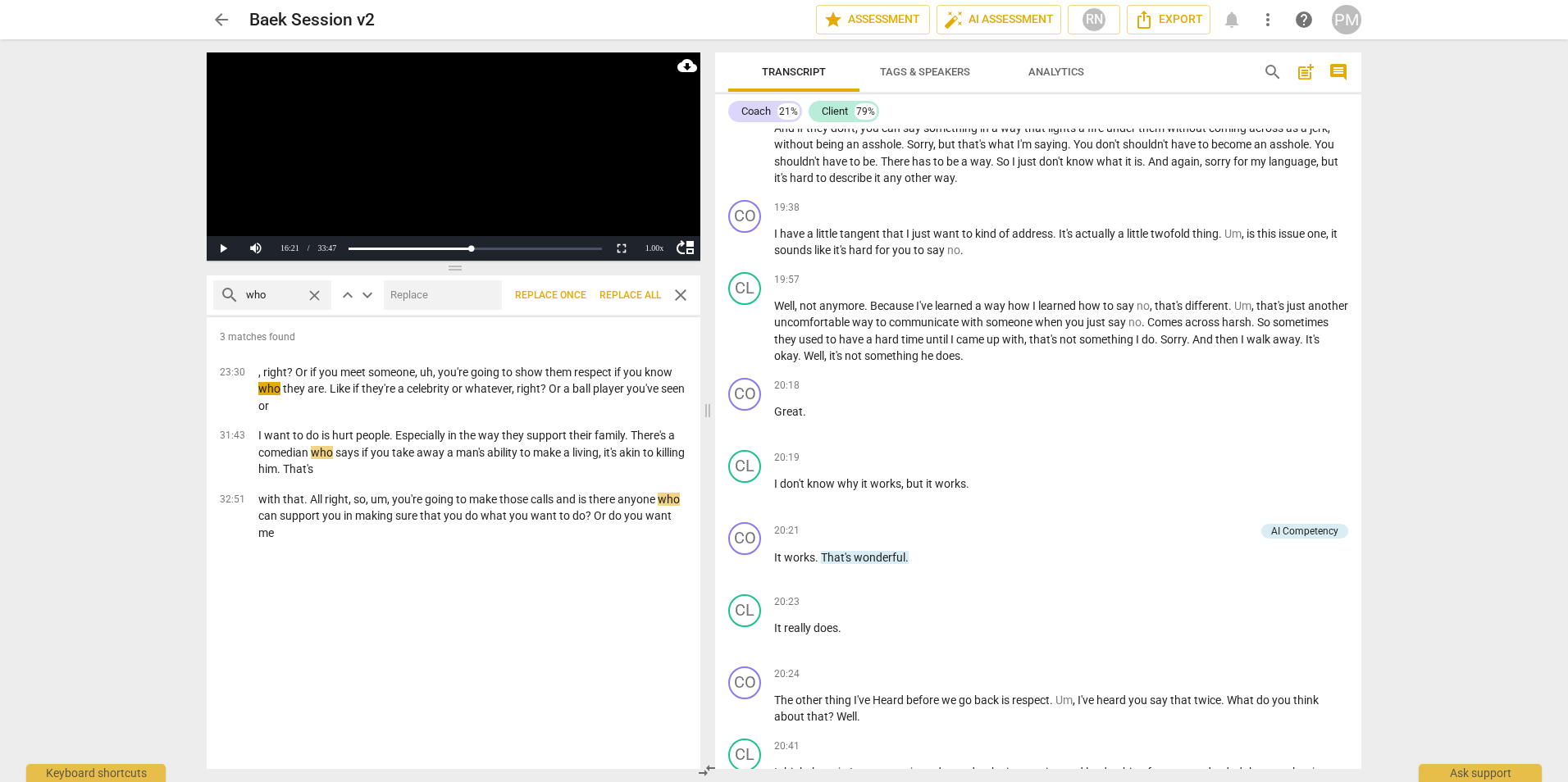
drag, startPoint x: 268, startPoint y: 290, endPoint x: 231, endPoint y: 285, distance: 37.3
click at [231, 285] on div "search who close" at bounding box center [272, 295] width 118 height 30
click at [681, 296] on span "close" at bounding box center [681, 296] width 20 height 20
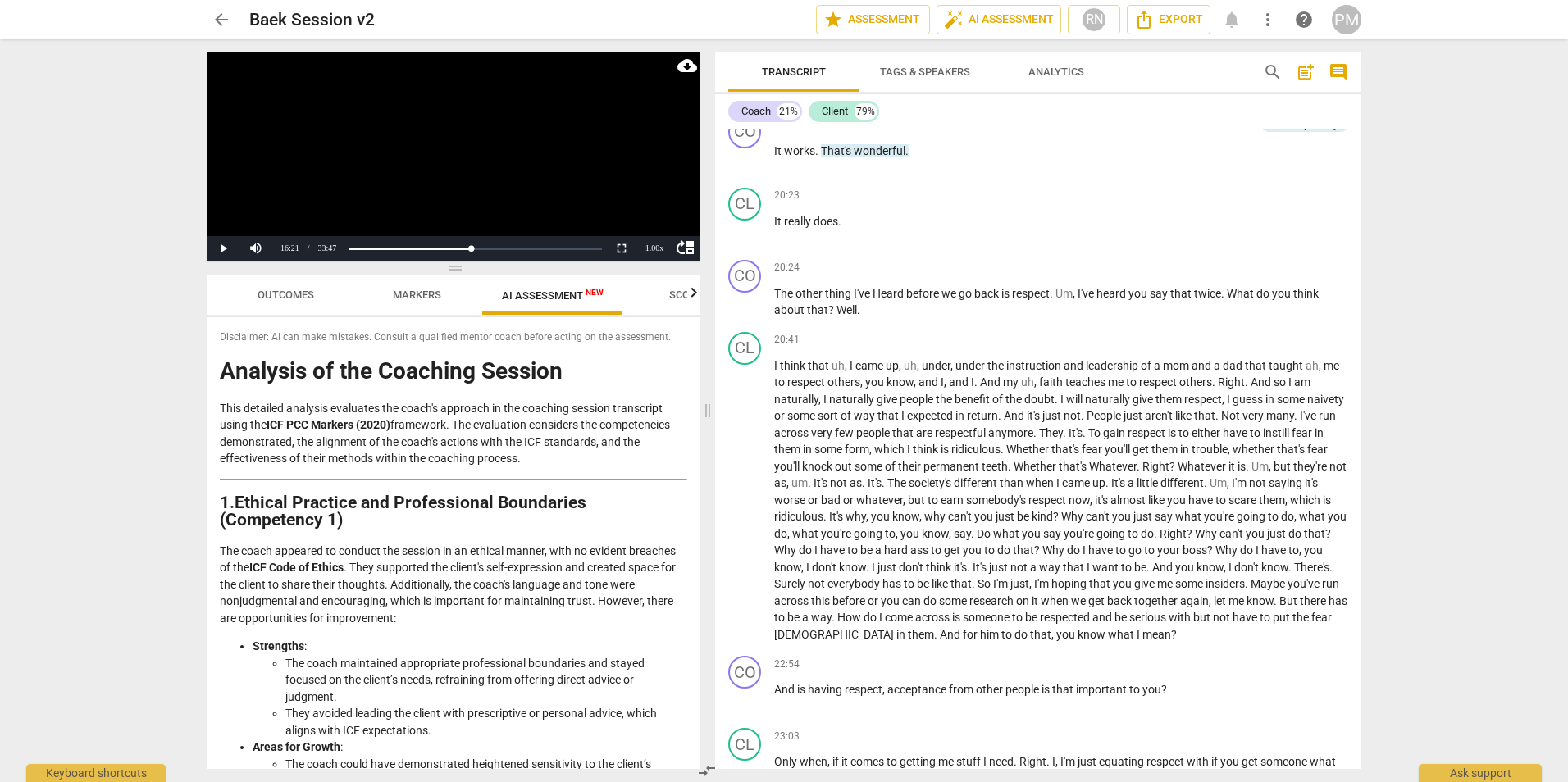
scroll to position [5002, 0]
click at [747, 310] on span "play_arrow" at bounding box center [745, 300] width 20 height 20
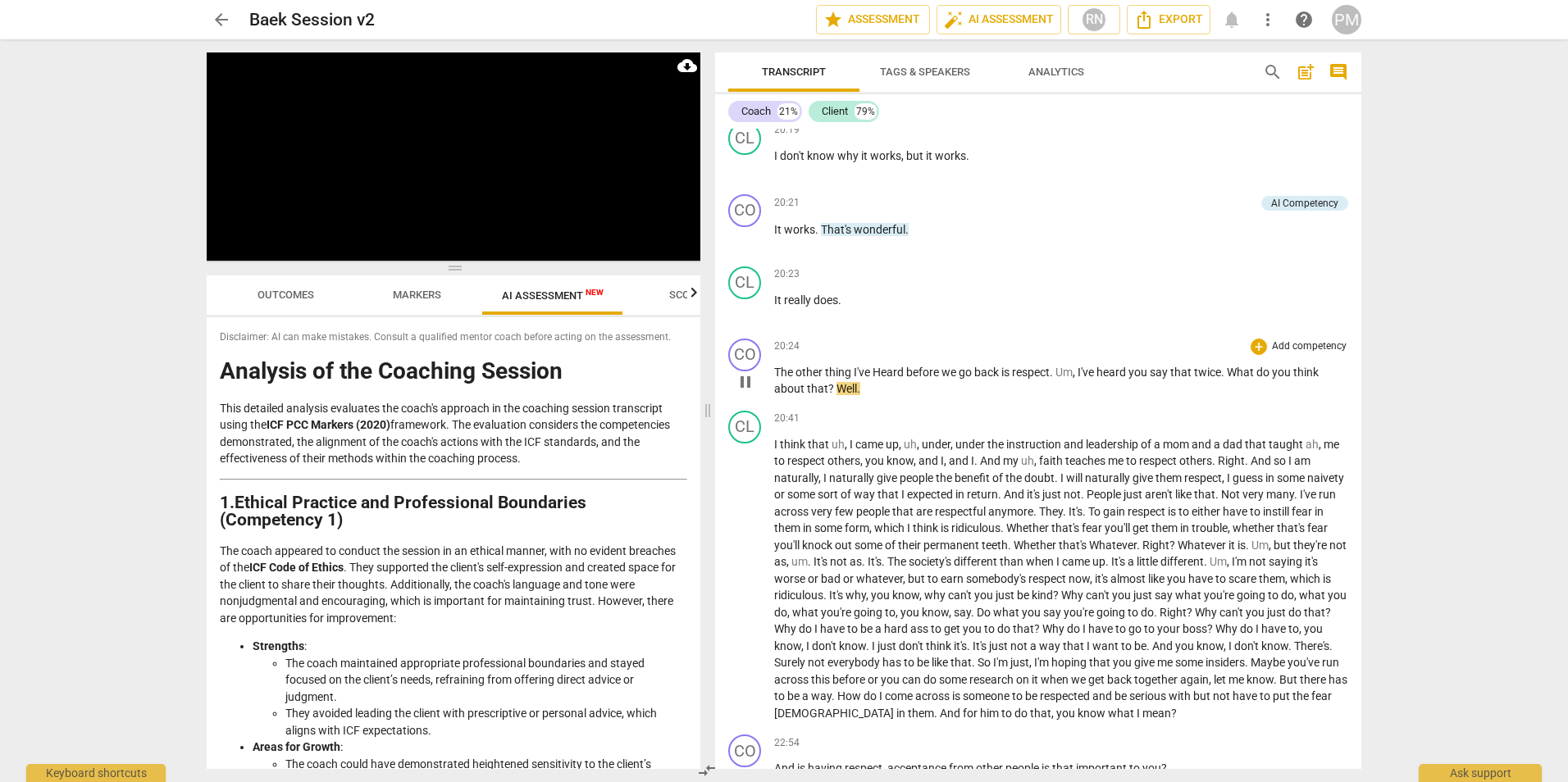
scroll to position [5166, 0]
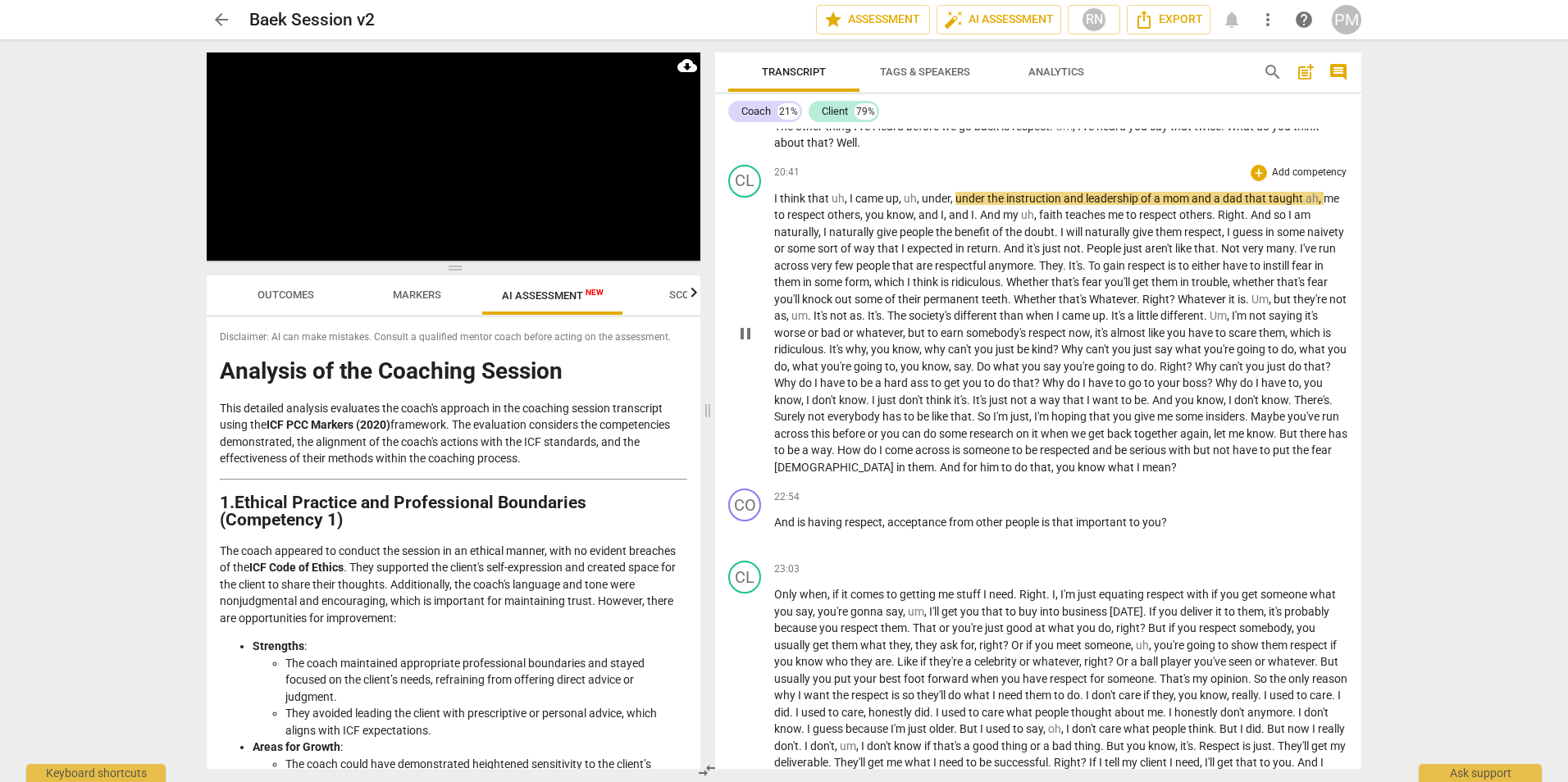
click at [779, 477] on p "I think that uh , I came up , uh , under , under the instruction and leadership…" at bounding box center [1061, 332] width 574 height 286
click at [779, 441] on span "But" at bounding box center [1289, 434] width 21 height 13
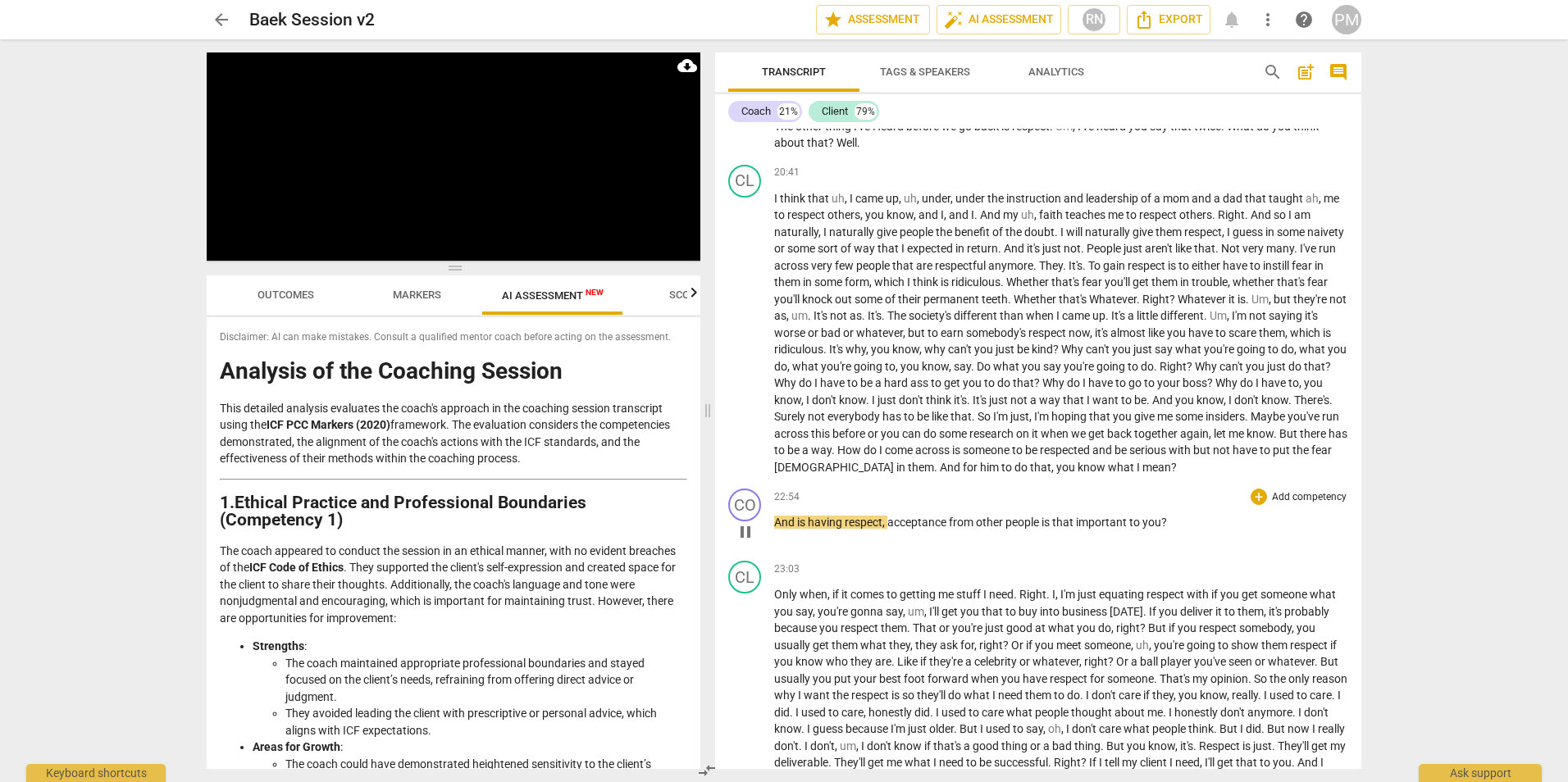
click at [741, 542] on span "pause" at bounding box center [745, 532] width 20 height 20
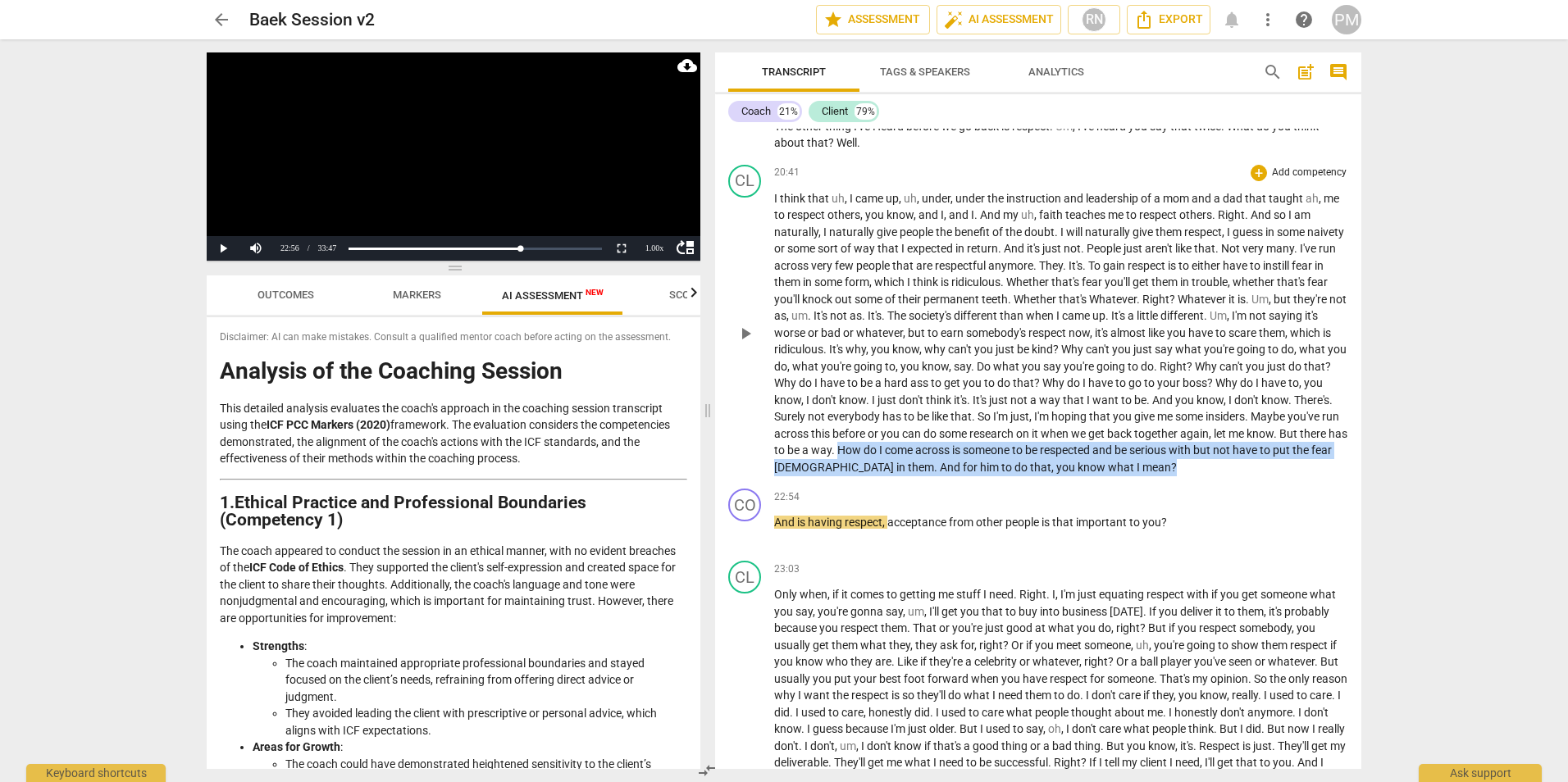
drag, startPoint x: 940, startPoint y: 499, endPoint x: 1210, endPoint y: 516, distance: 270.5
click at [779, 477] on p "I think that uh , I came up , uh , under , under the instruction and leadership…" at bounding box center [1061, 332] width 574 height 286
click at [779, 502] on icon "button" at bounding box center [1213, 500] width 5 height 6
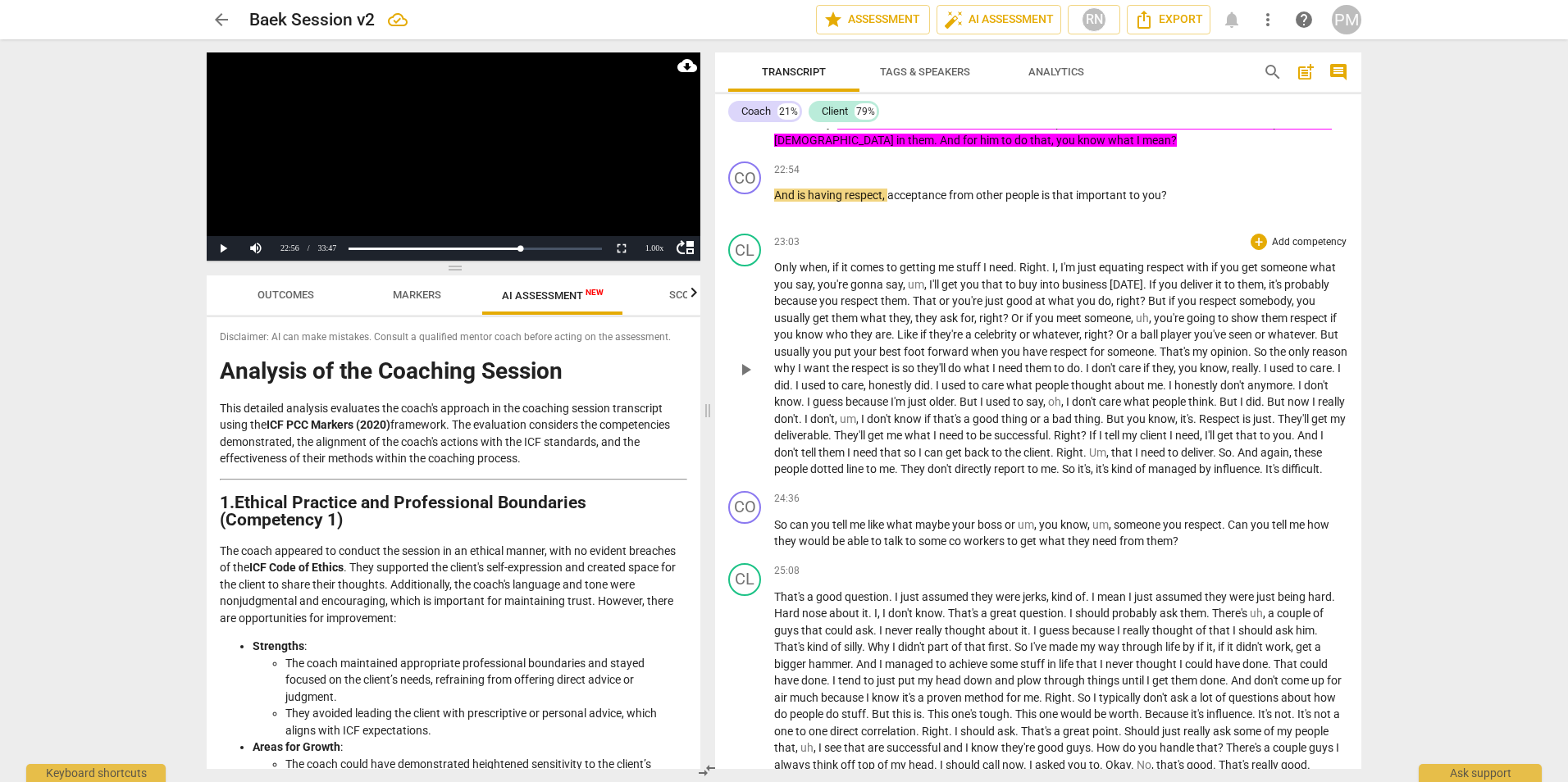
scroll to position [5494, 0]
drag, startPoint x: 747, startPoint y: 600, endPoint x: 852, endPoint y: 539, distance: 121.4
click at [779, 539] on div "CO play_arrow pause 00:00 + Add competency keyboard_arrow_right What do you nee…" at bounding box center [1038, 449] width 646 height 640
click at [779, 477] on p "Only when , if it comes to getting me stuff I need . Right . I , I'm just equat…" at bounding box center [1061, 367] width 574 height 219
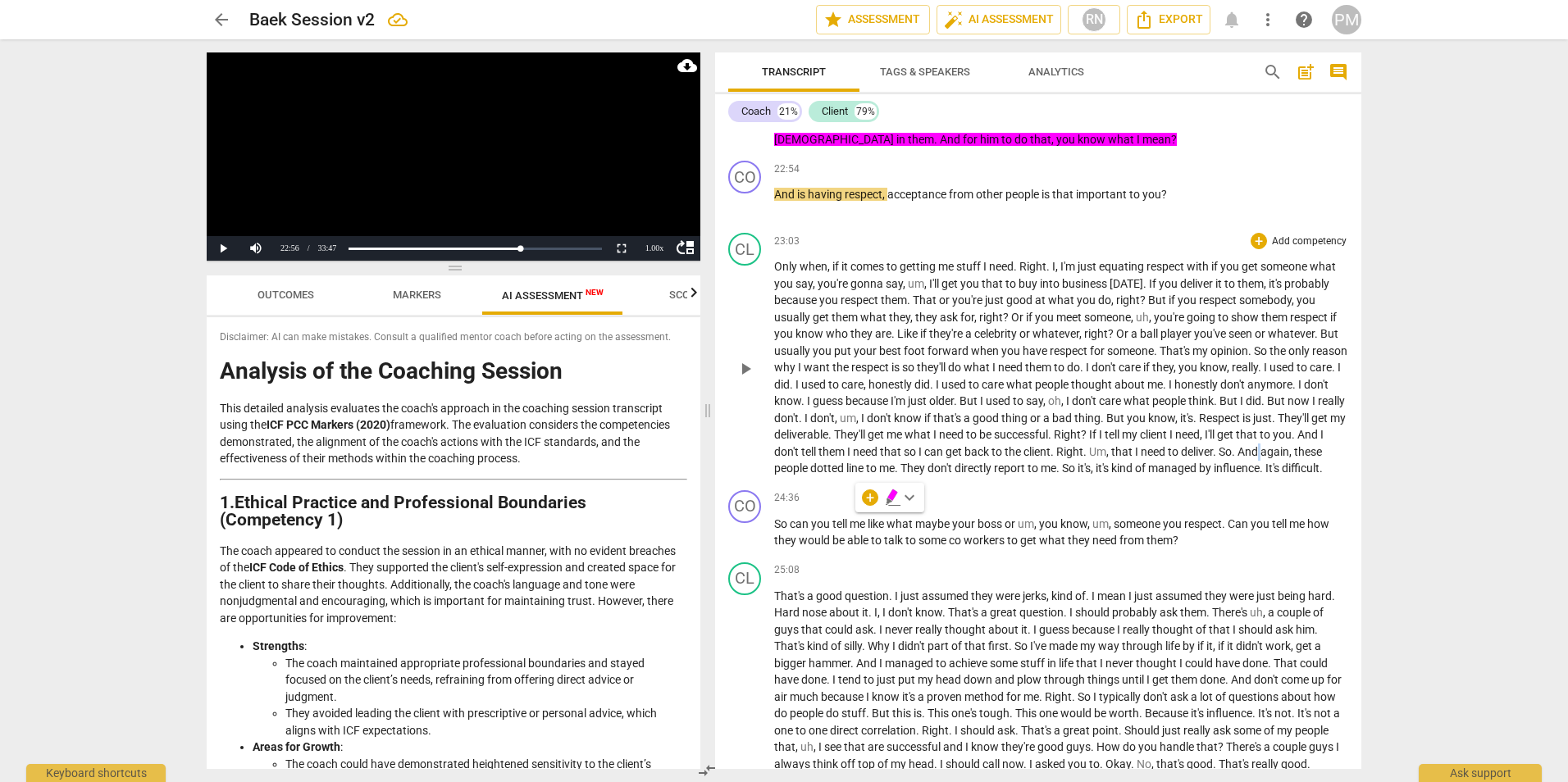
click at [779, 459] on span "And" at bounding box center [1249, 451] width 23 height 13
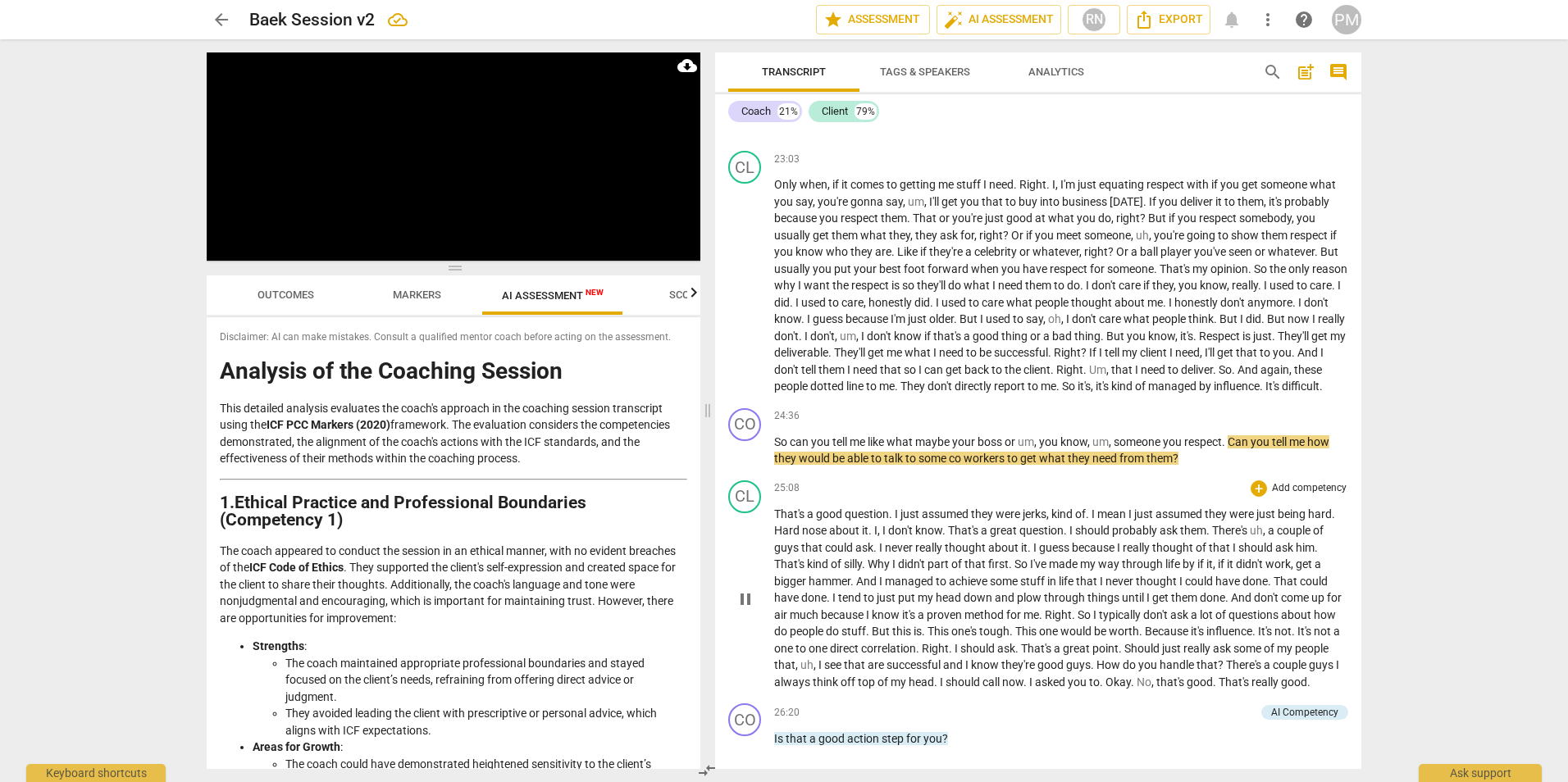
scroll to position [5739, 0]
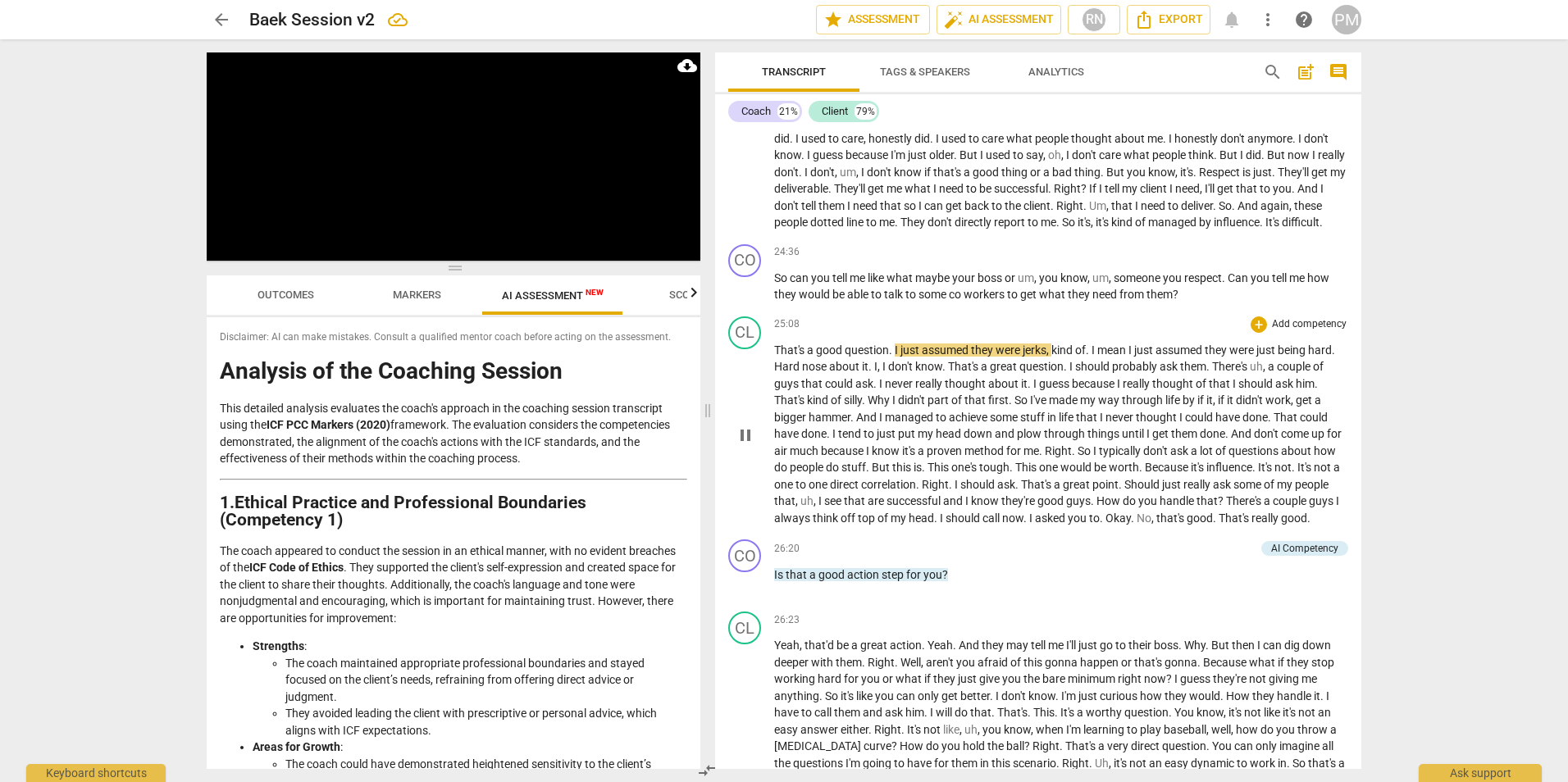
click at [745, 445] on span "pause" at bounding box center [745, 435] width 20 height 20
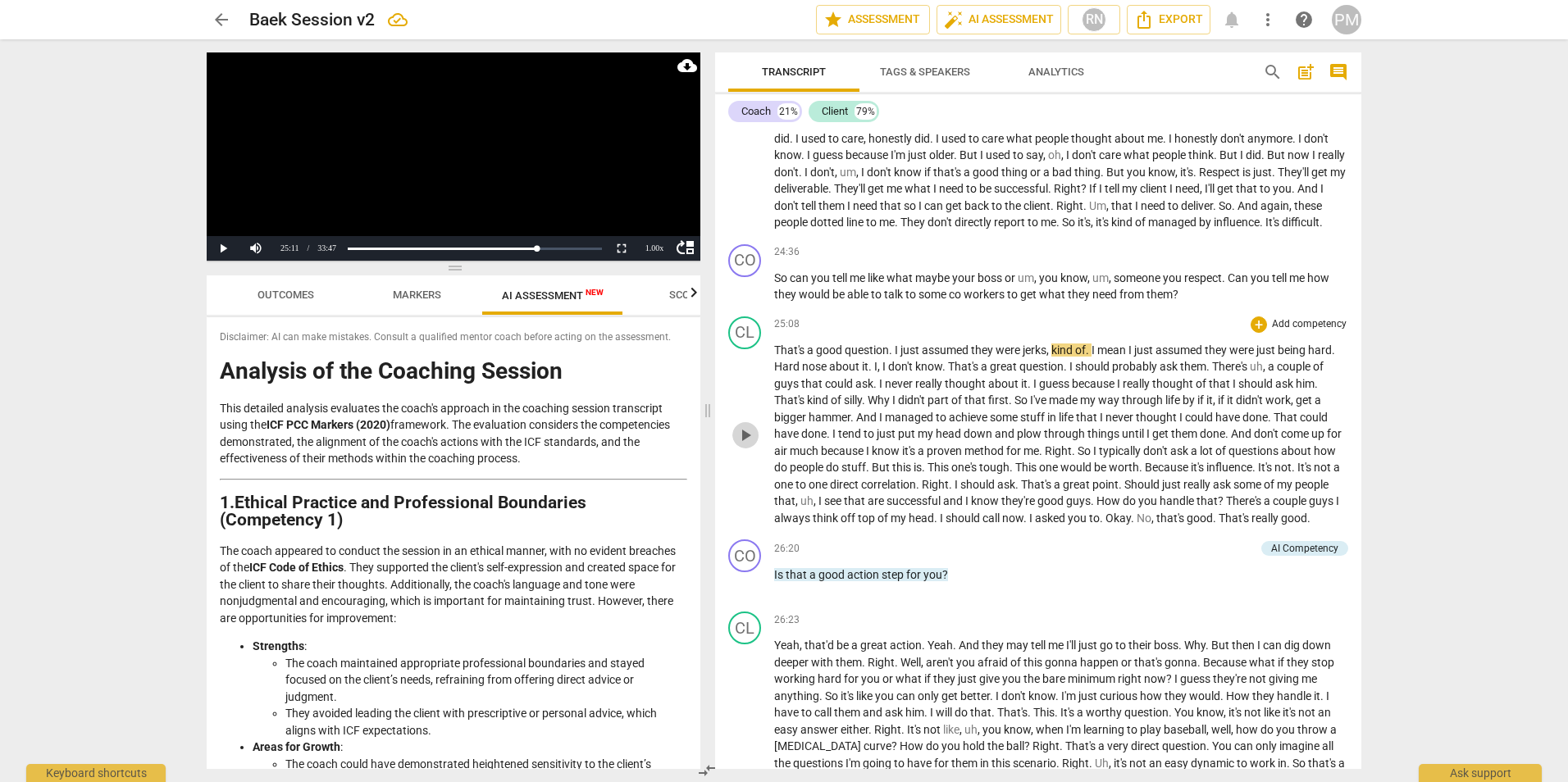
click at [752, 445] on span "play_arrow" at bounding box center [745, 435] width 20 height 20
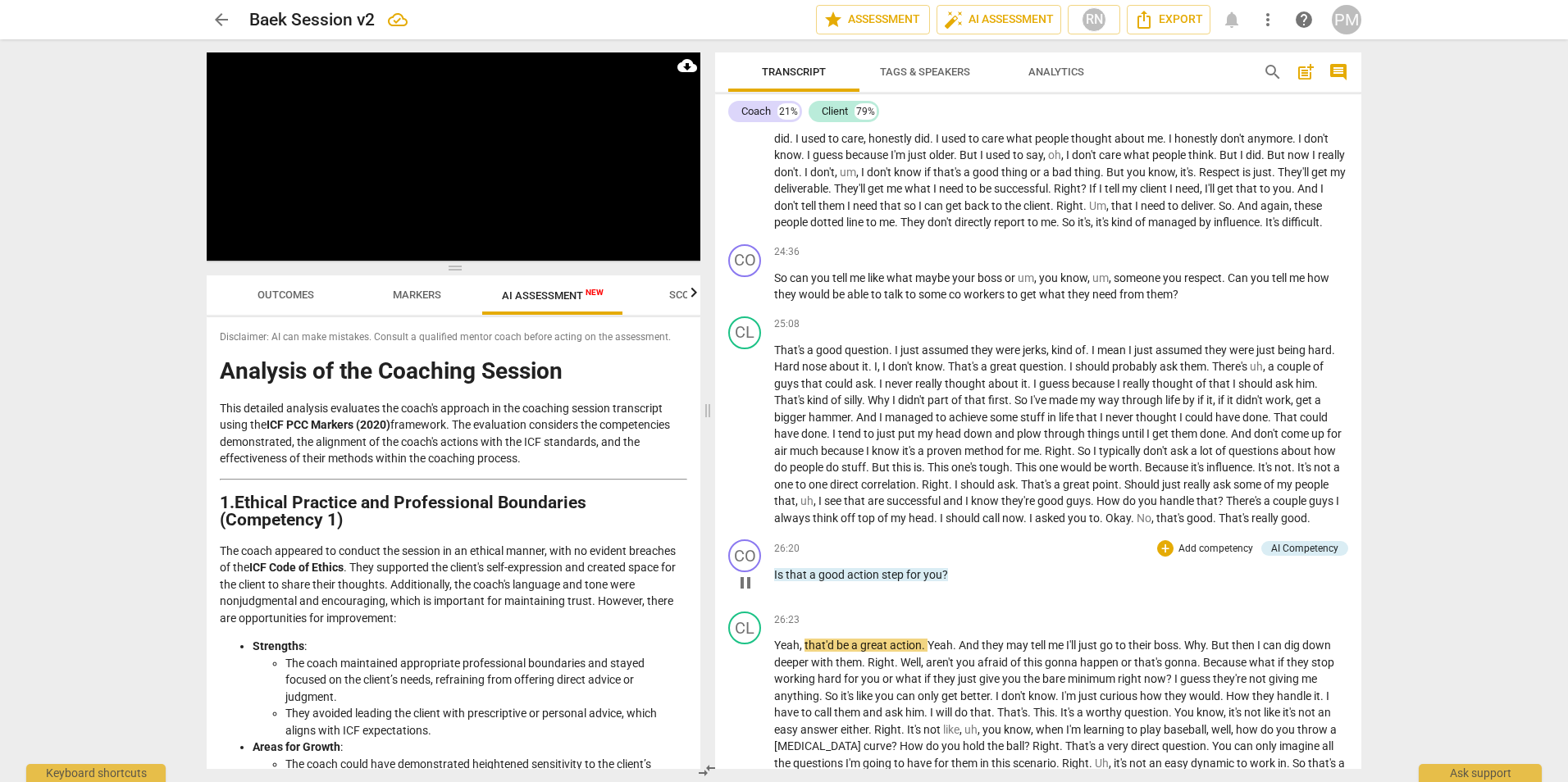
click at [753, 593] on span "pause" at bounding box center [745, 583] width 20 height 20
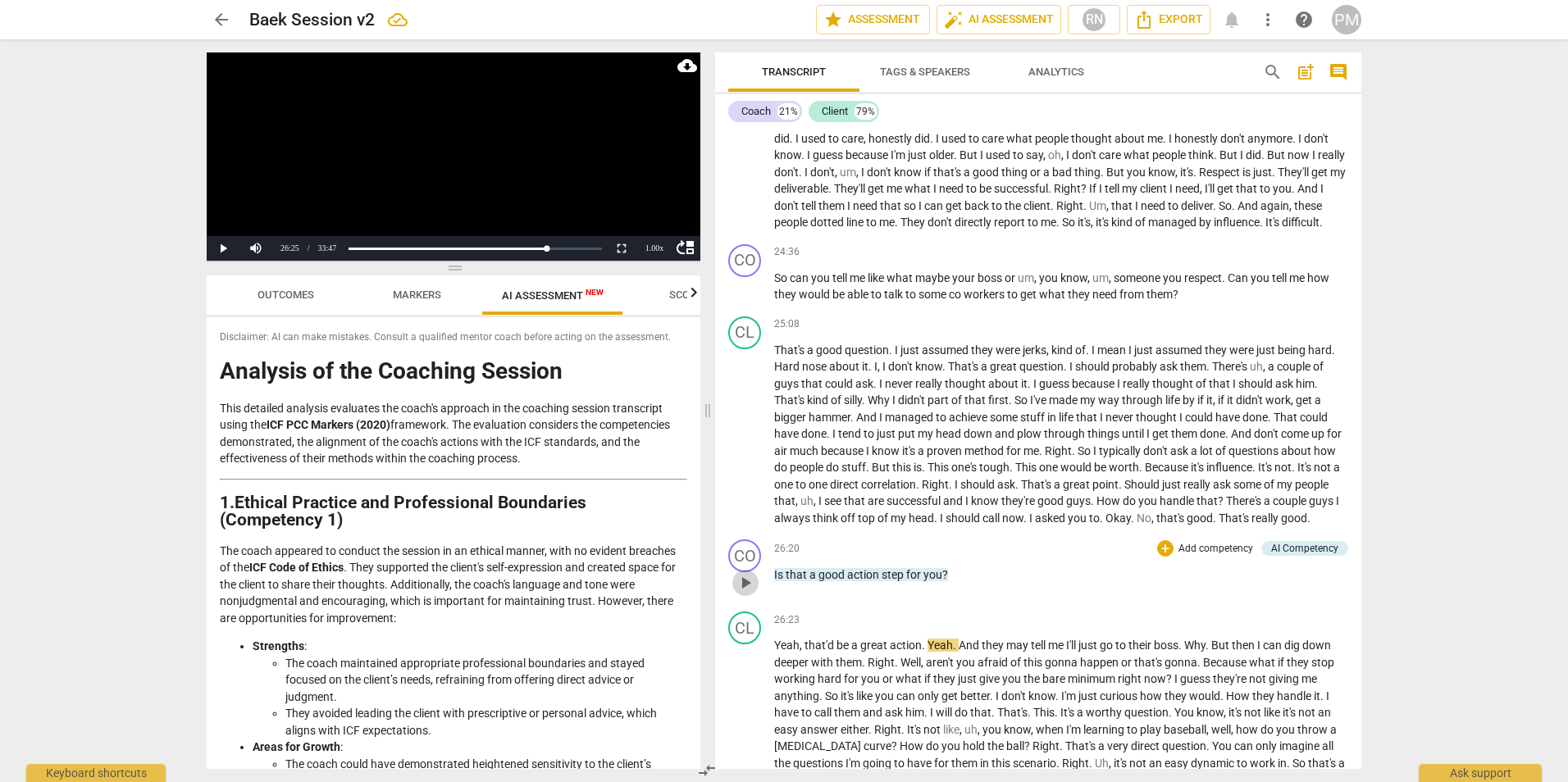
click at [747, 593] on span "play_arrow" at bounding box center [745, 583] width 20 height 20
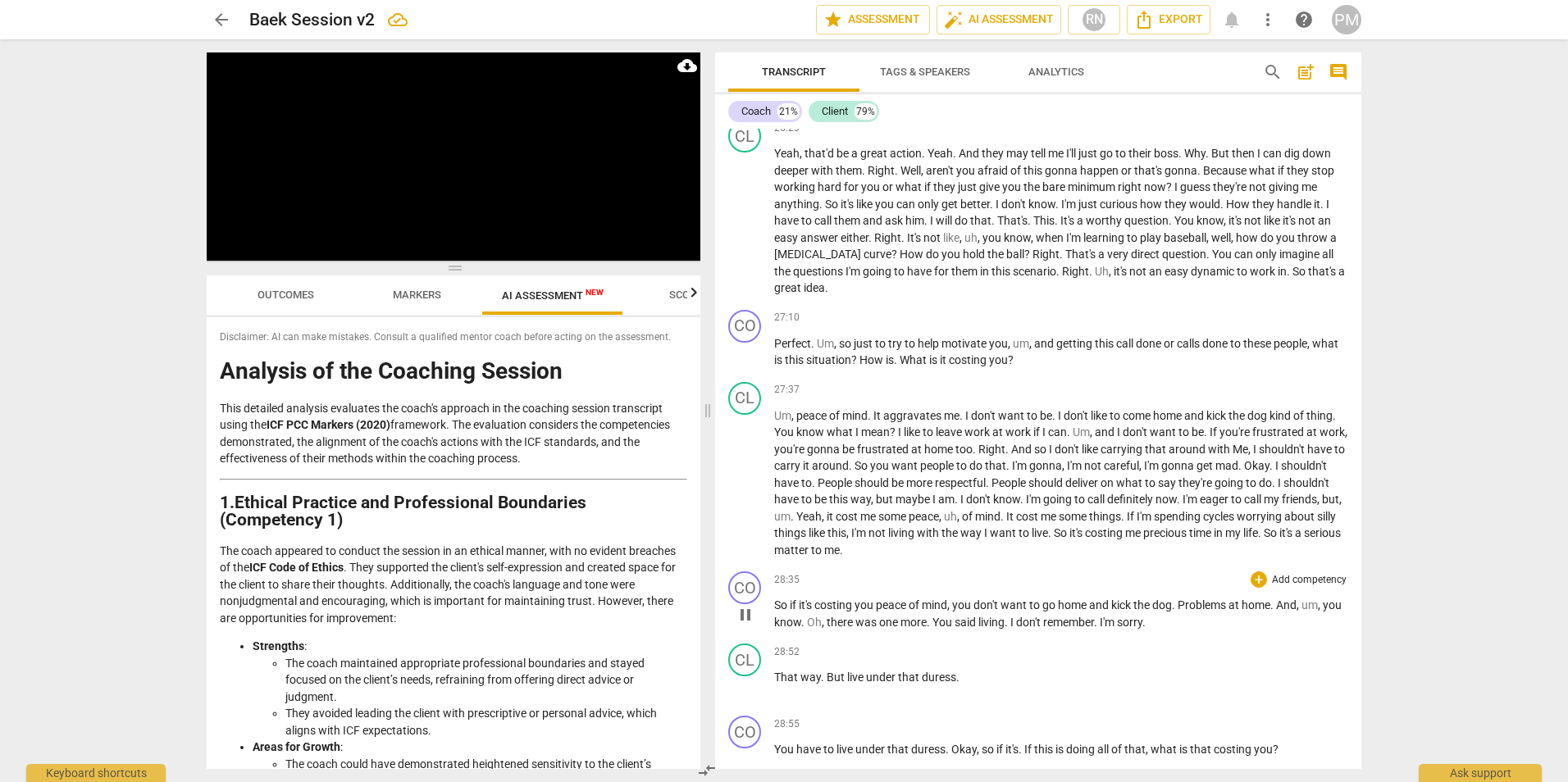
scroll to position [6477, 0]
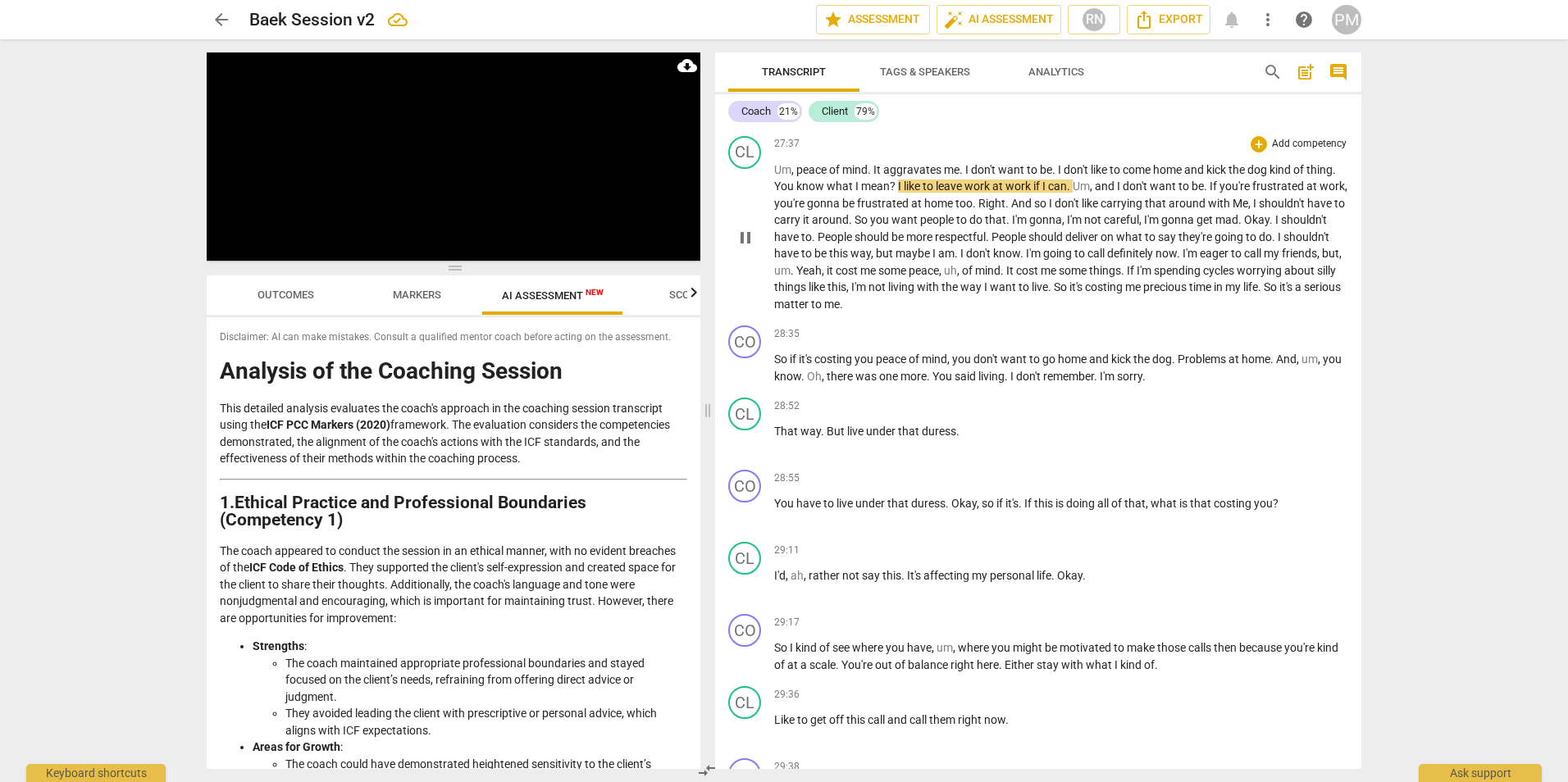
click at [779, 294] on span "it's" at bounding box center [1287, 287] width 15 height 13
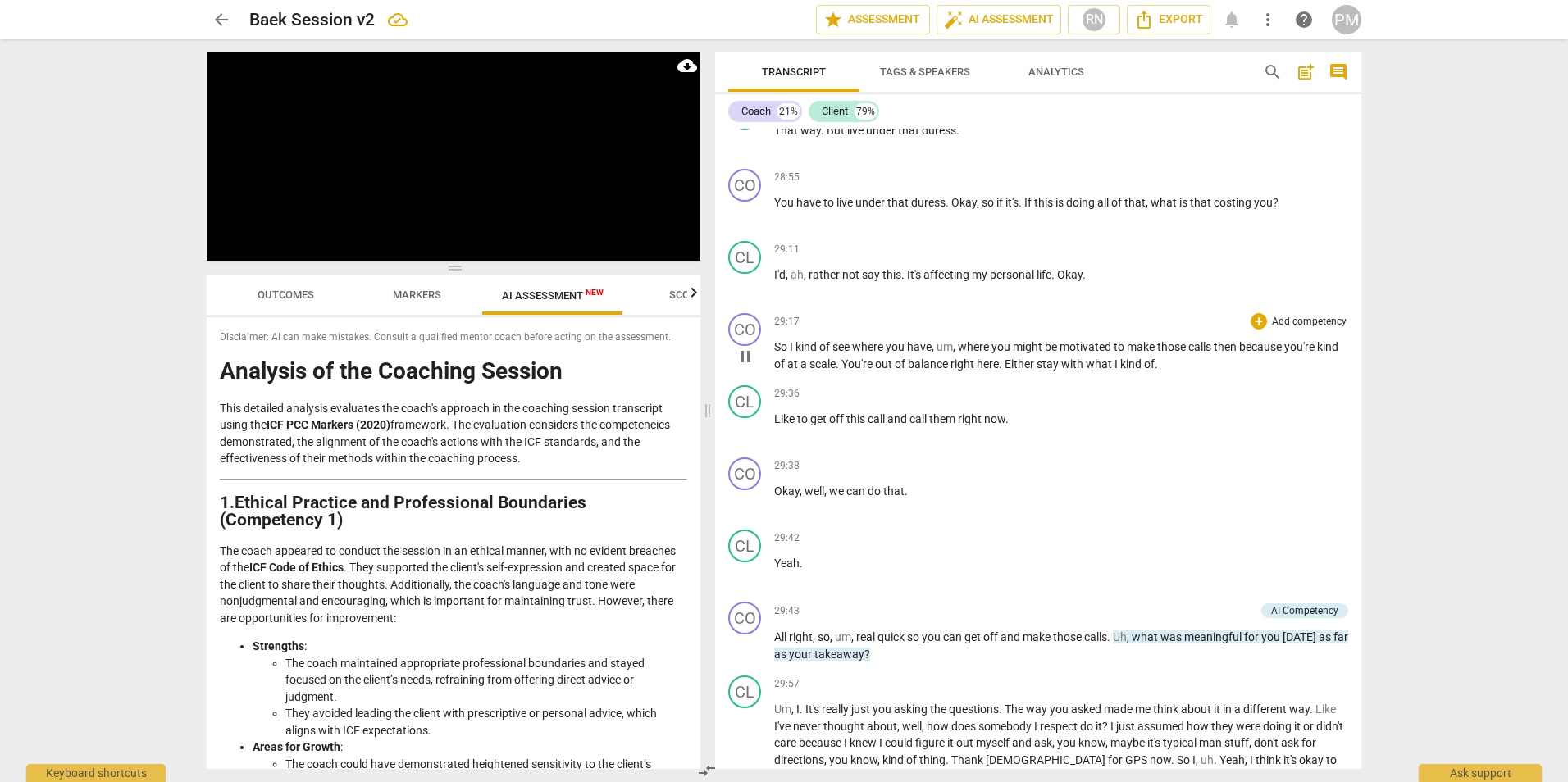
scroll to position [6805, 0]
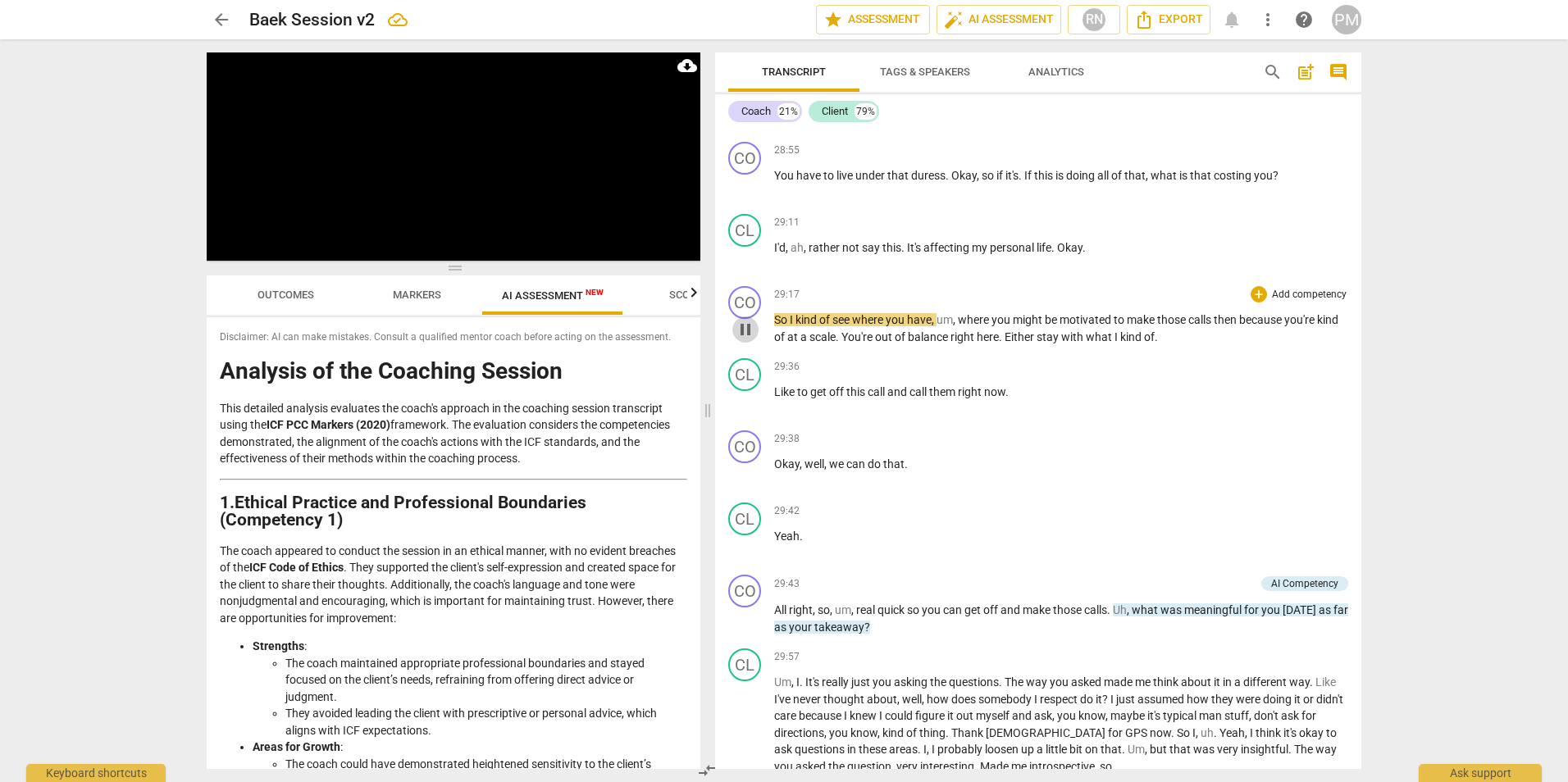
click at [750, 339] on span "pause" at bounding box center [745, 330] width 20 height 20
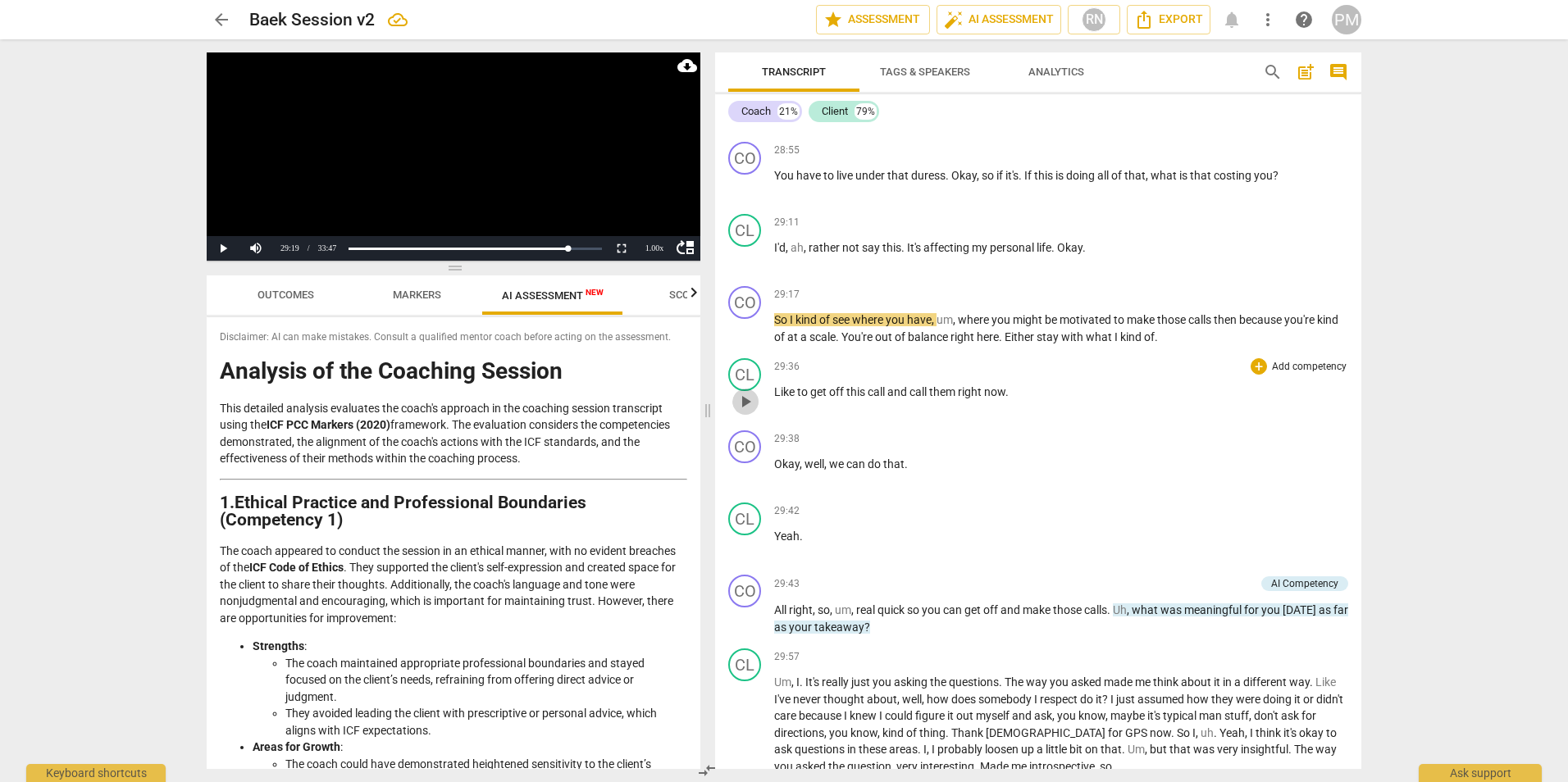
click at [745, 411] on span "play_arrow" at bounding box center [745, 402] width 20 height 20
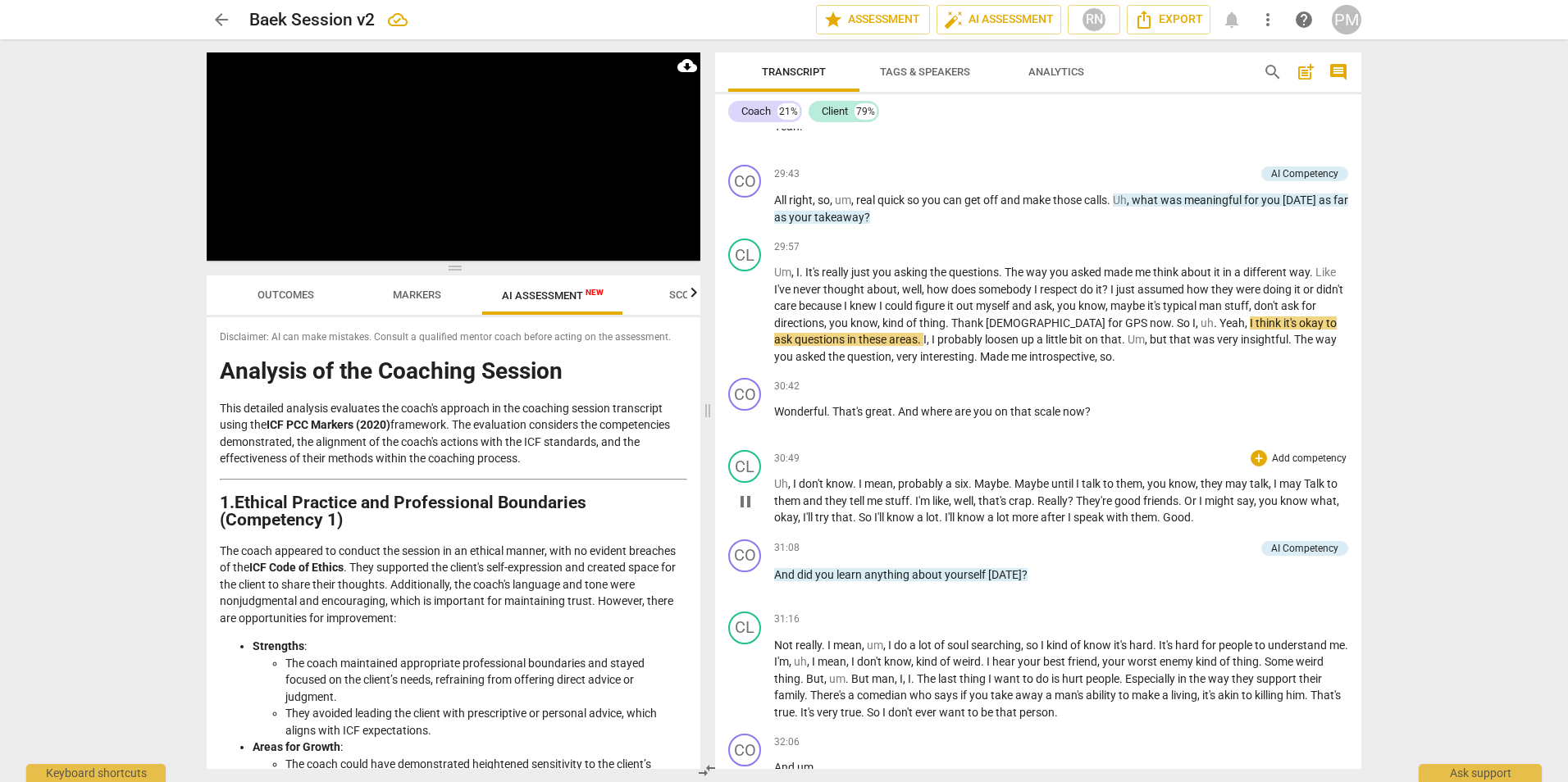
scroll to position [7379, 0]
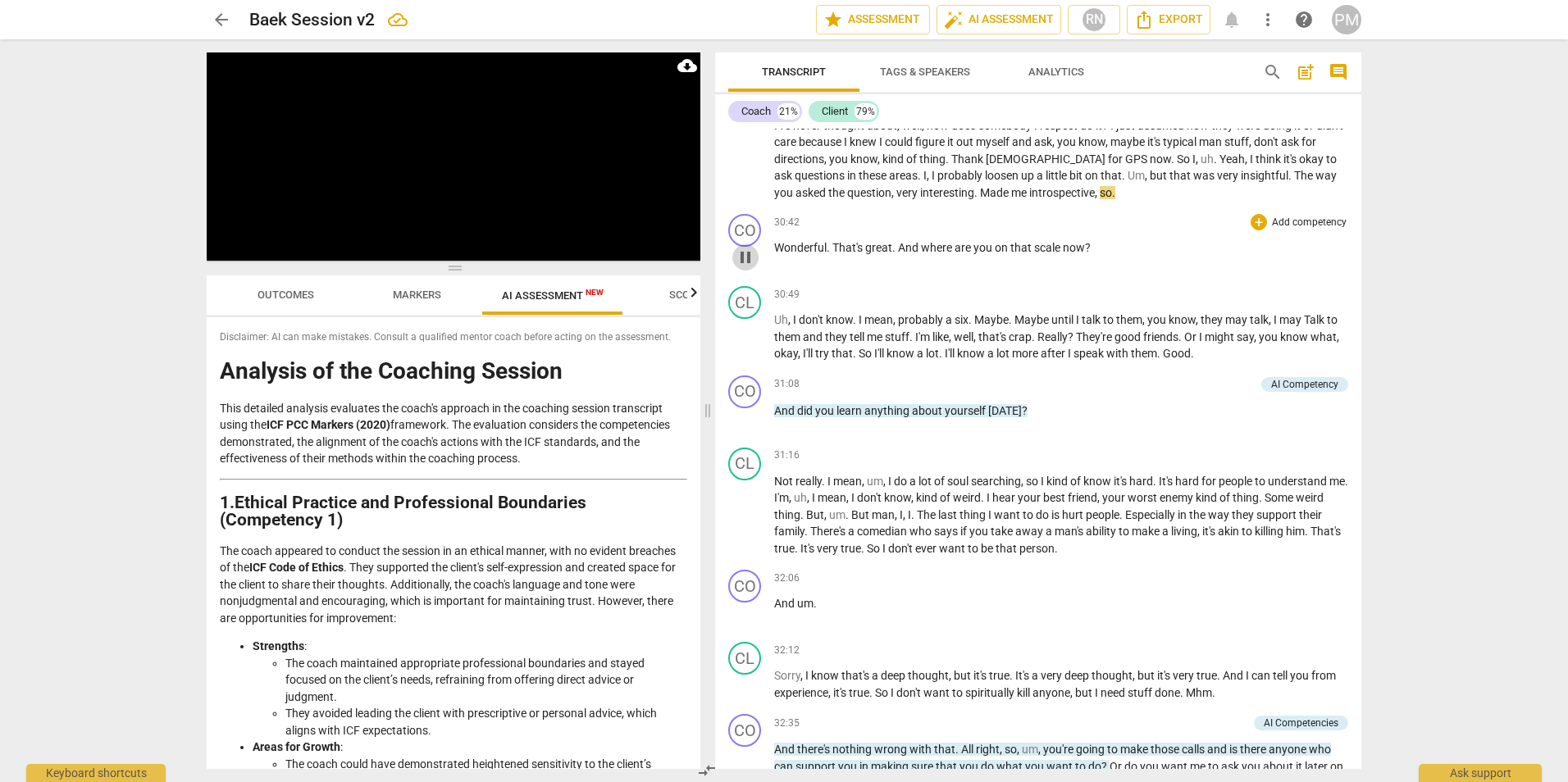
click at [743, 267] on span "pause" at bounding box center [745, 257] width 20 height 20
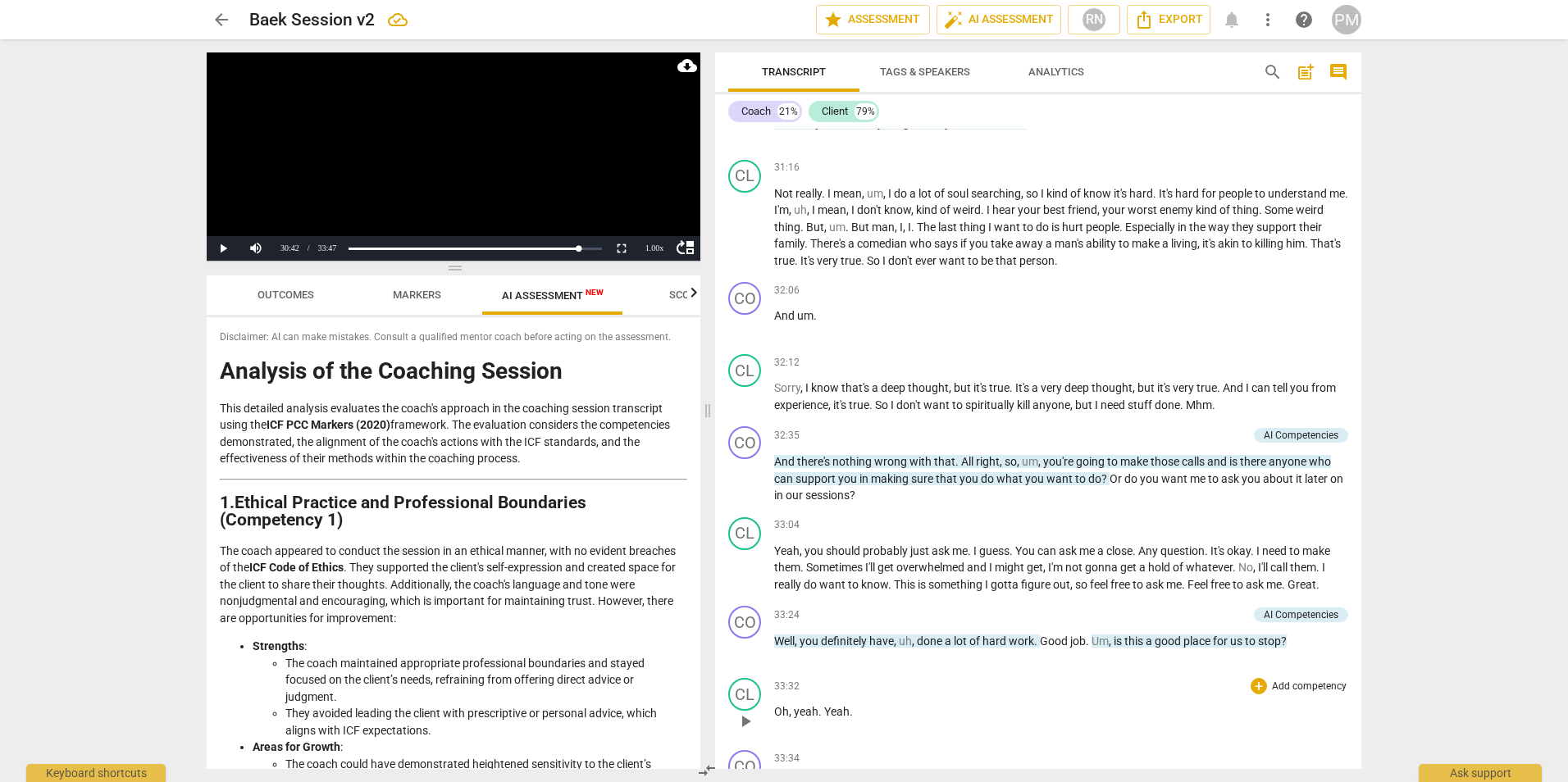
scroll to position [7603, 0]
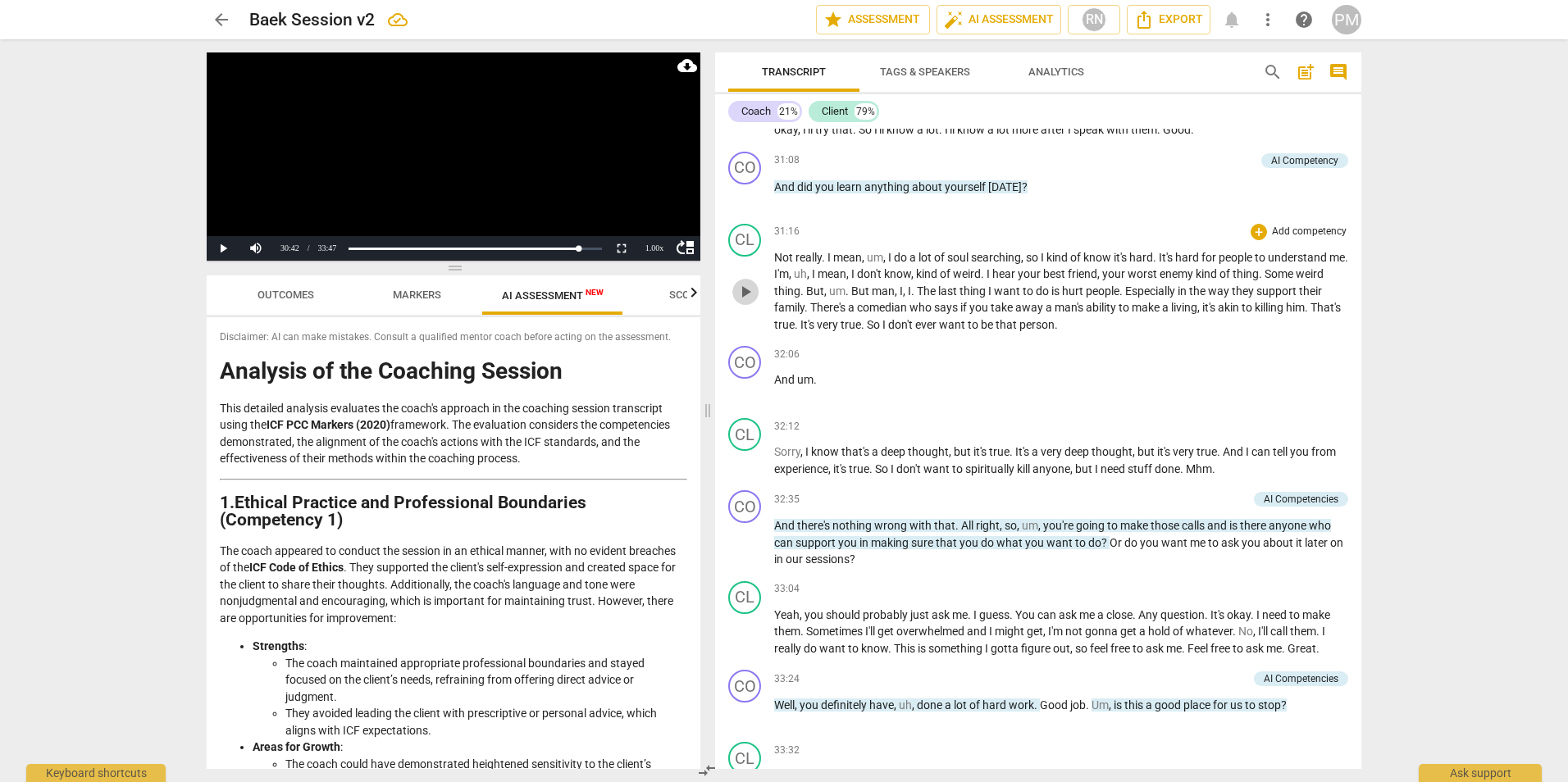
click at [745, 302] on span "play_arrow" at bounding box center [745, 292] width 20 height 20
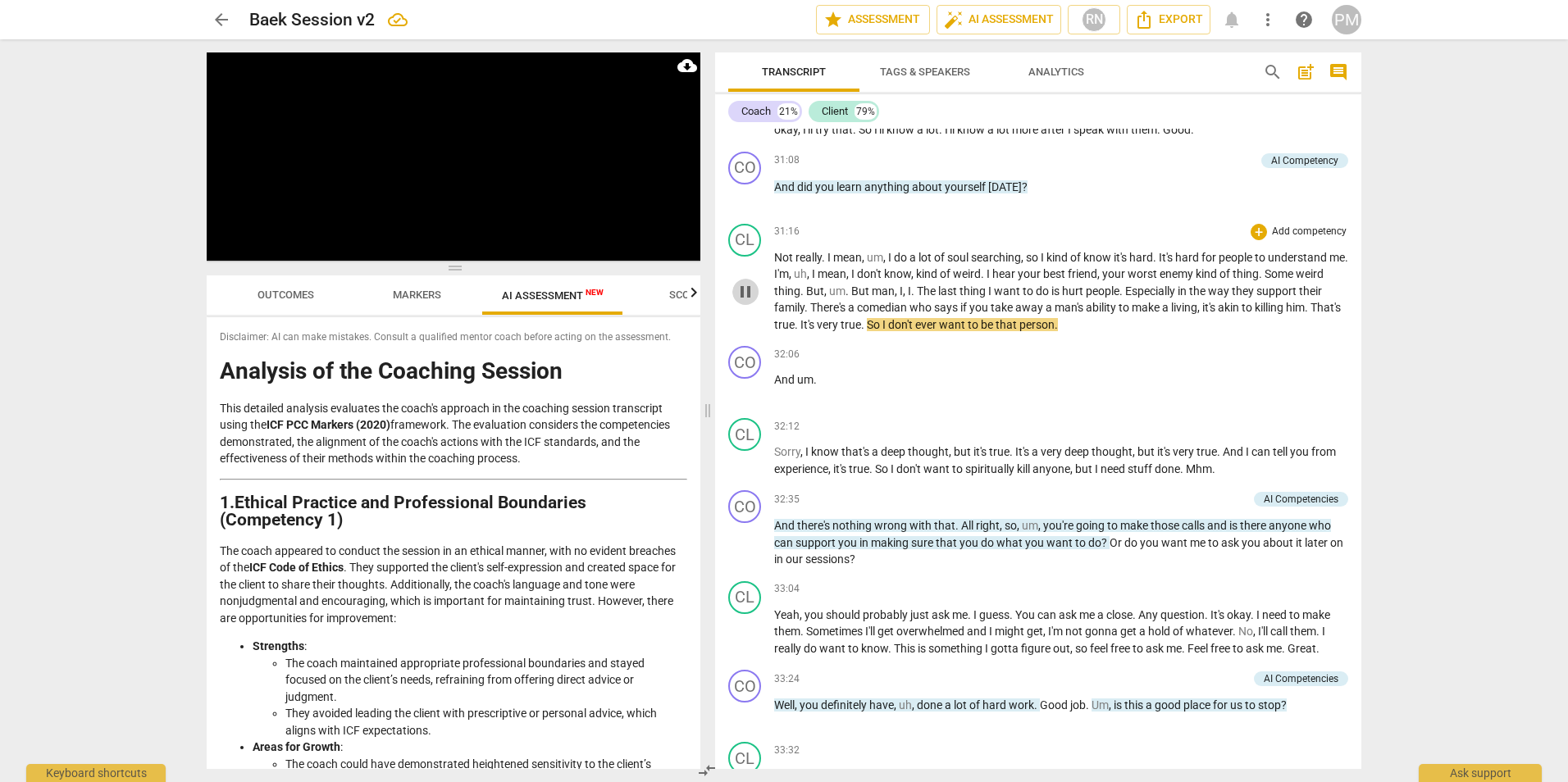
click at [750, 302] on span "pause" at bounding box center [745, 292] width 20 height 20
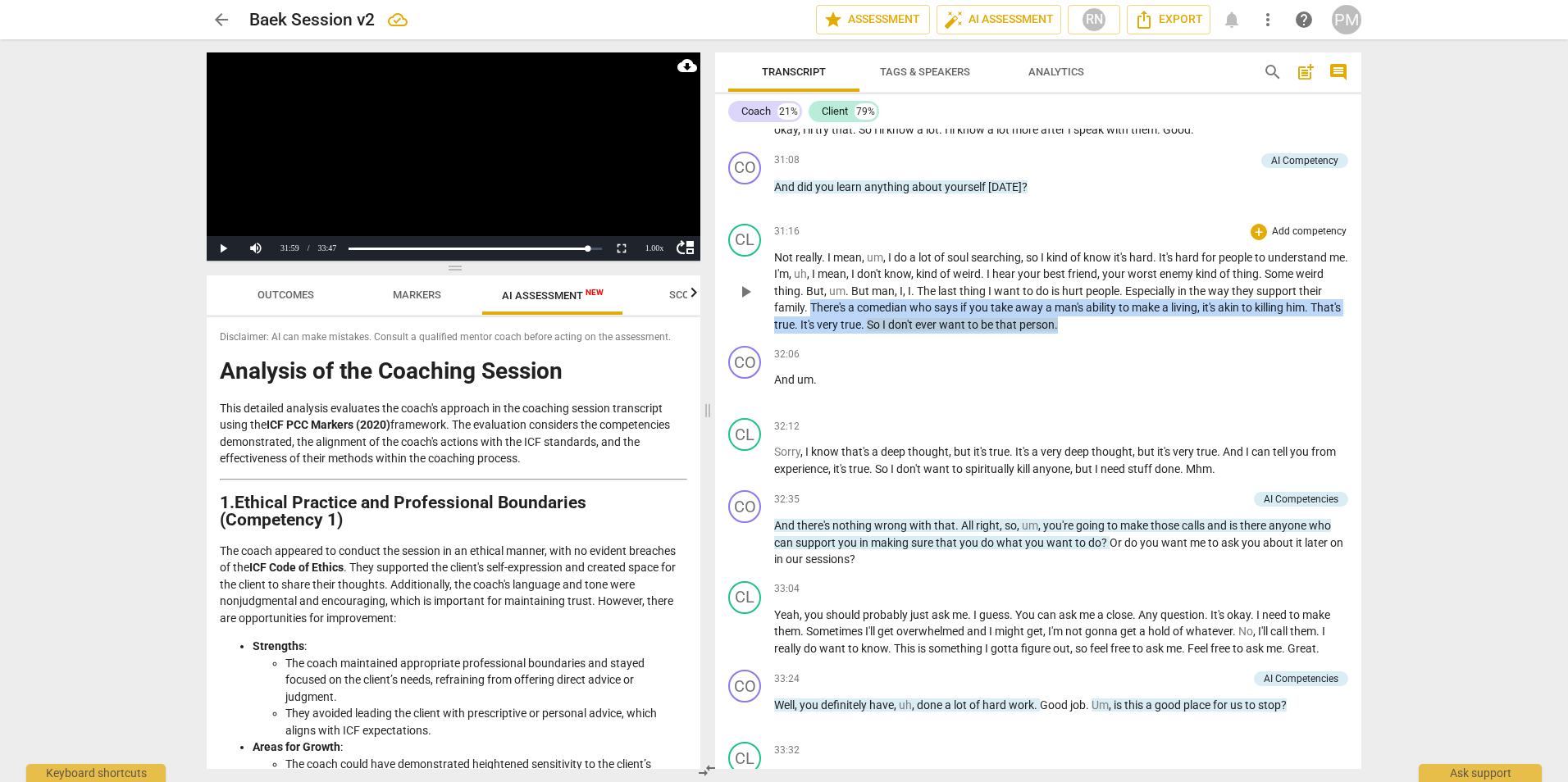
drag, startPoint x: 837, startPoint y: 397, endPoint x: 1247, endPoint y: 404, distance: 410.1
click at [779, 334] on p "Not really . I mean , um , I do a lot of soul searching , so I kind of know it'…" at bounding box center [1061, 291] width 574 height 84
click at [779, 380] on icon "button" at bounding box center [1130, 387] width 16 height 20
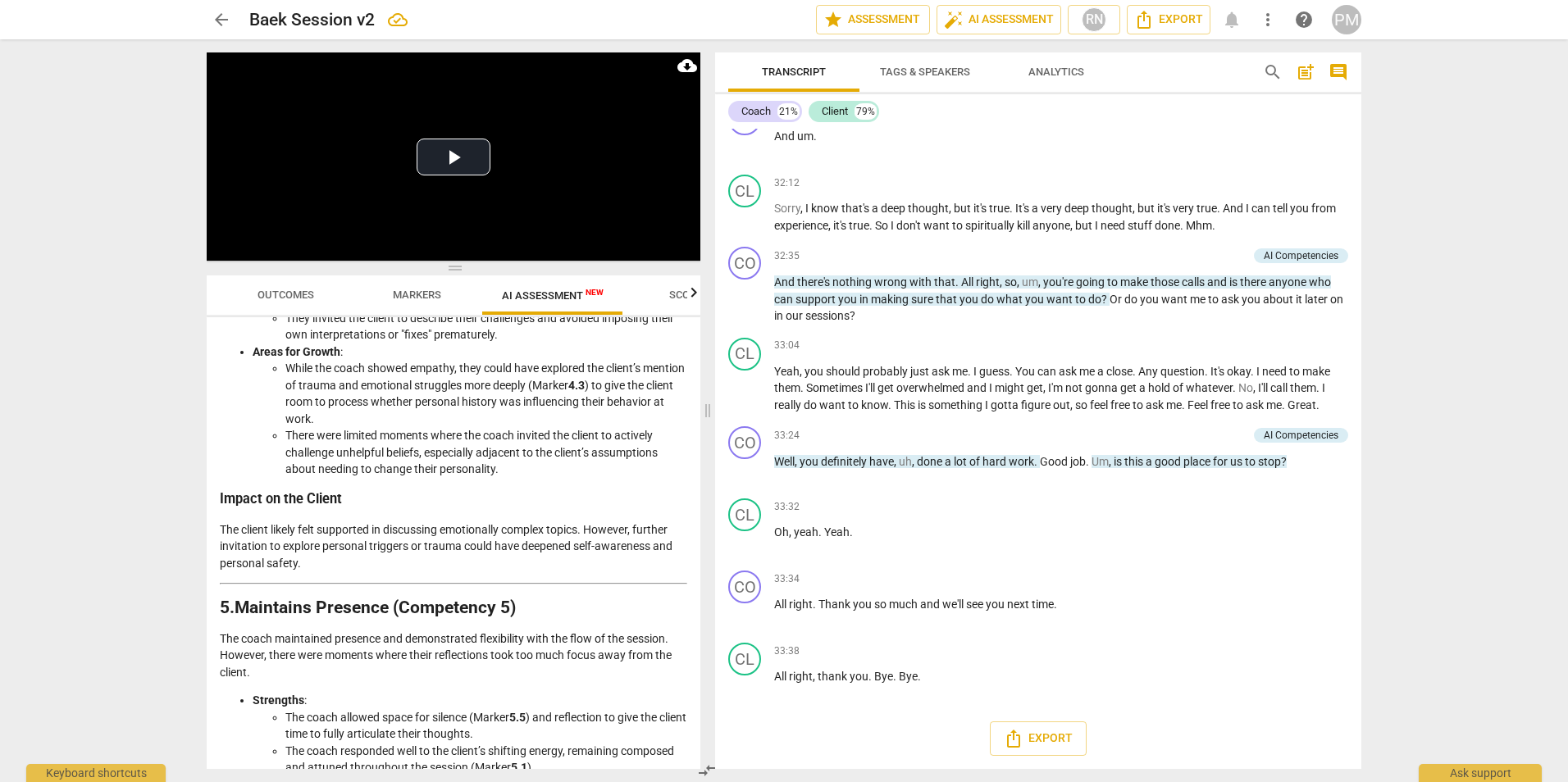
scroll to position [1804, 0]
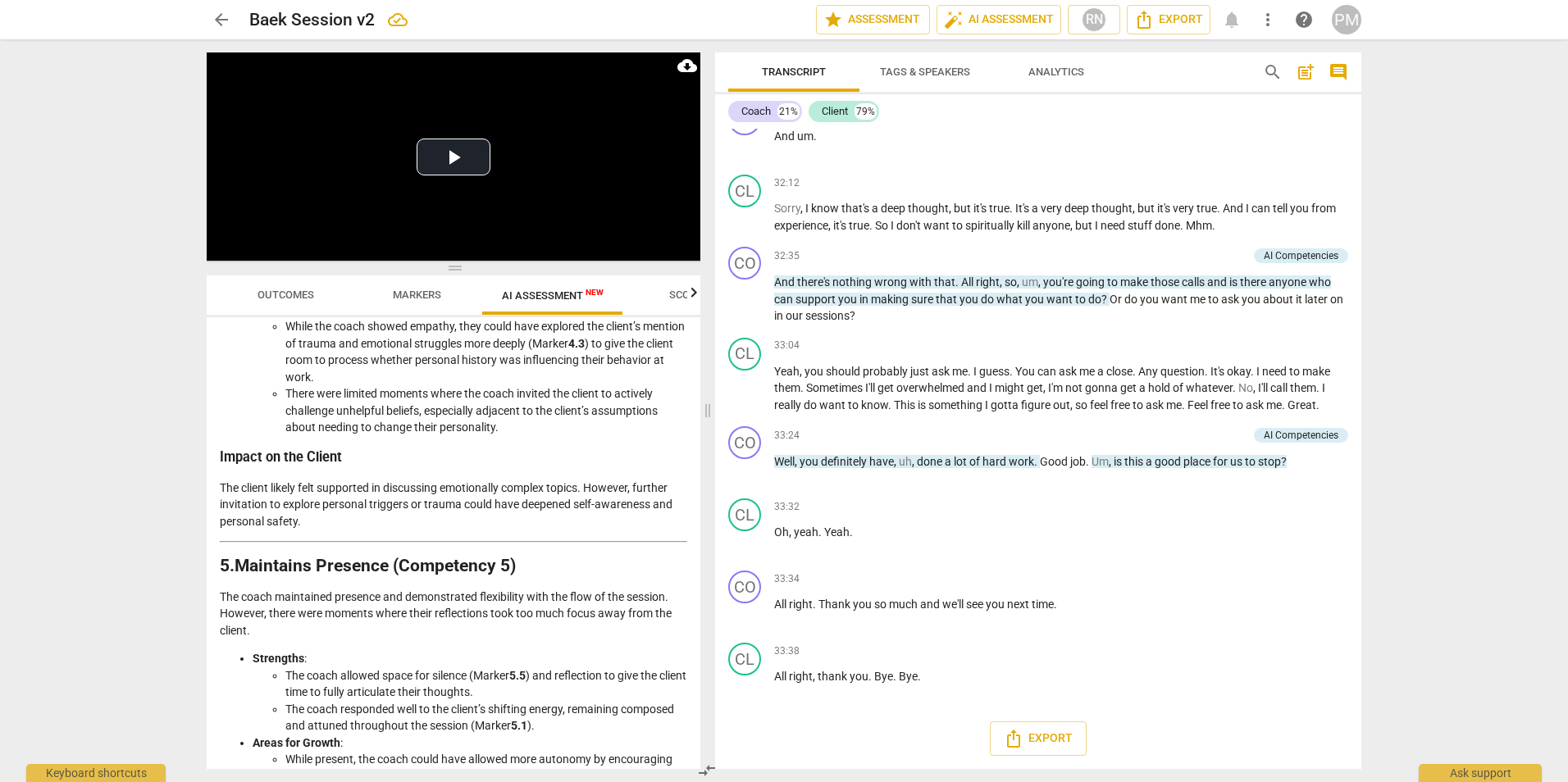
click at [214, 14] on span "arrow_back" at bounding box center [221, 20] width 20 height 20
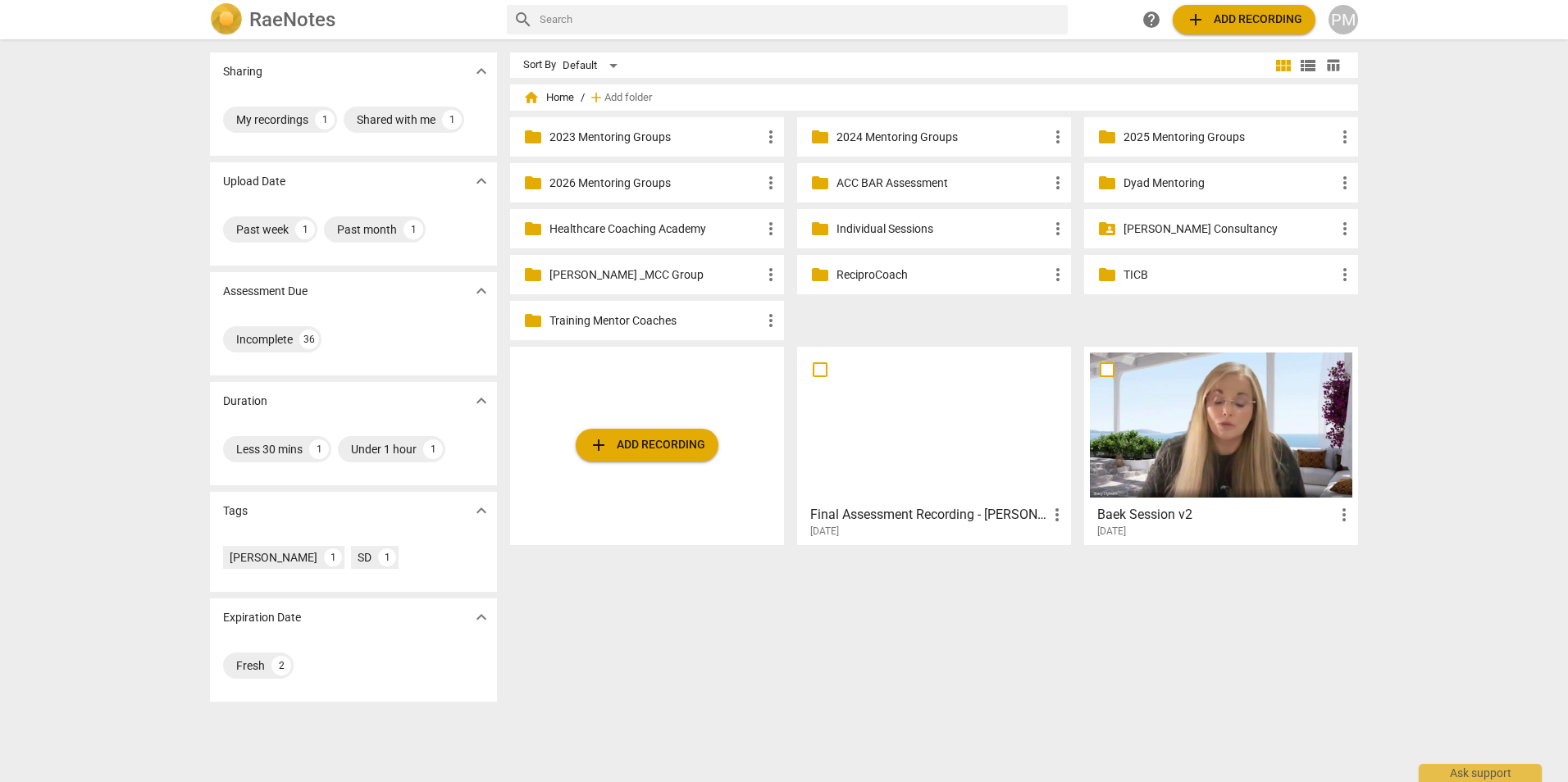
click at [779, 368] on div at bounding box center [934, 425] width 263 height 145
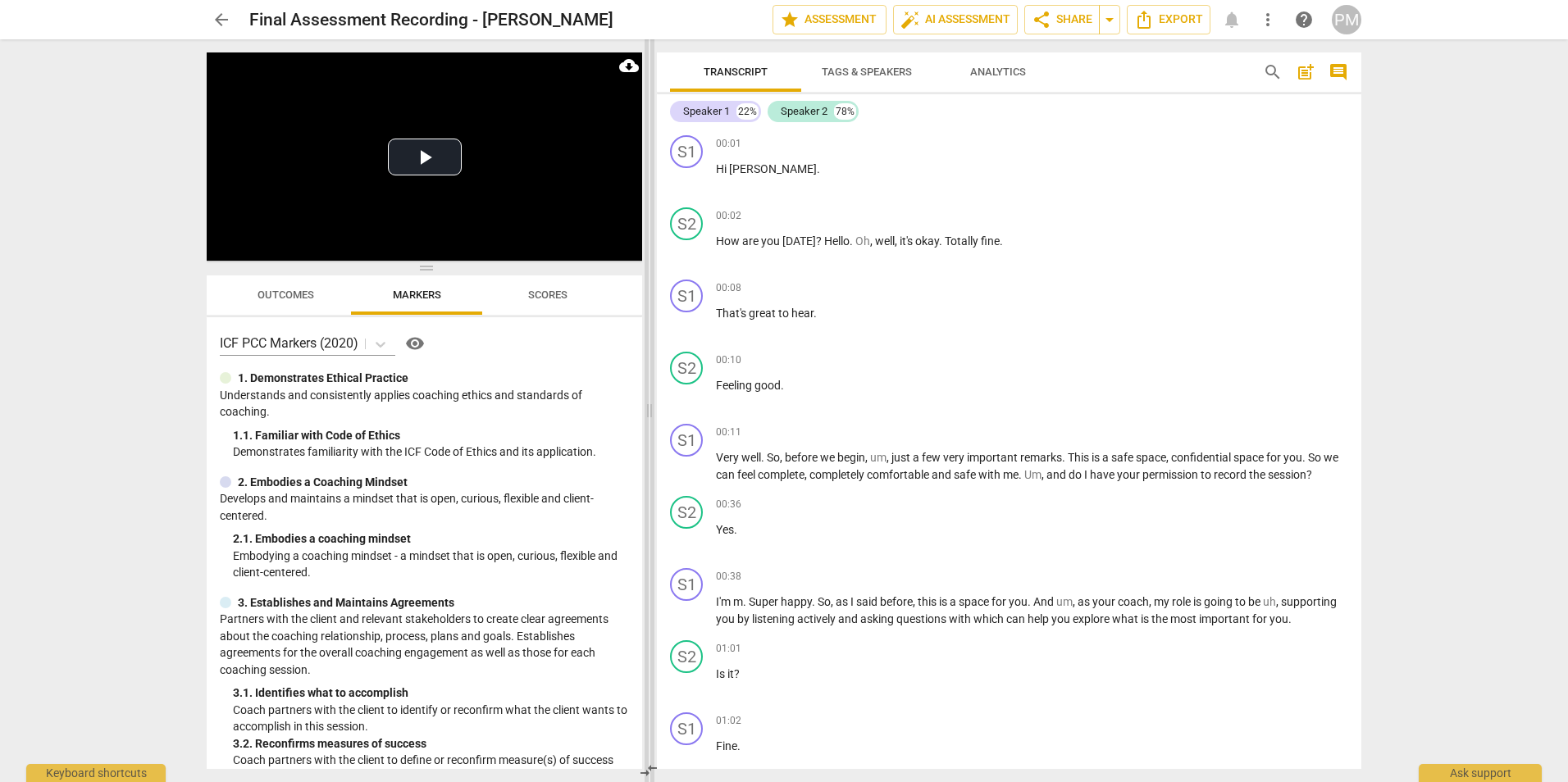
drag, startPoint x: 780, startPoint y: 414, endPoint x: 645, endPoint y: 409, distance: 135.1
click at [645, 409] on span at bounding box center [649, 410] width 10 height 743
click at [779, 71] on span "Tags & Speakers" at bounding box center [866, 72] width 90 height 13
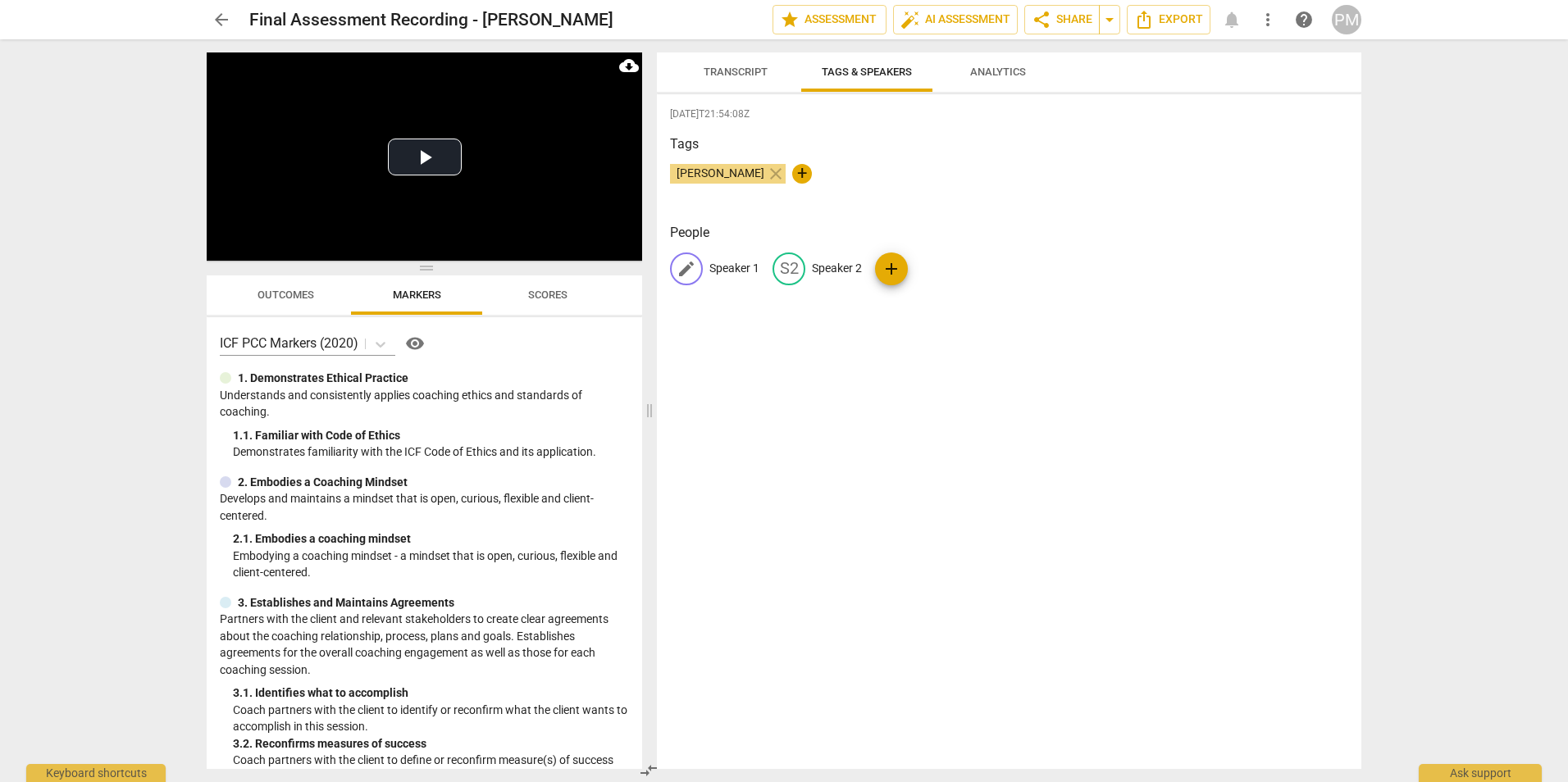
click at [725, 268] on p "Speaker 1" at bounding box center [735, 268] width 50 height 17
type input "Coach"
click at [779, 405] on div "[DATE]T21:54:08Z Tags [PERSON_NAME] close + People edit Coach delete S2 Speaker…" at bounding box center [1009, 431] width 704 height 675
click at [779, 269] on p "Speaker 2" at bounding box center [820, 268] width 50 height 17
type input "Client"
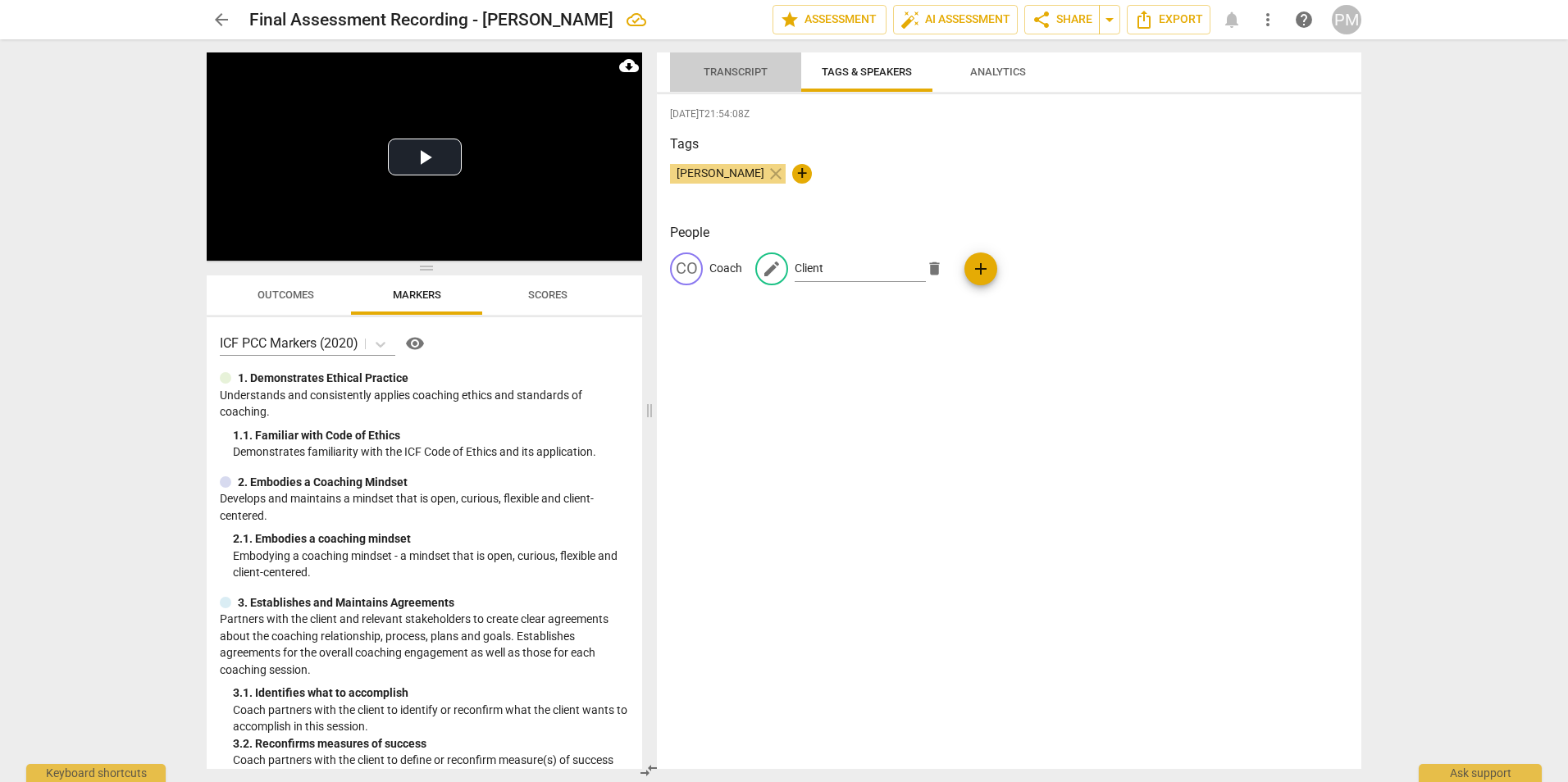
click at [737, 70] on span "Transcript" at bounding box center [735, 72] width 64 height 13
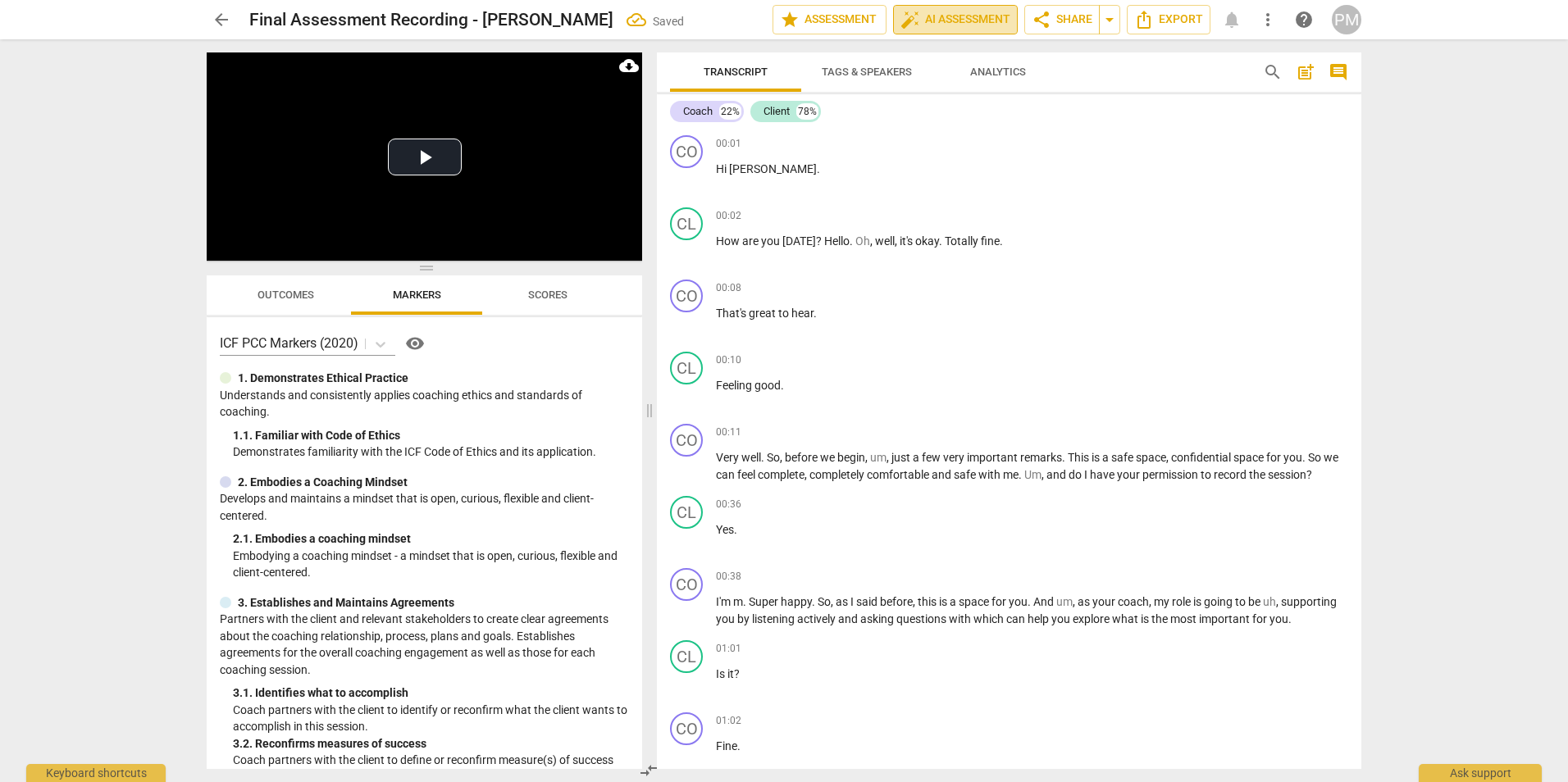
click at [779, 30] on button "auto_fix_high AI Assessment" at bounding box center [955, 19] width 125 height 30
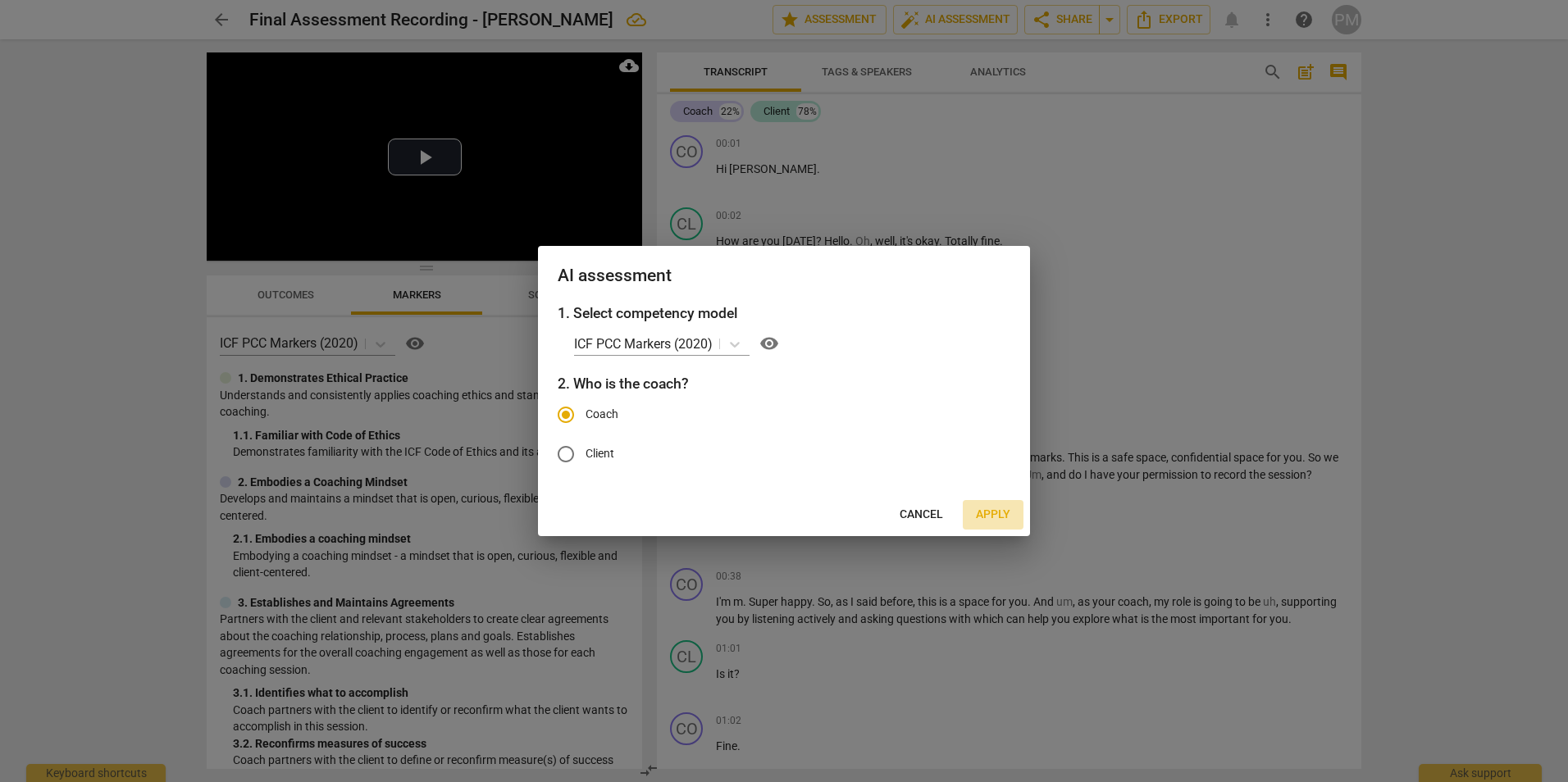
click at [779, 516] on span "Apply" at bounding box center [993, 515] width 34 height 16
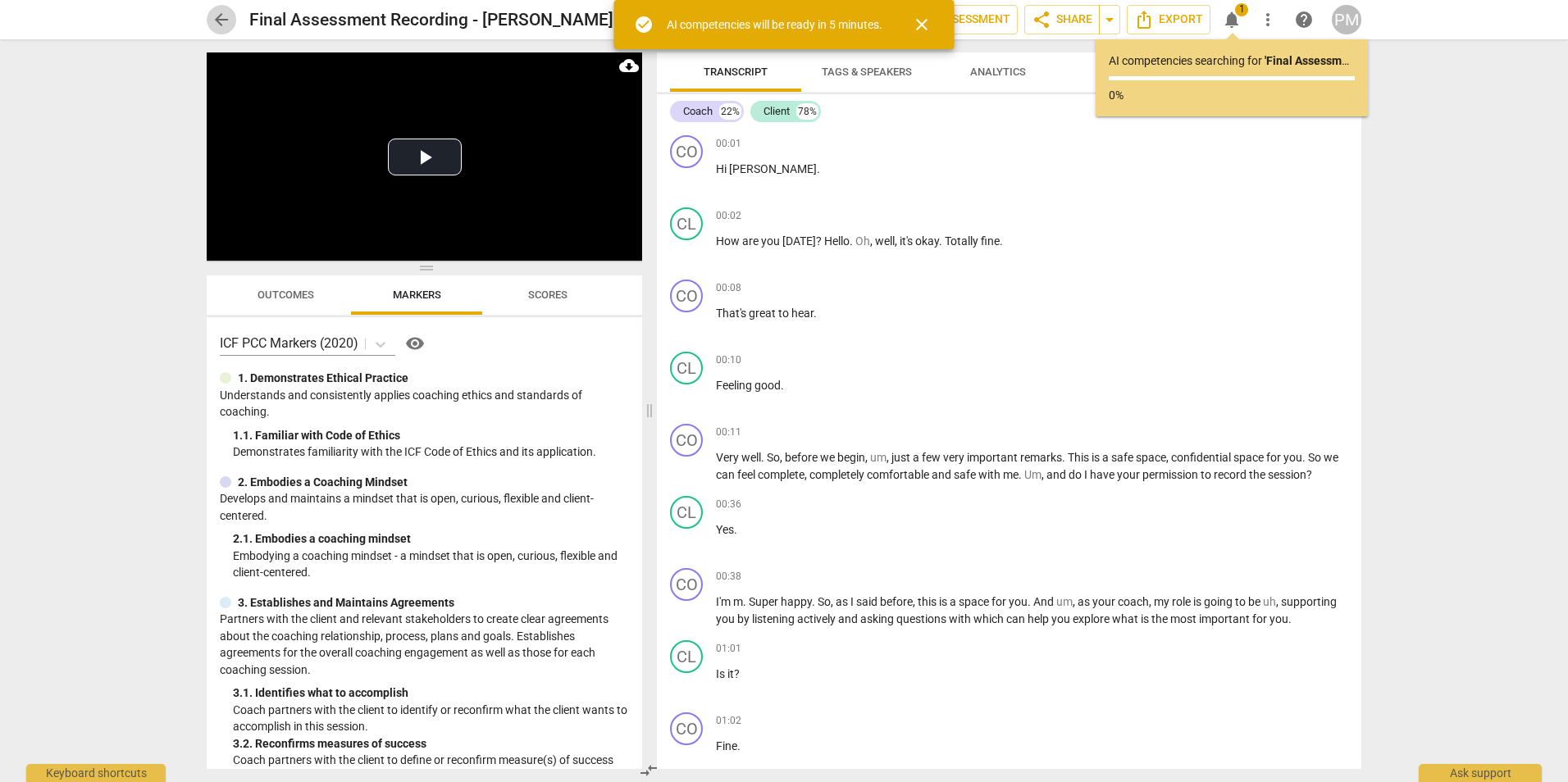
click at [216, 22] on span "arrow_back" at bounding box center [221, 20] width 20 height 20
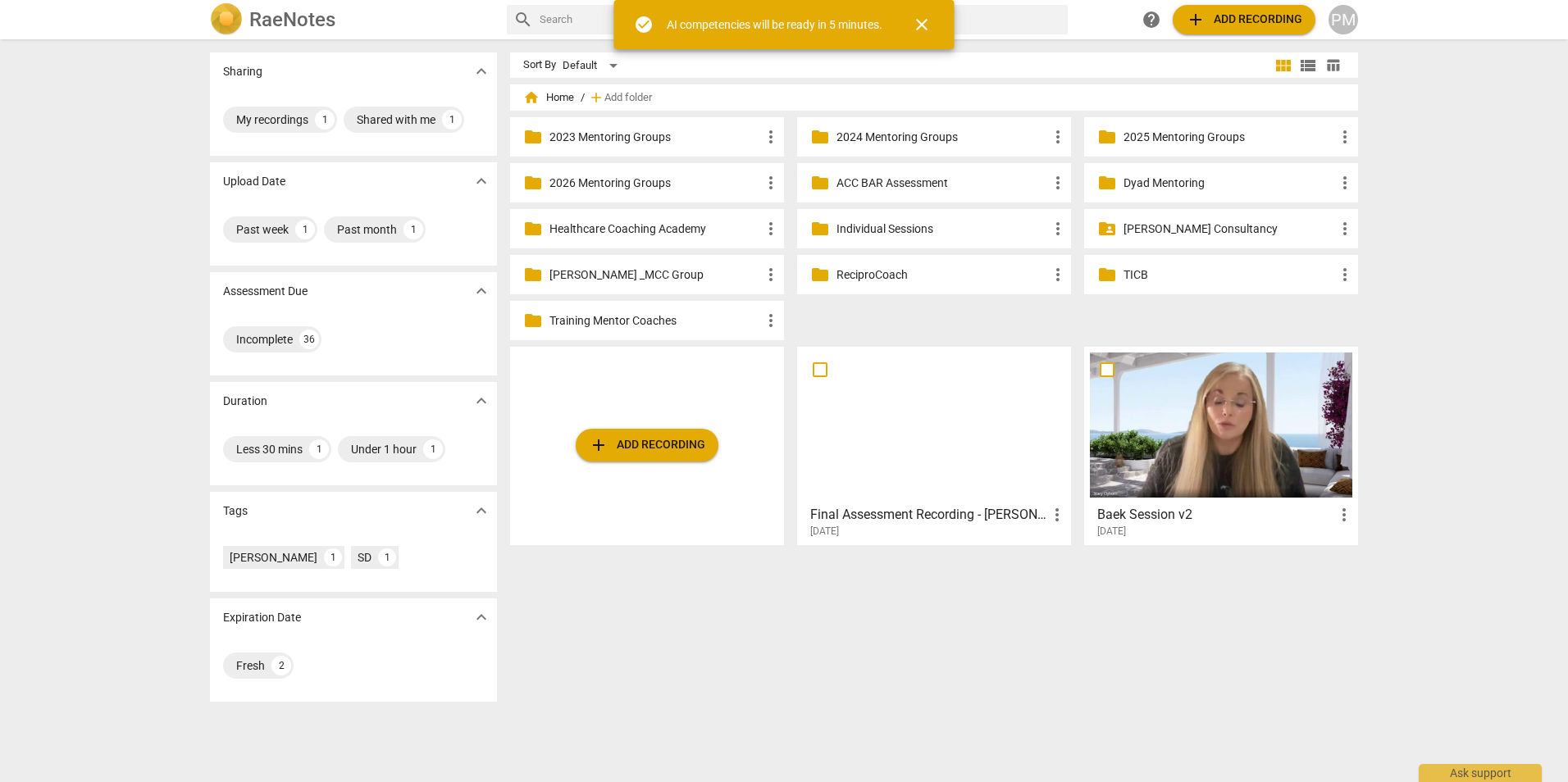
click at [779, 473] on div at bounding box center [1220, 425] width 263 height 145
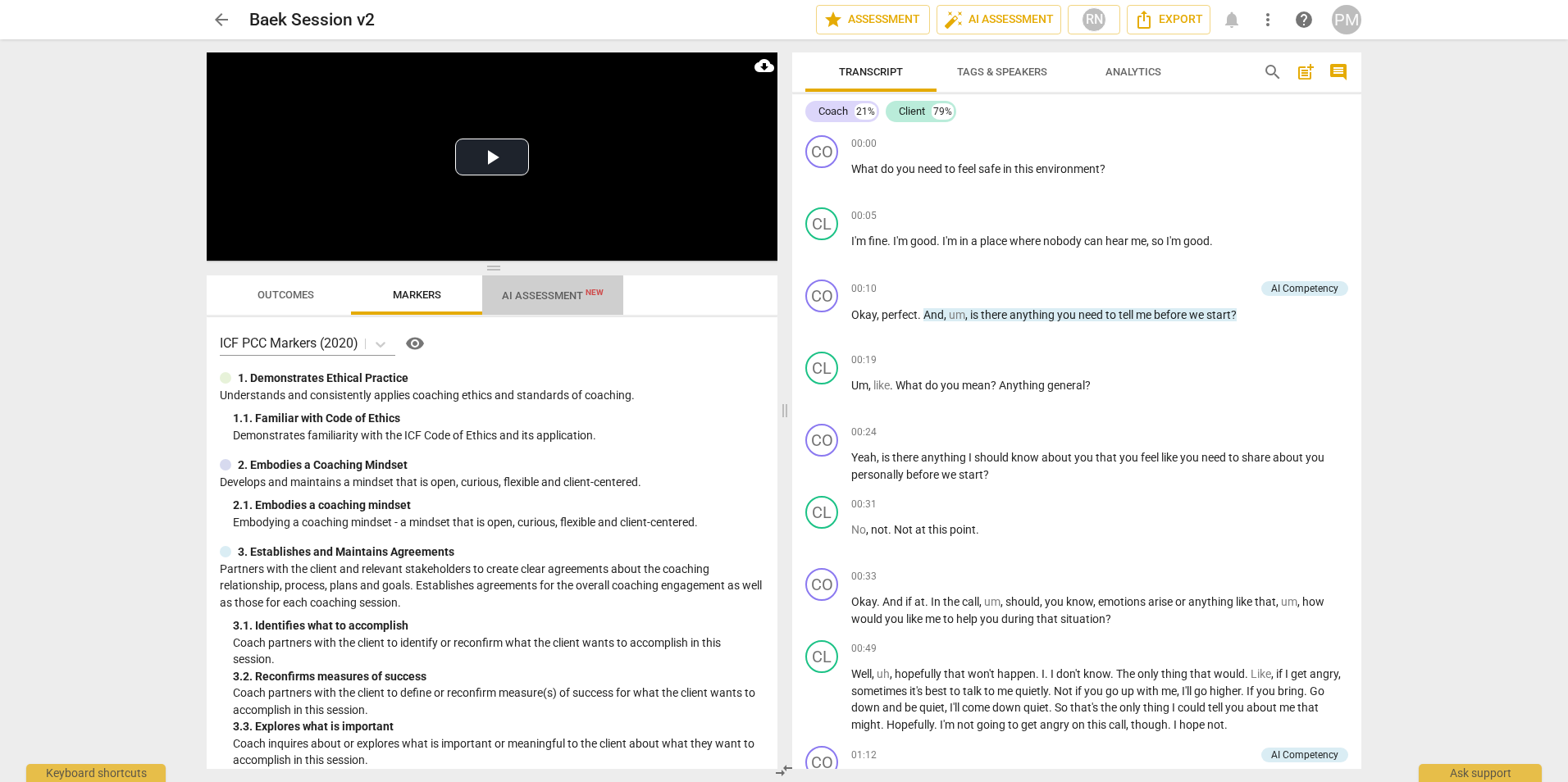
click at [543, 299] on span "AI Assessment New" at bounding box center [553, 296] width 102 height 13
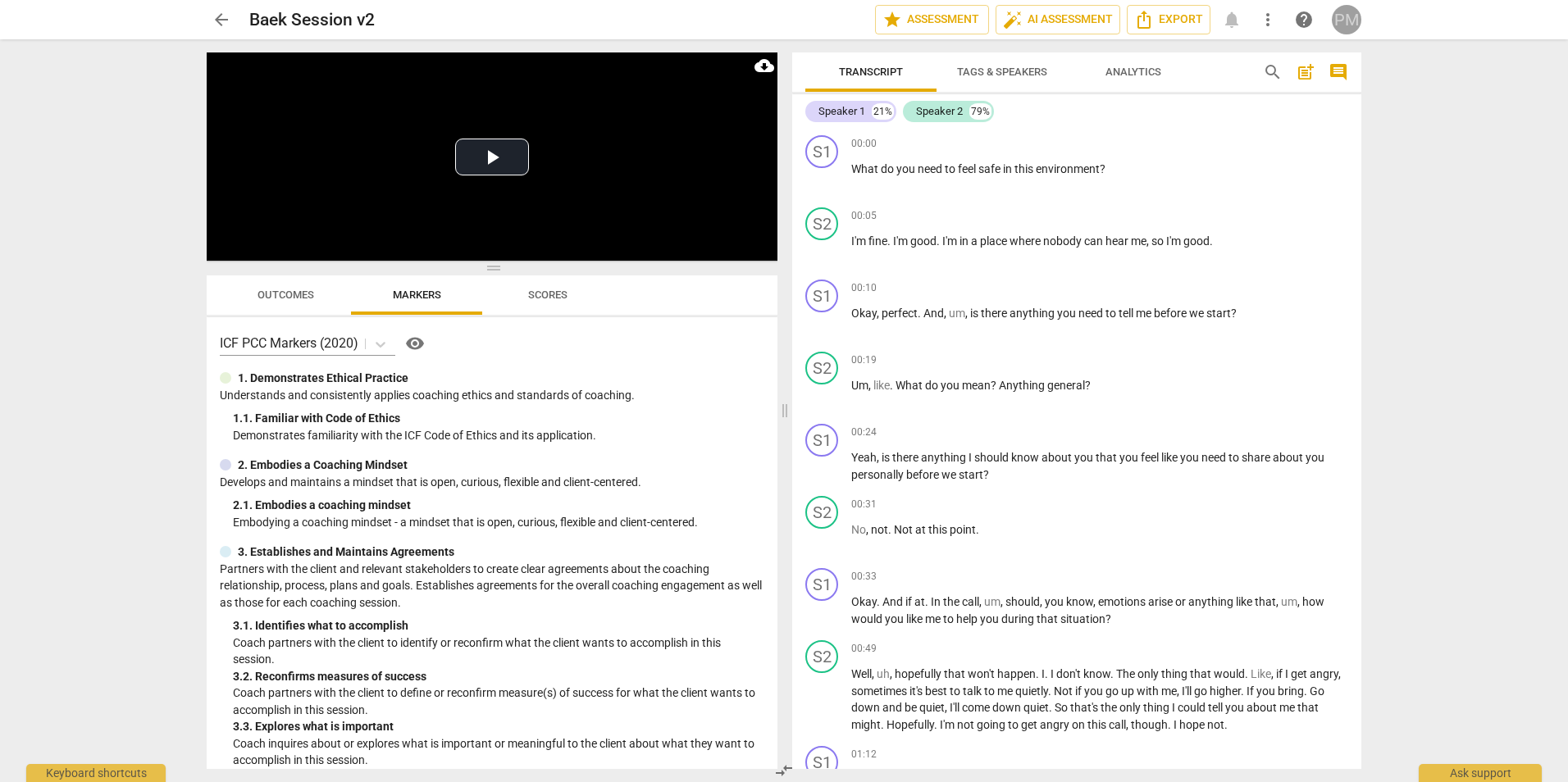
click at [779, 21] on div "PM" at bounding box center [1347, 19] width 30 height 30
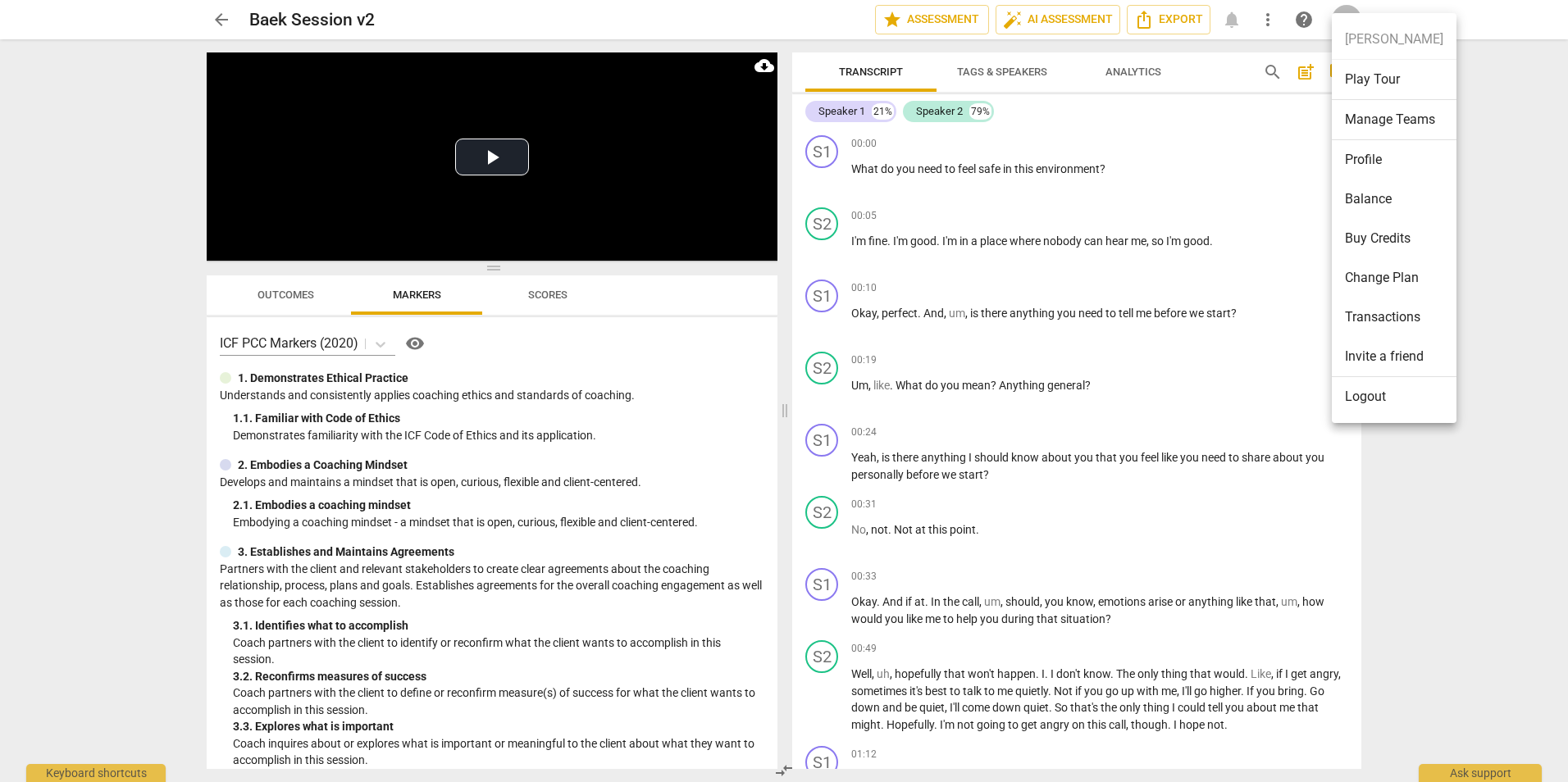
click at [779, 127] on div at bounding box center [784, 391] width 1568 height 782
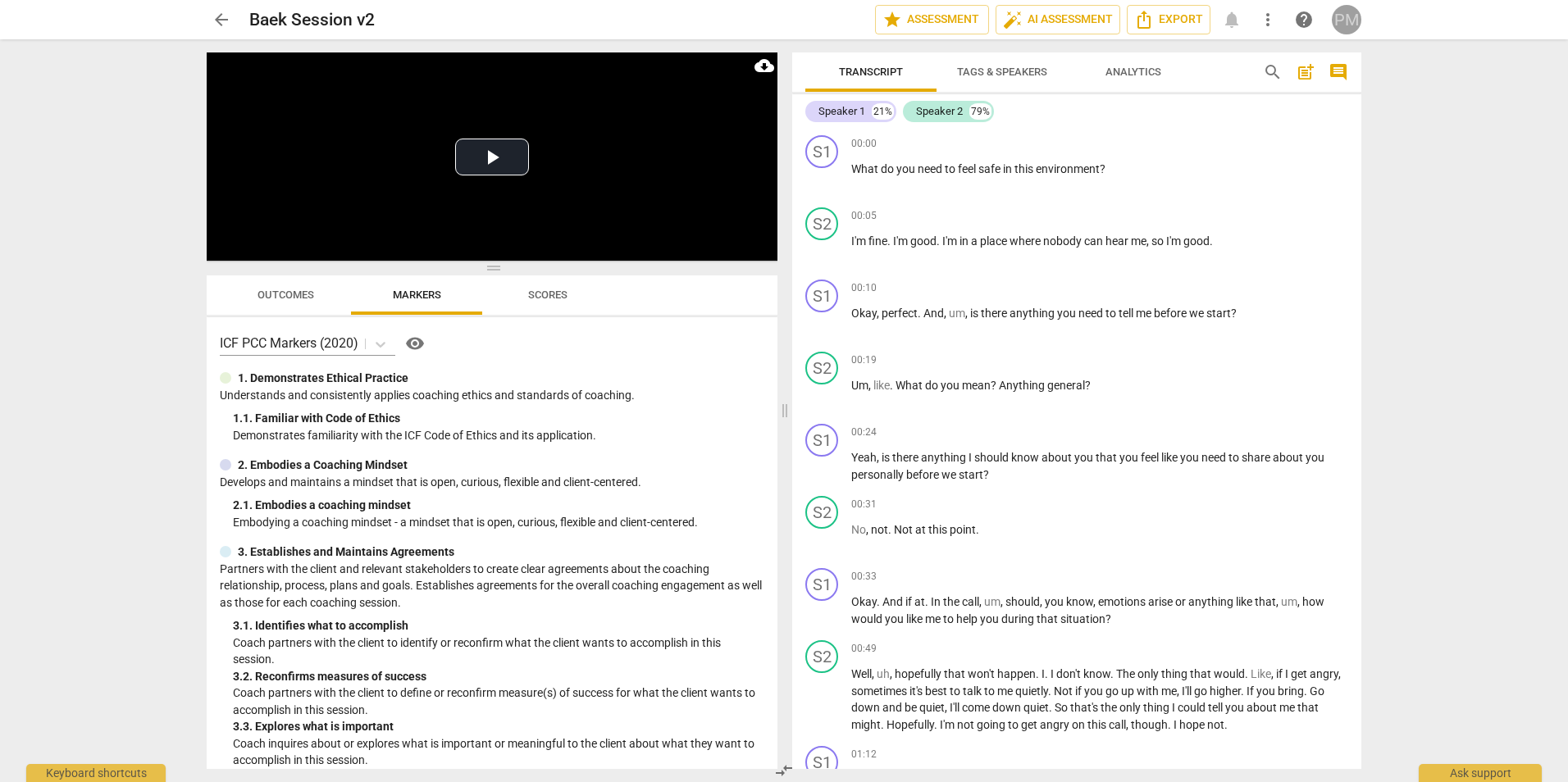
click at [779, 24] on div "PM" at bounding box center [1347, 19] width 30 height 30
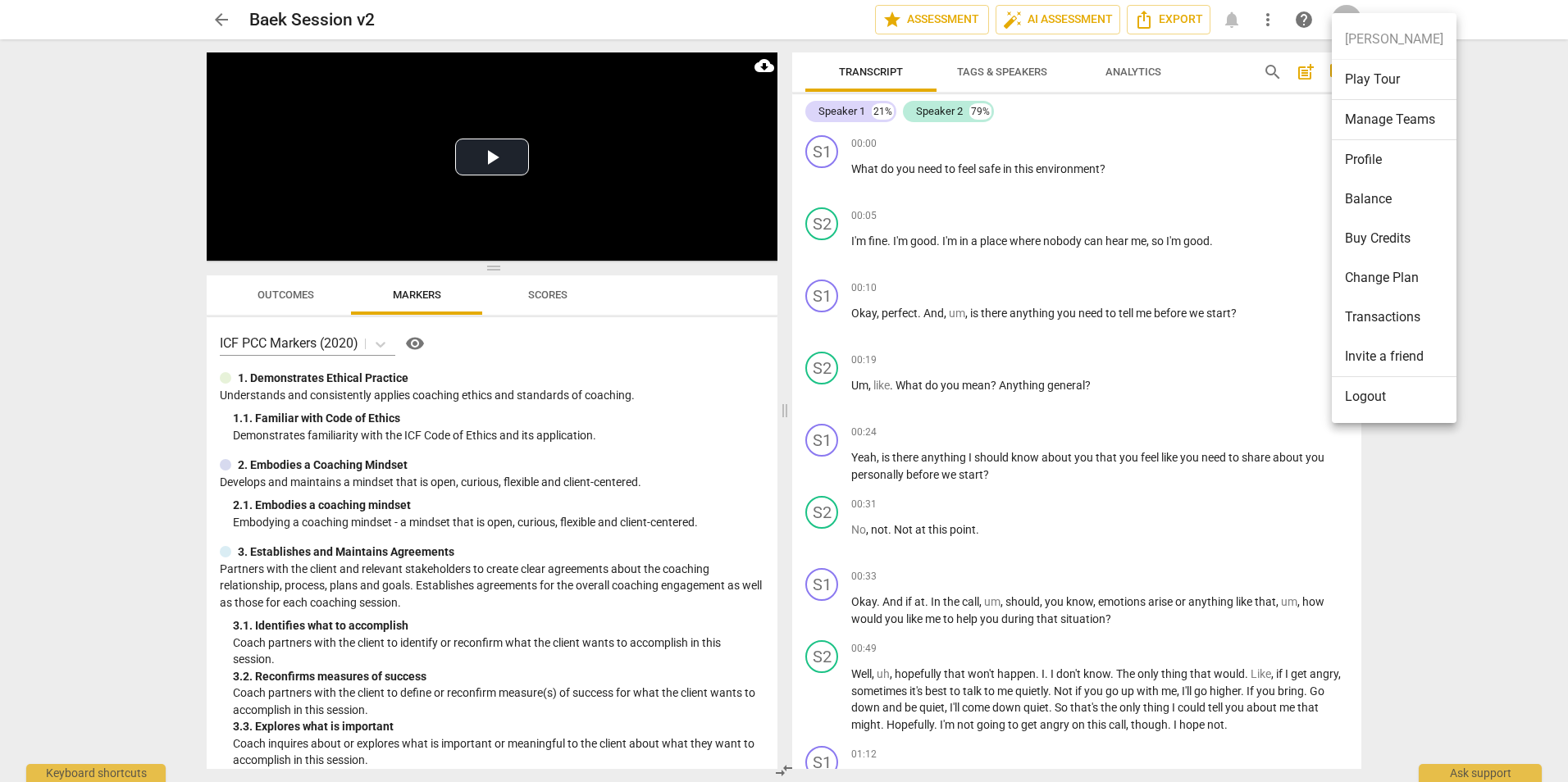
click at [779, 24] on ul "Pauline Melnyk Play Tour Manage Teams Profile Balance Buy Credits Change Plan T…" at bounding box center [1394, 219] width 125 height 410
click at [779, 151] on div at bounding box center [784, 391] width 1568 height 782
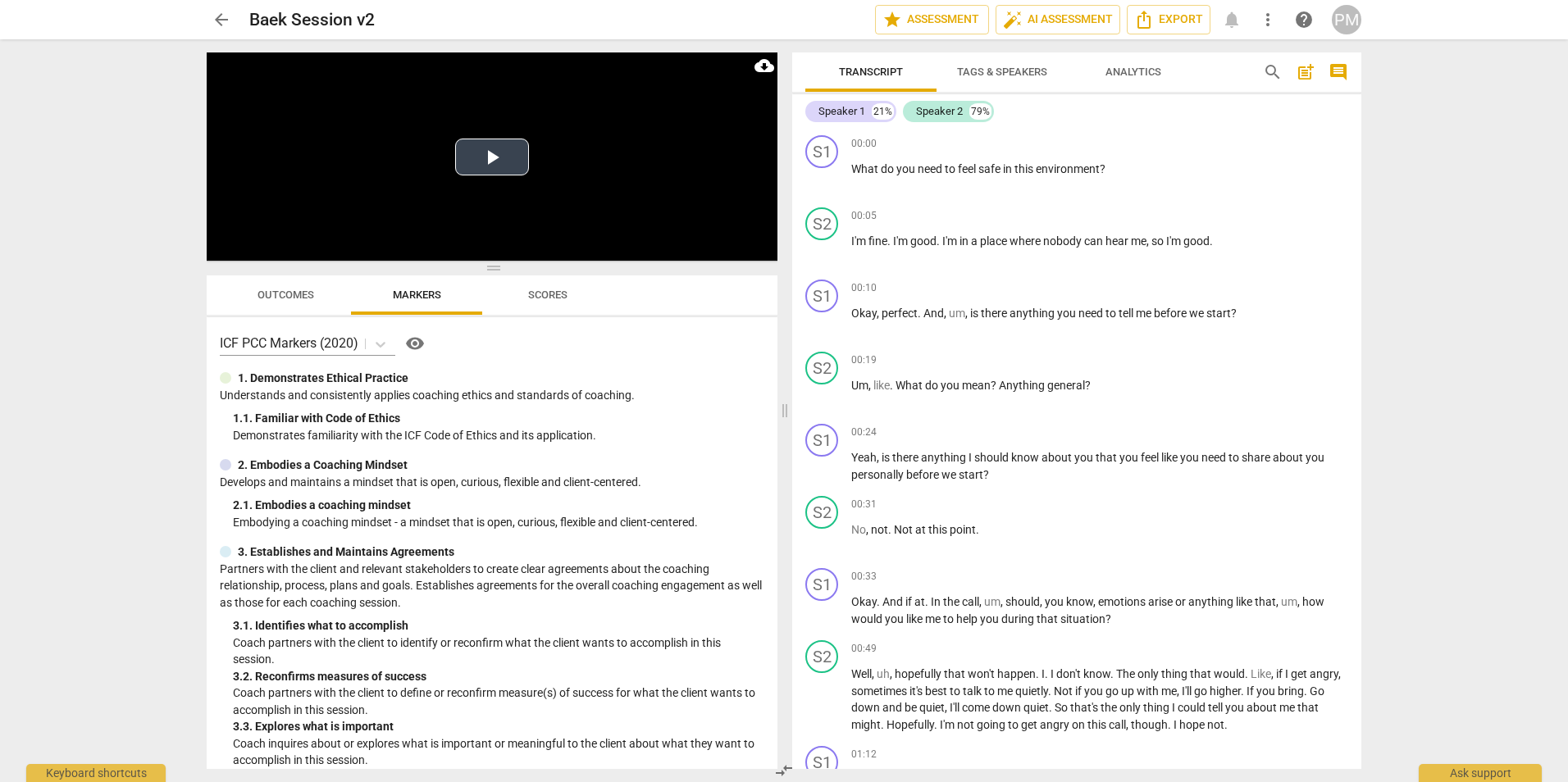
click at [504, 156] on button "Play Video" at bounding box center [492, 157] width 73 height 37
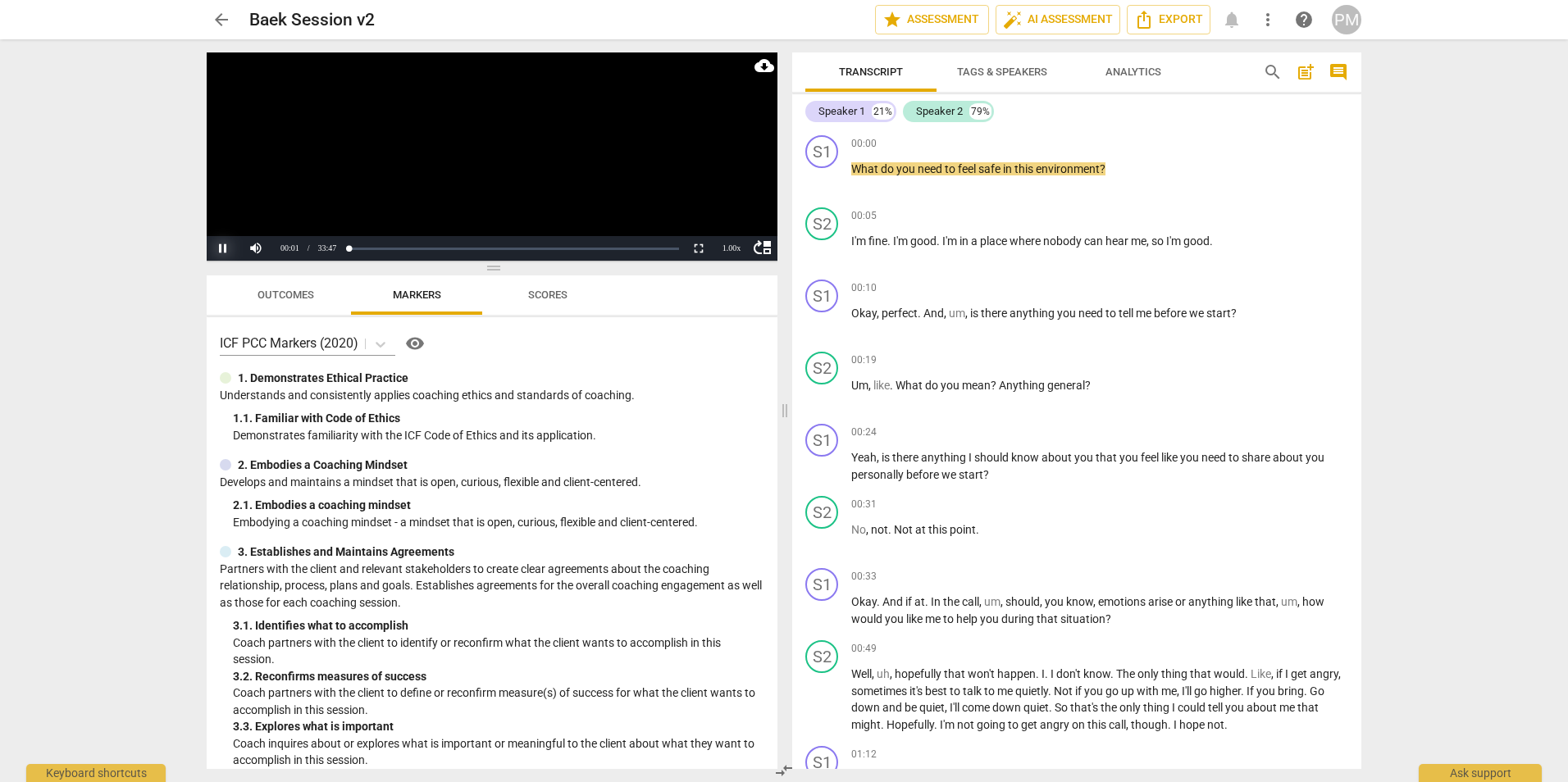
click at [218, 247] on button "Pause" at bounding box center [223, 248] width 33 height 24
click at [779, 73] on span "Tags & Speakers" at bounding box center [1002, 72] width 90 height 13
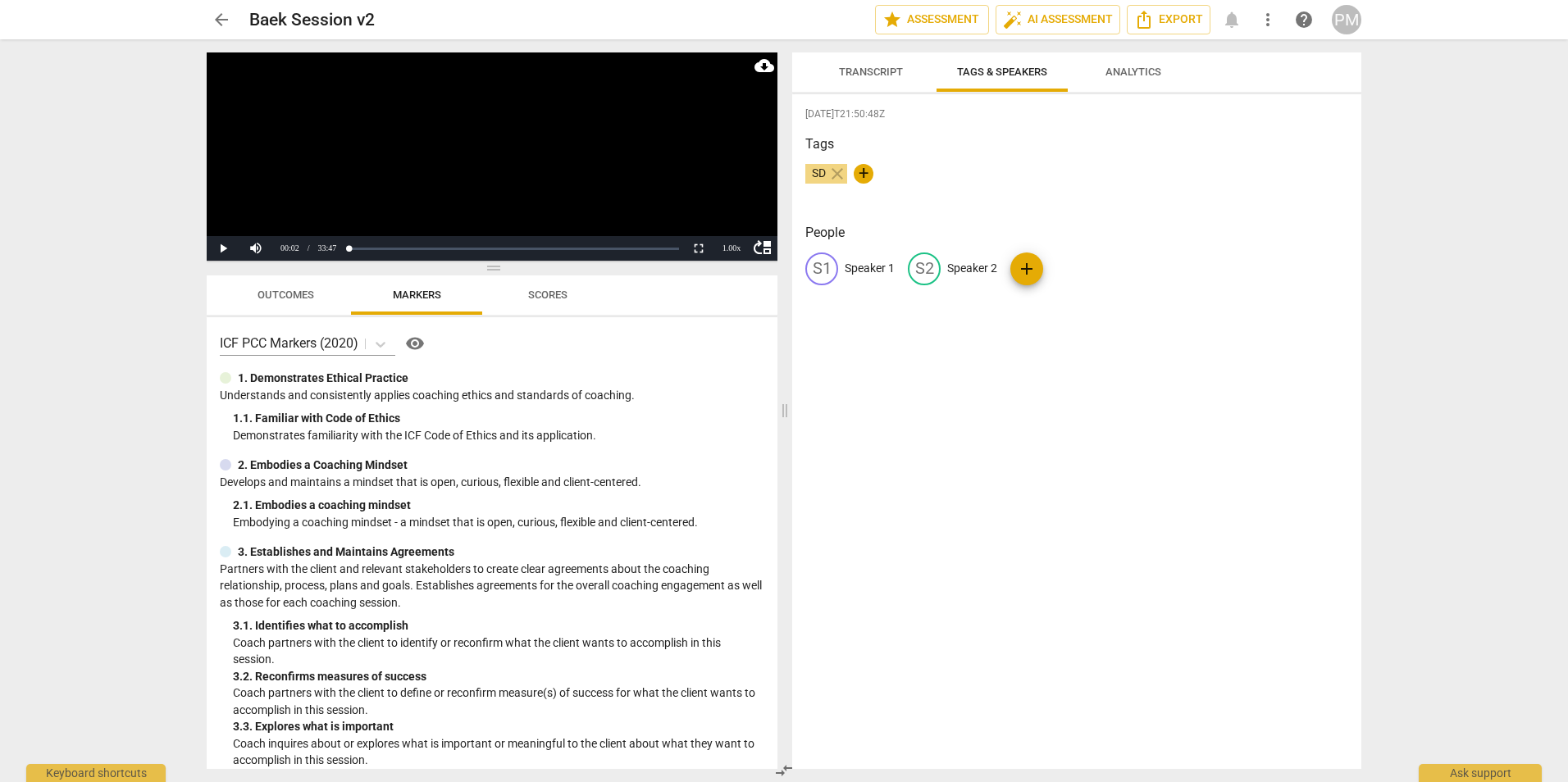
click at [779, 269] on p "Speaker 1" at bounding box center [870, 268] width 50 height 17
type input "Coach"
click at [779, 380] on div "2025-08-25T21:50:48Z Tags SD close + People edit Coach delete S2 Speaker 2 add" at bounding box center [1076, 431] width 569 height 675
click at [779, 269] on p "Speaker 2" at bounding box center [955, 268] width 50 height 17
type input "Client"
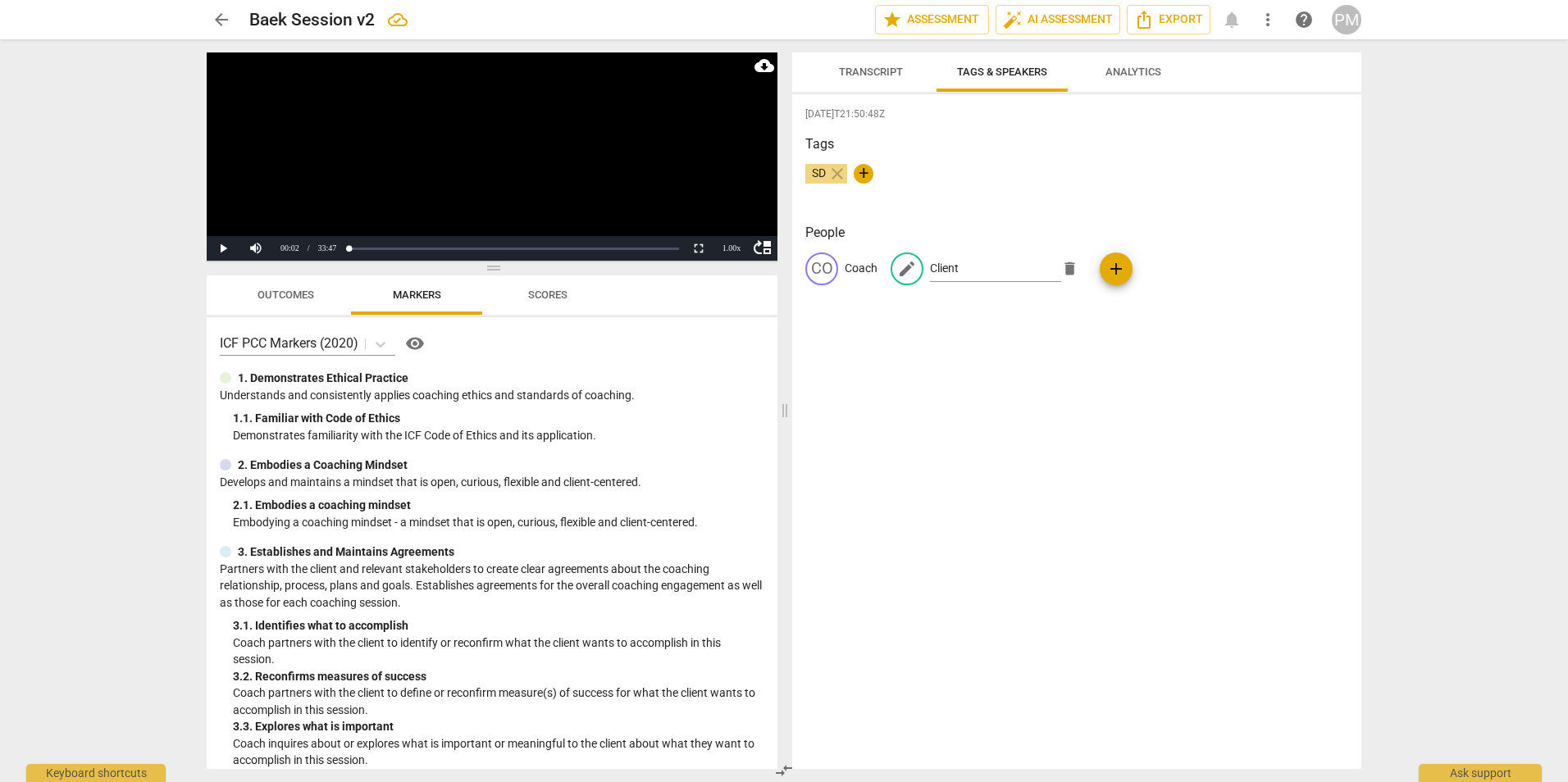
click at [779, 375] on div "2025-08-25T21:50:48Z Tags SD close + People CO Coach edit Client delete add" at bounding box center [1076, 431] width 569 height 675
click at [779, 162] on div "Tags SD close +" at bounding box center [1077, 172] width 543 height 75
click at [779, 30] on button "more_vert" at bounding box center [1268, 19] width 30 height 30
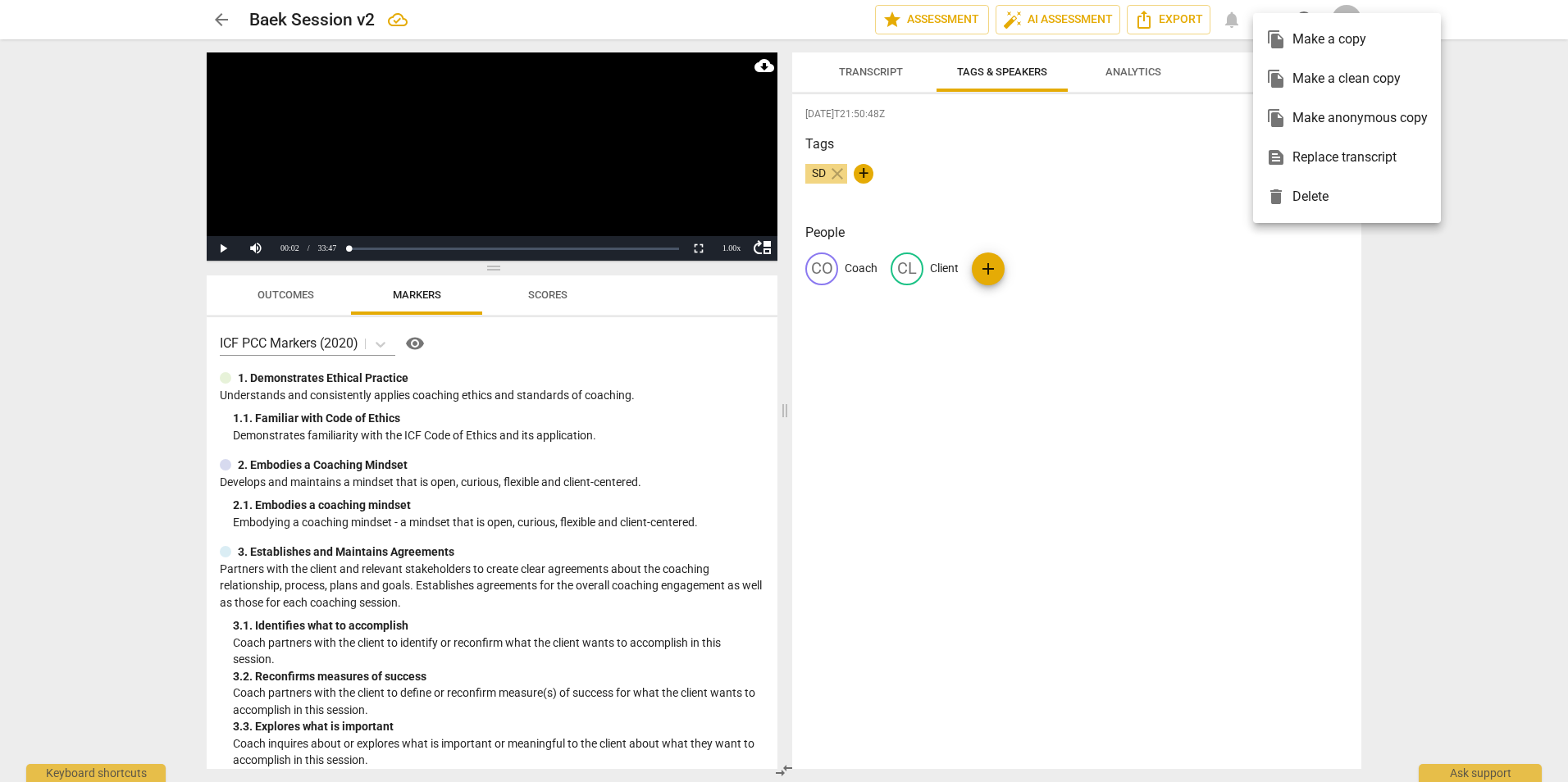
click at [779, 324] on div at bounding box center [784, 391] width 1568 height 782
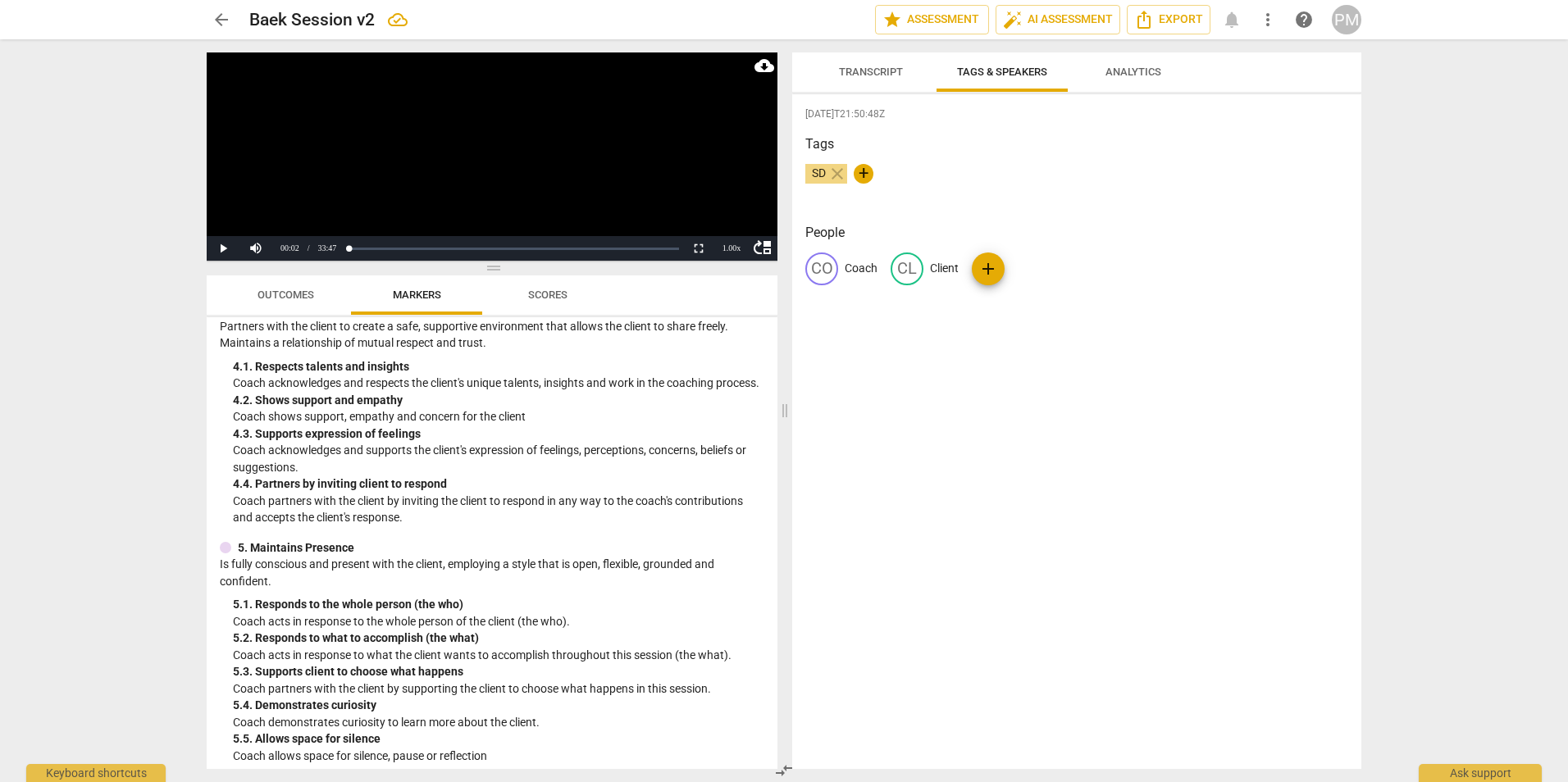
scroll to position [738, 0]
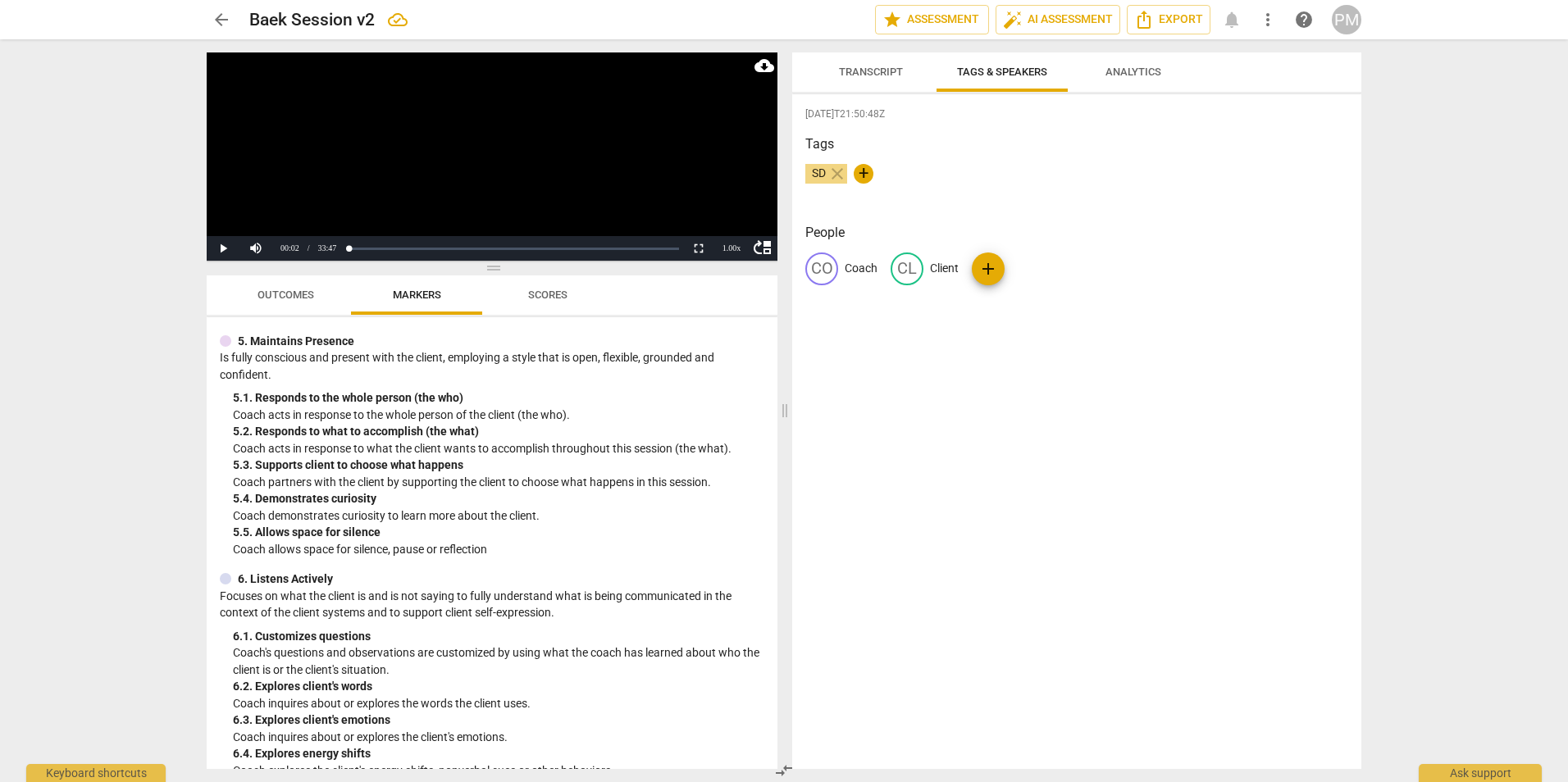
click at [779, 69] on span "Transcript" at bounding box center [870, 72] width 64 height 13
